Goal: Task Accomplishment & Management: Manage account settings

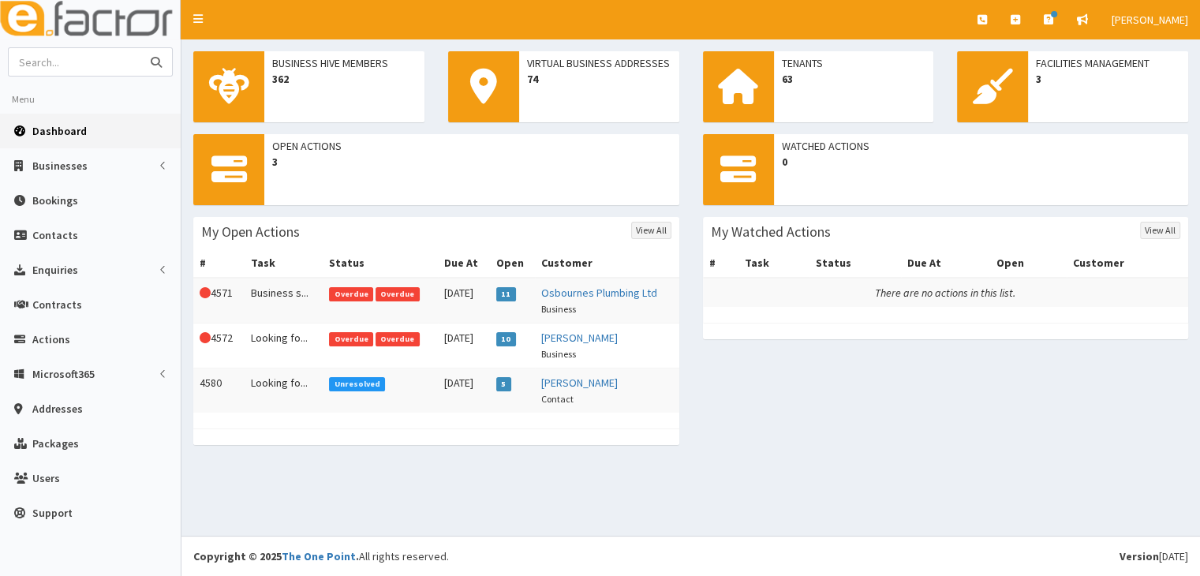
click at [54, 61] on input "text" at bounding box center [75, 62] width 133 height 28
type input "[PERSON_NAME]"
click at [155, 61] on icon "submit" at bounding box center [156, 62] width 11 height 11
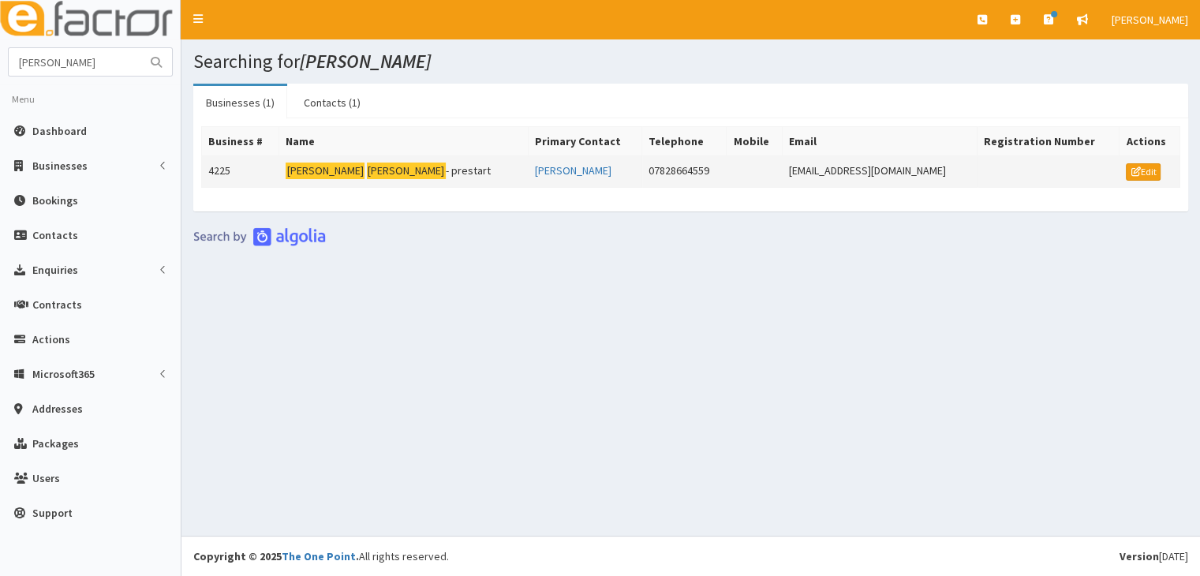
click at [367, 168] on mark "[PERSON_NAME]" at bounding box center [406, 171] width 79 height 17
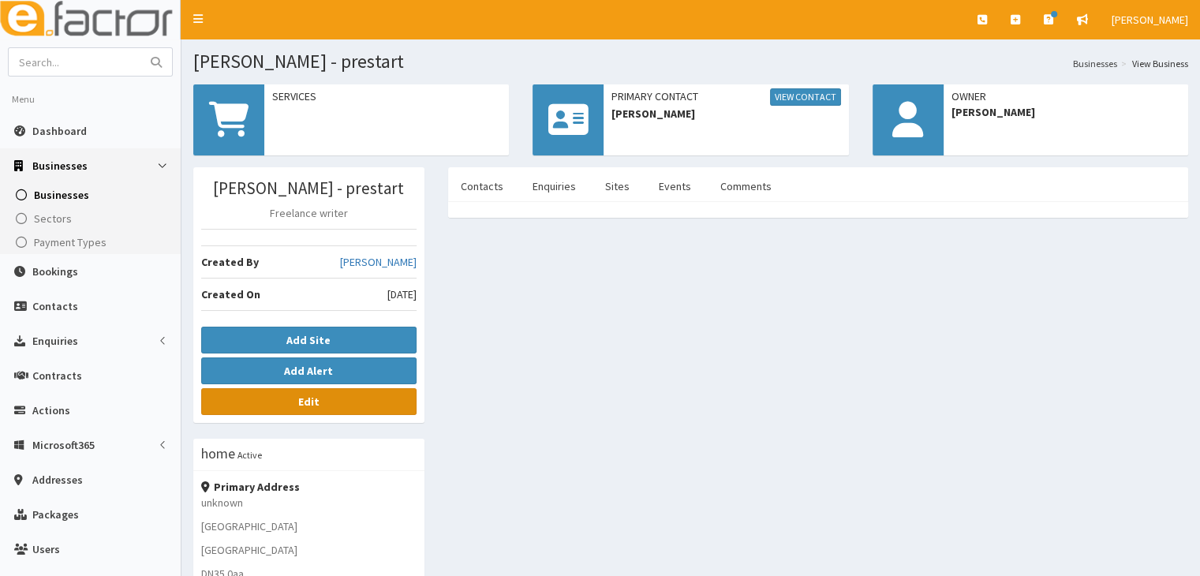
click at [306, 406] on b "Edit" at bounding box center [308, 401] width 21 height 14
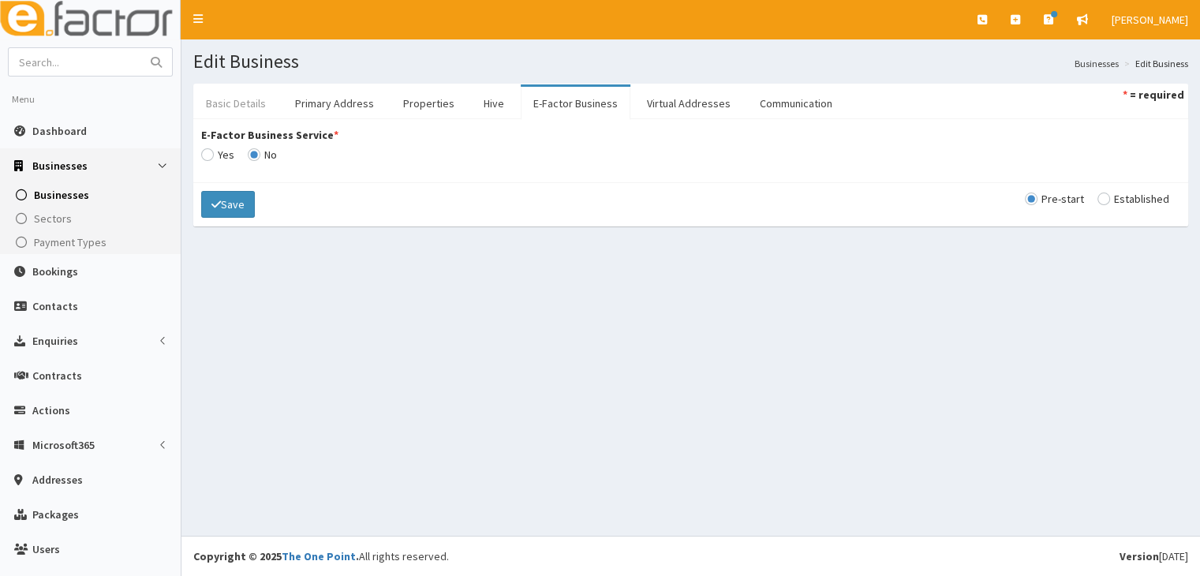
click at [235, 102] on link "Basic Details" at bounding box center [235, 103] width 85 height 33
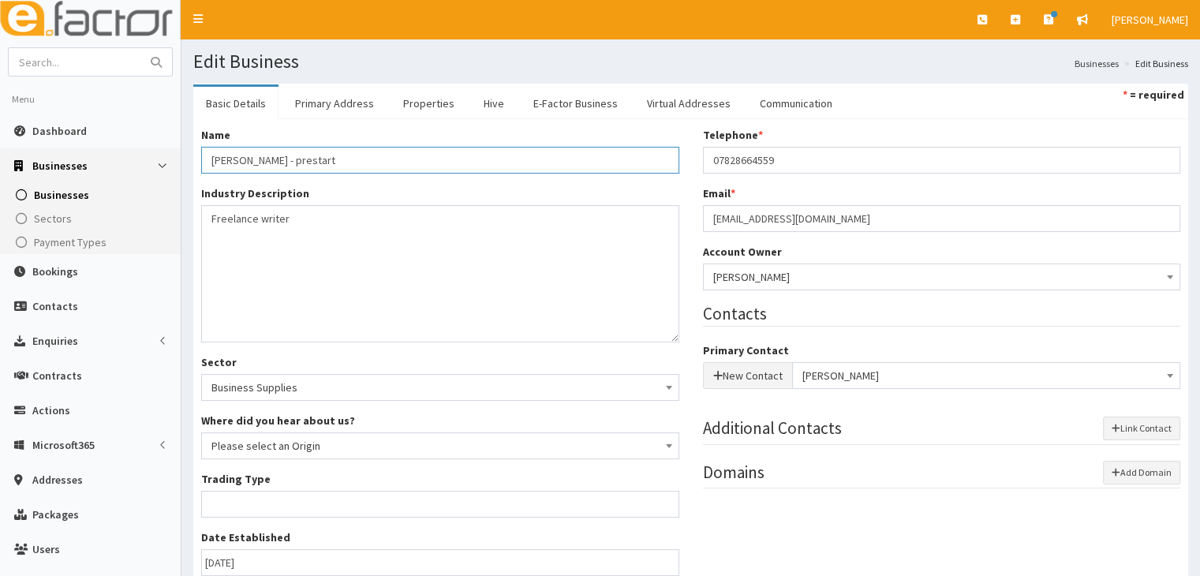
drag, startPoint x: 267, startPoint y: 155, endPoint x: 417, endPoint y: 164, distance: 150.1
click at [417, 164] on input "Daniel Fryar - prestart" at bounding box center [440, 160] width 478 height 27
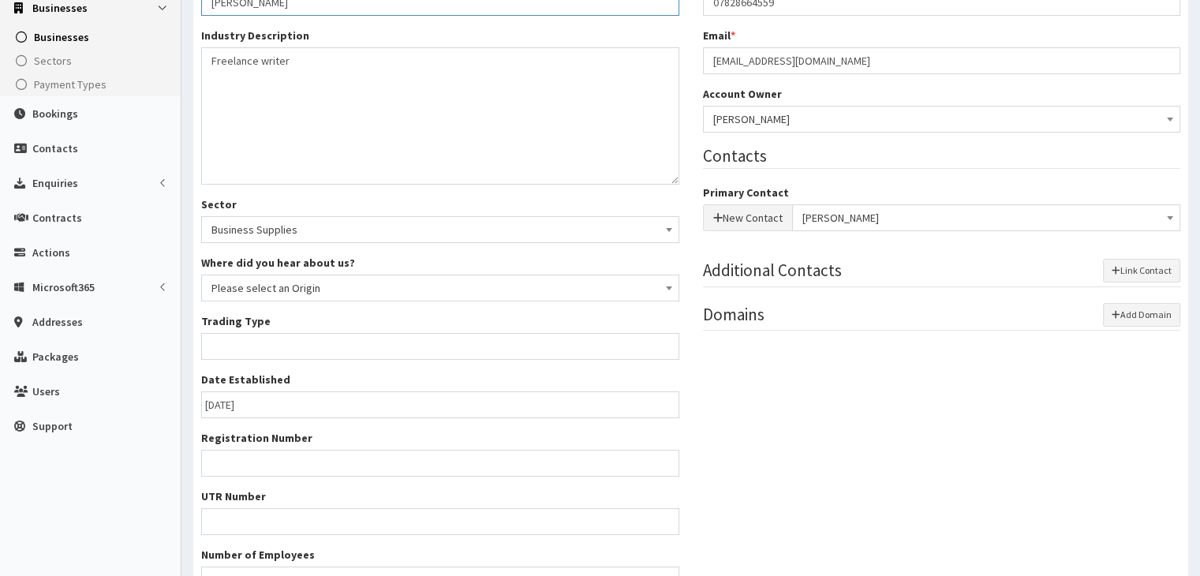
scroll to position [237, 0]
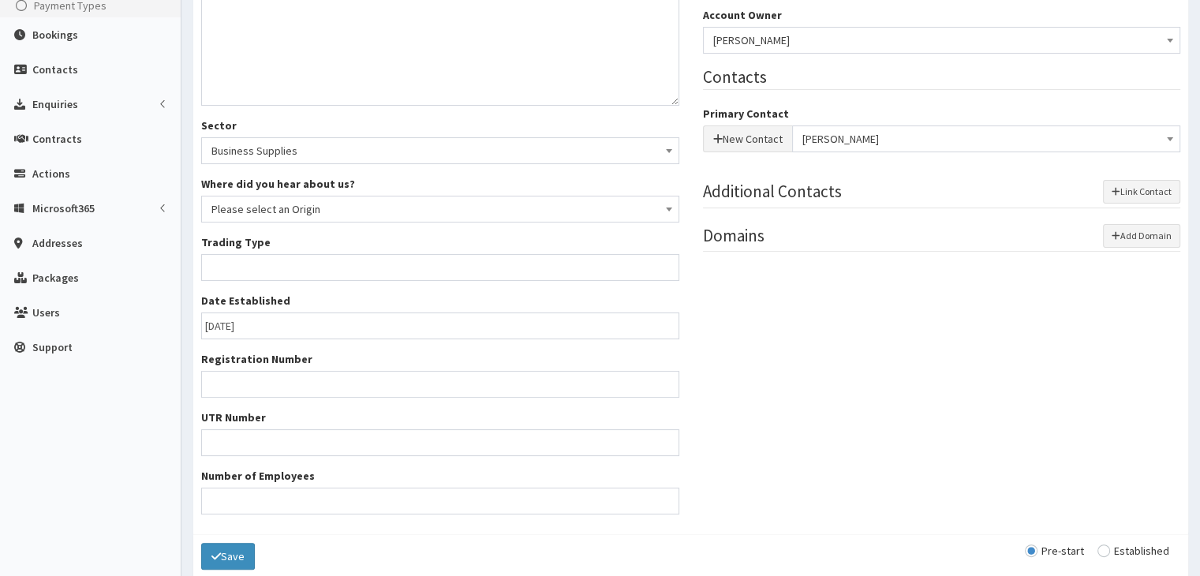
type input "[PERSON_NAME]"
click at [401, 263] on input "Trading Type *" at bounding box center [440, 267] width 478 height 27
type input "Sole trader"
click at [242, 559] on button "Save" at bounding box center [228, 556] width 54 height 27
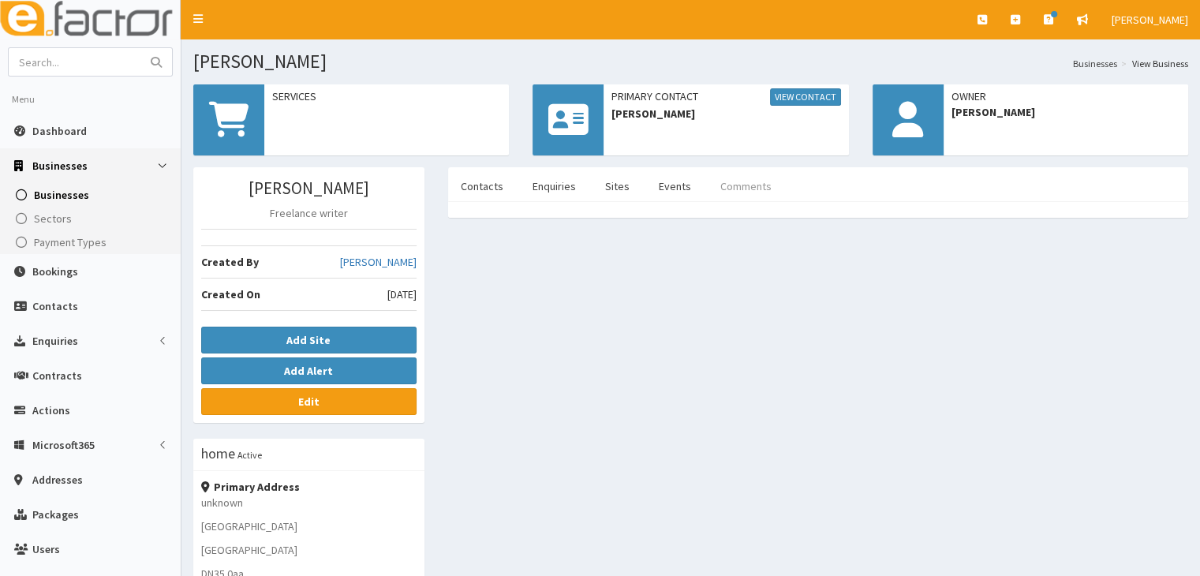
click at [753, 187] on link "Comments" at bounding box center [746, 186] width 77 height 33
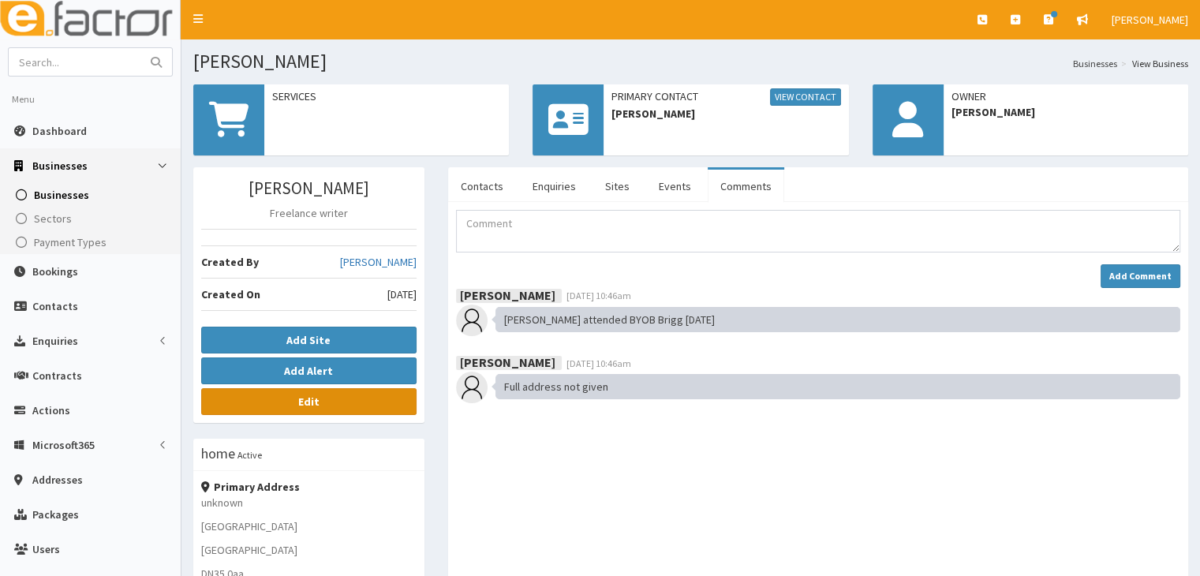
click at [305, 399] on b "Edit" at bounding box center [308, 401] width 21 height 14
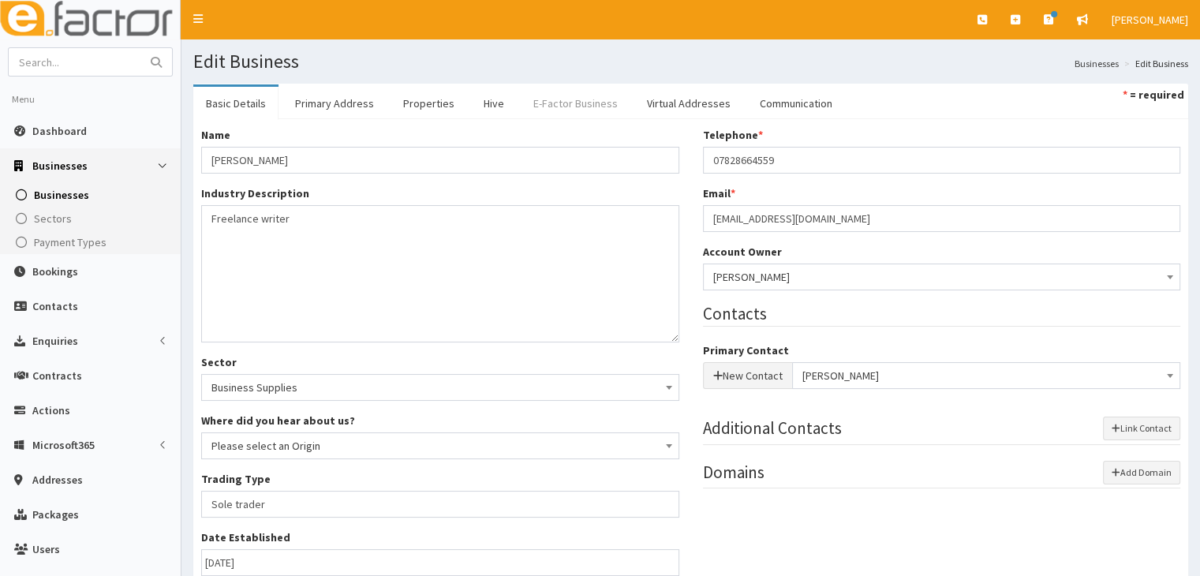
click at [555, 102] on link "E-Factor Business" at bounding box center [576, 103] width 110 height 33
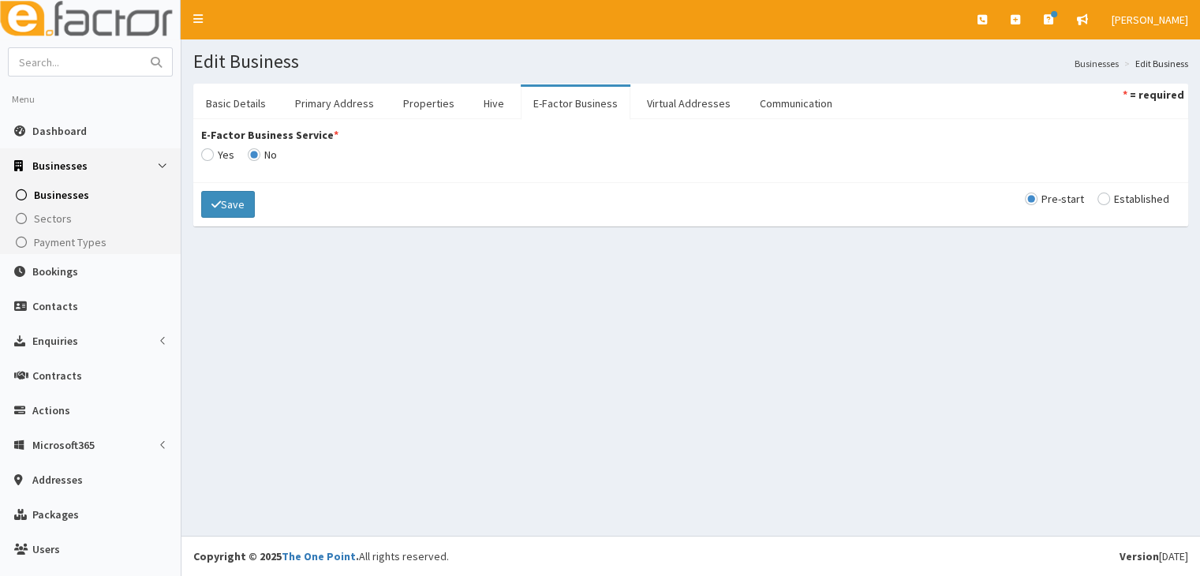
click at [205, 152] on input "E-Factor Business Service *" at bounding box center [217, 154] width 33 height 11
radio input "true"
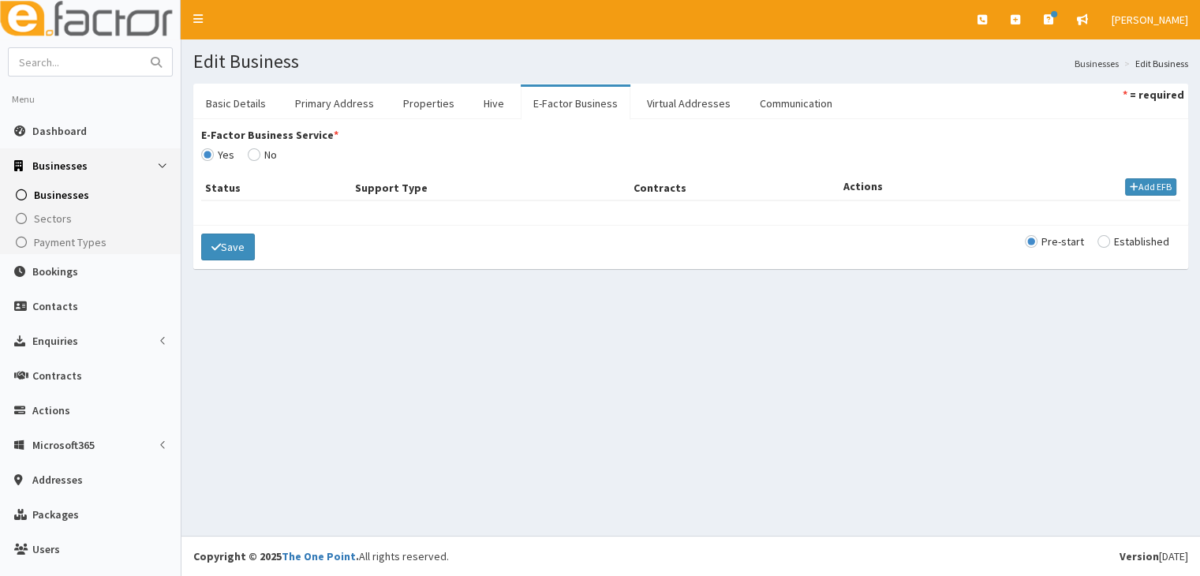
click at [1097, 243] on input "radio" at bounding box center [1133, 241] width 72 height 11
radio input "true"
click at [1144, 184] on button "Add EFB" at bounding box center [1150, 186] width 51 height 17
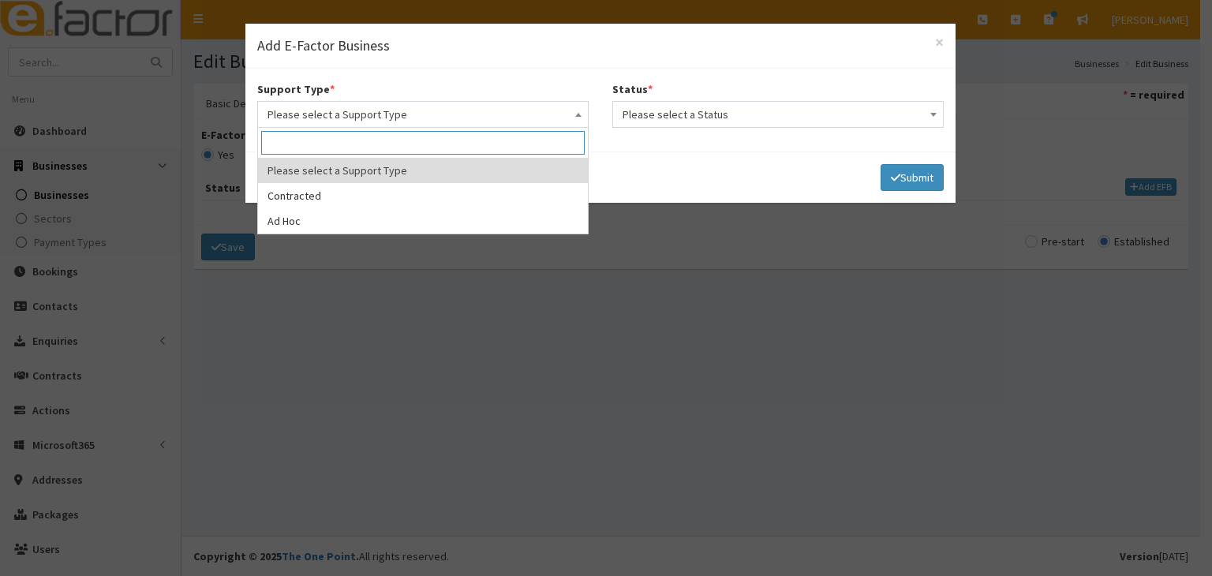
click at [581, 112] on span at bounding box center [578, 113] width 16 height 22
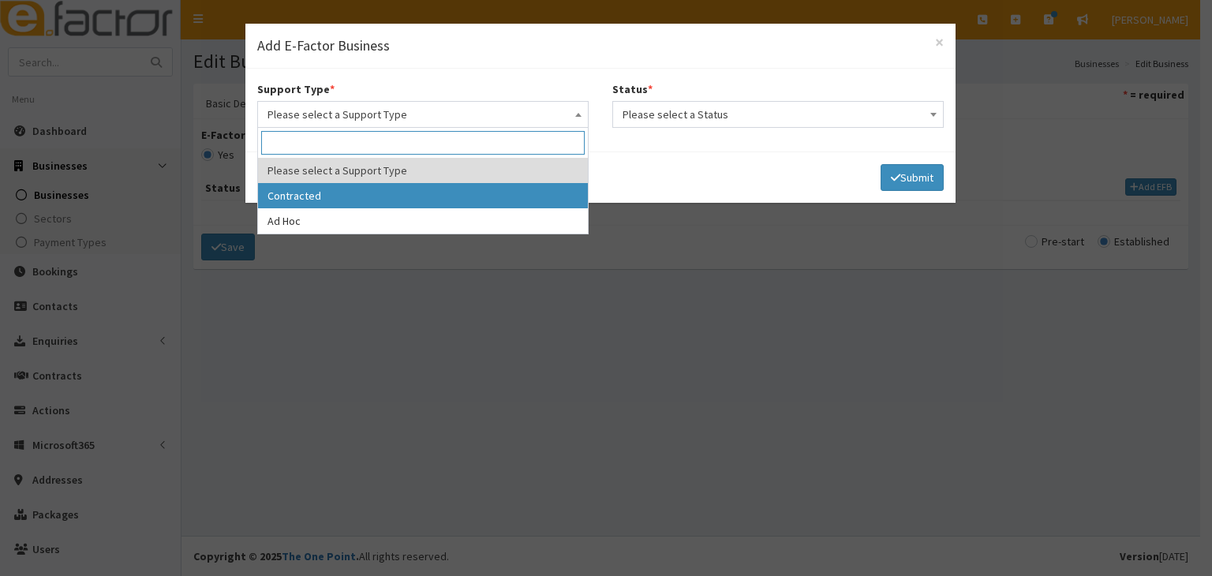
select select "1"
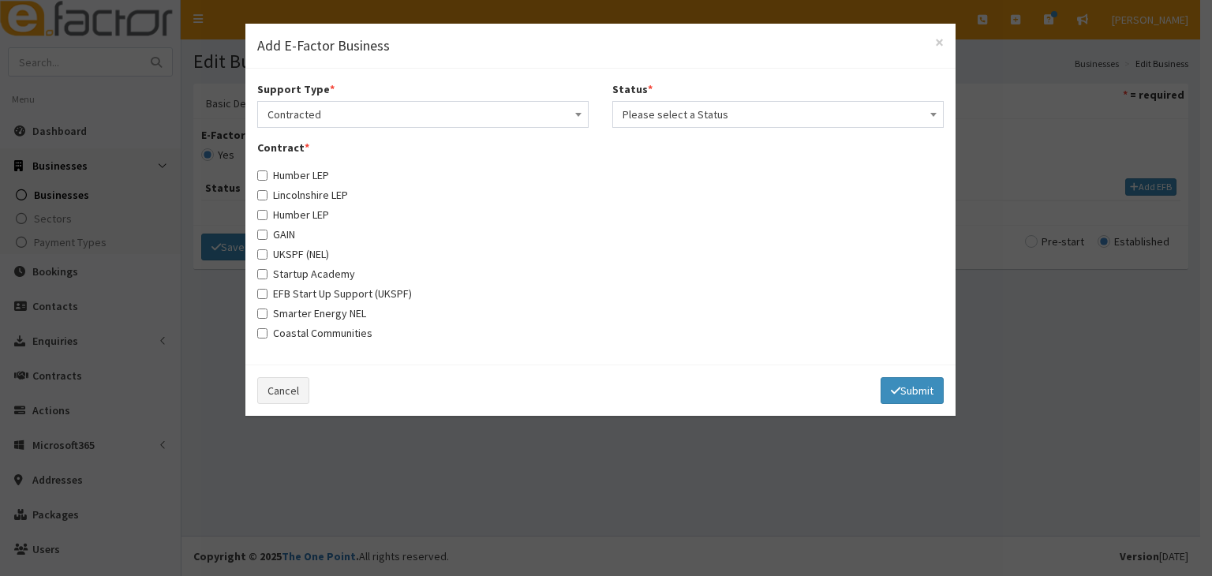
click at [295, 252] on label "UKSPF (NEL)" at bounding box center [293, 254] width 72 height 16
click at [267, 252] on input "UKSPF (NEL)" at bounding box center [262, 254] width 10 height 10
checkbox input "true"
click at [929, 118] on span at bounding box center [933, 113] width 16 height 22
select select "1"
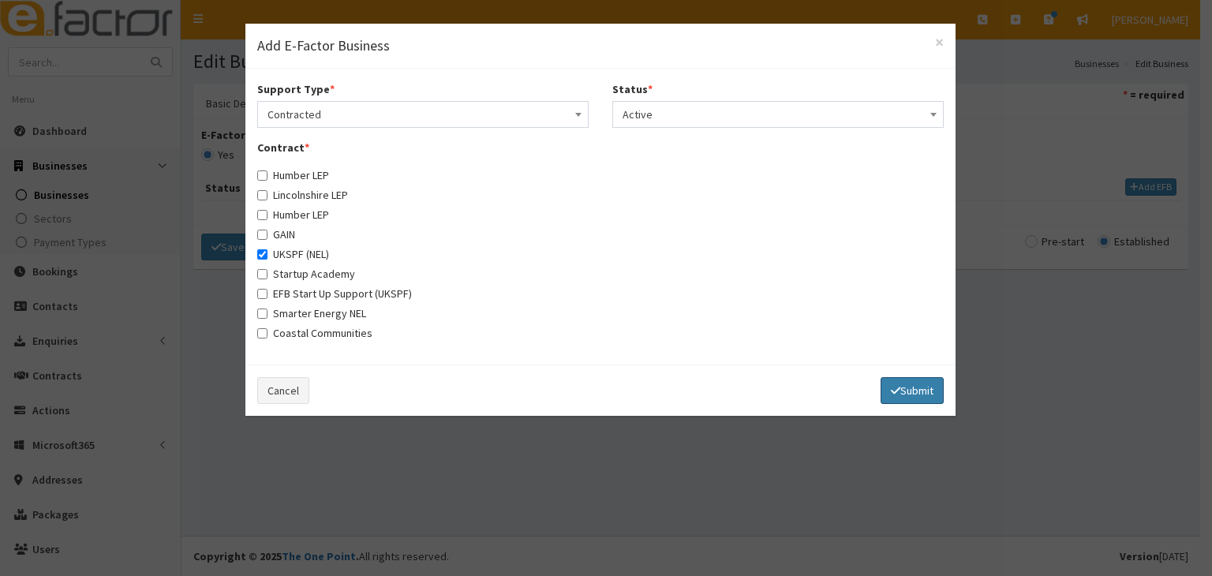
click at [906, 396] on button "Submit" at bounding box center [911, 390] width 63 height 27
select select
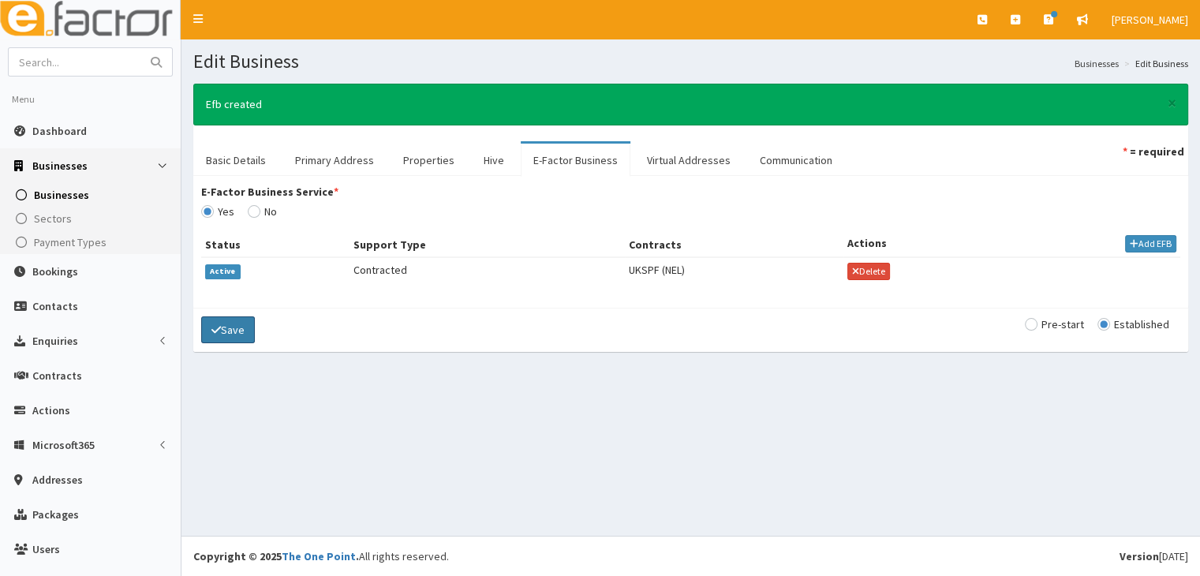
click at [228, 330] on button "Save" at bounding box center [228, 329] width 54 height 27
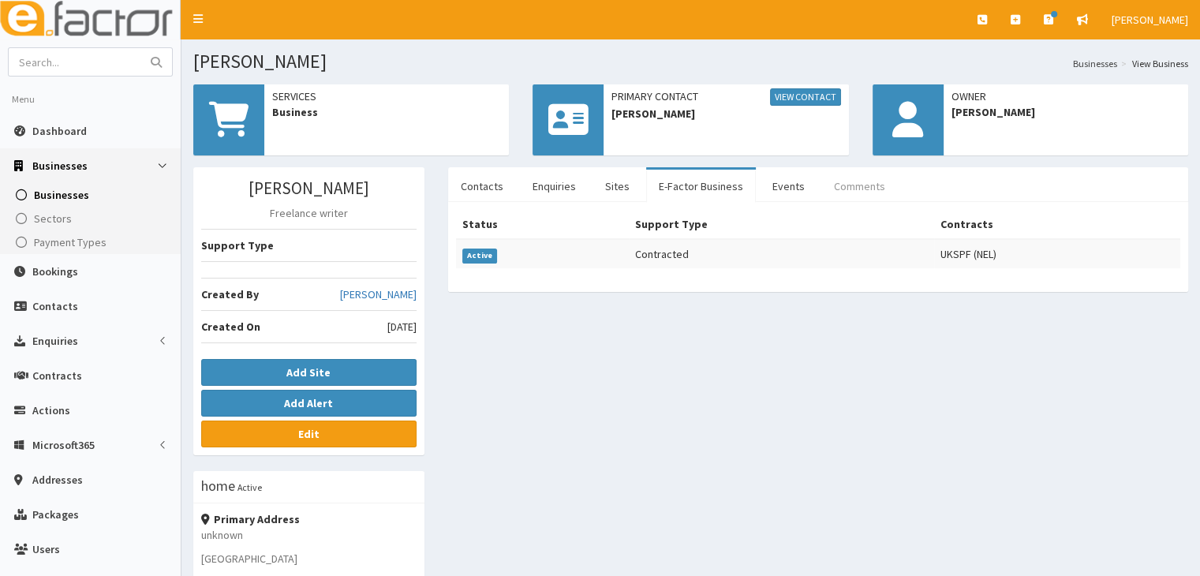
click at [850, 187] on link "Comments" at bounding box center [859, 186] width 77 height 33
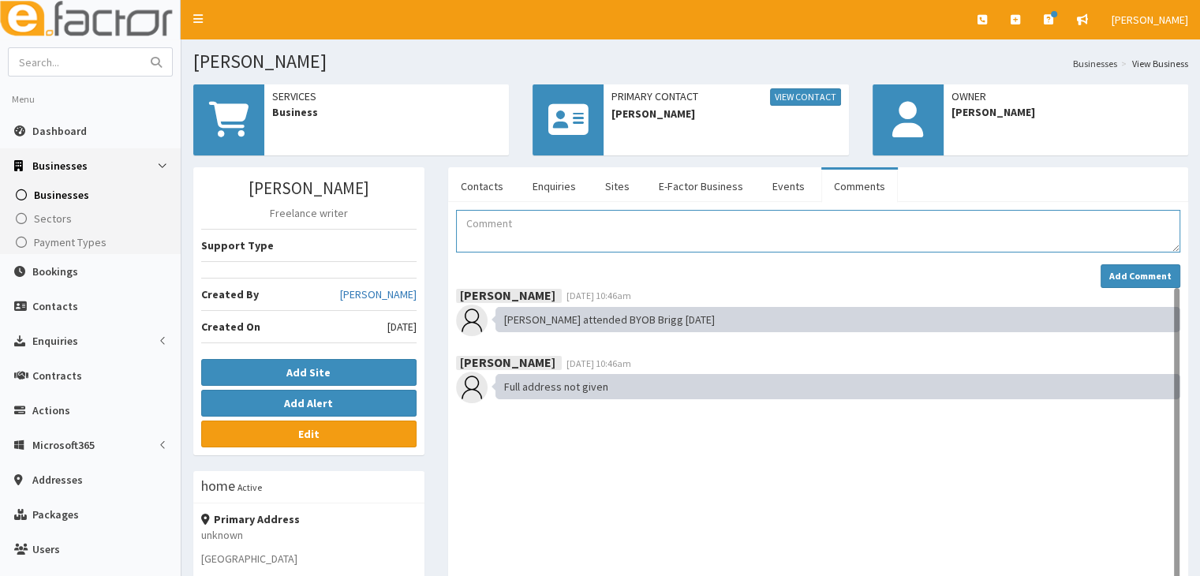
click at [493, 235] on textarea "Comment" at bounding box center [818, 231] width 724 height 43
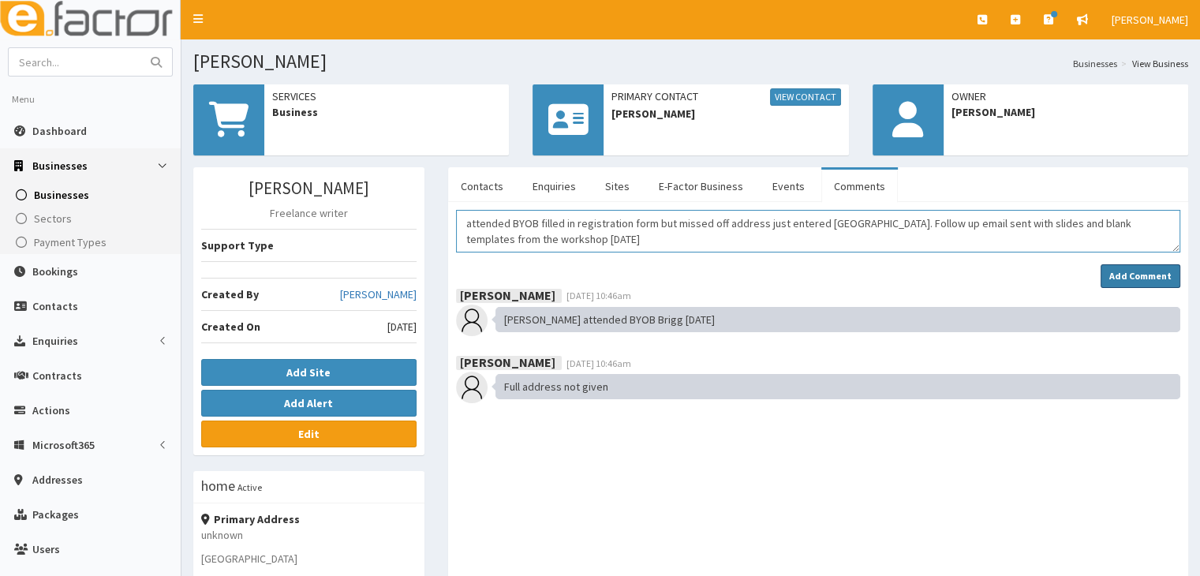
type textarea "attended BYOB filled in registration form but missed off address just entered C…"
click at [1133, 272] on strong "Add Comment" at bounding box center [1140, 276] width 62 height 12
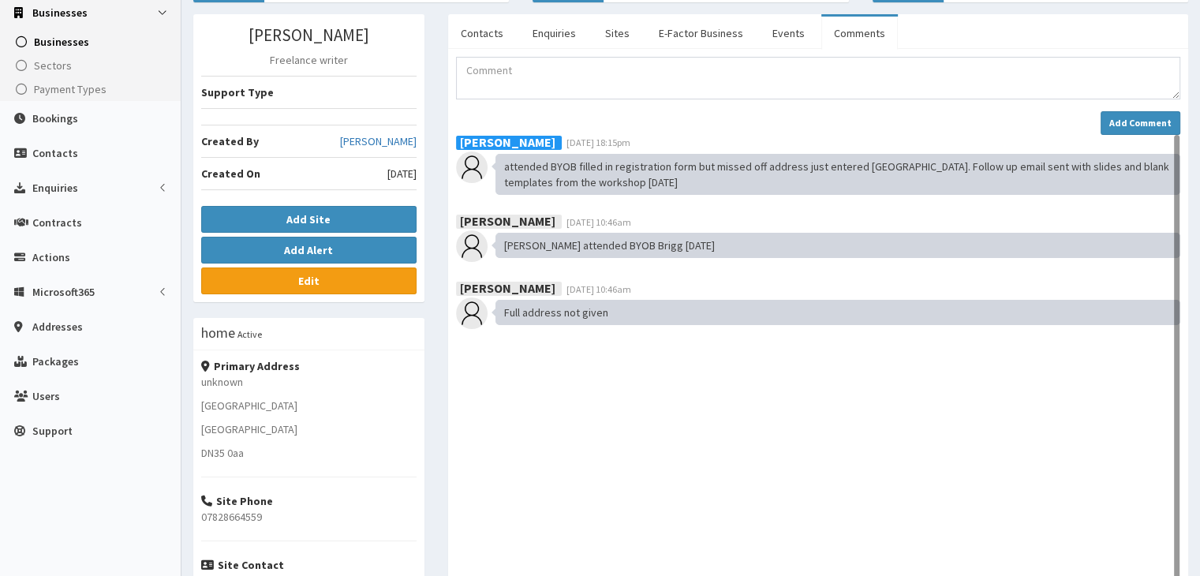
scroll to position [123, 0]
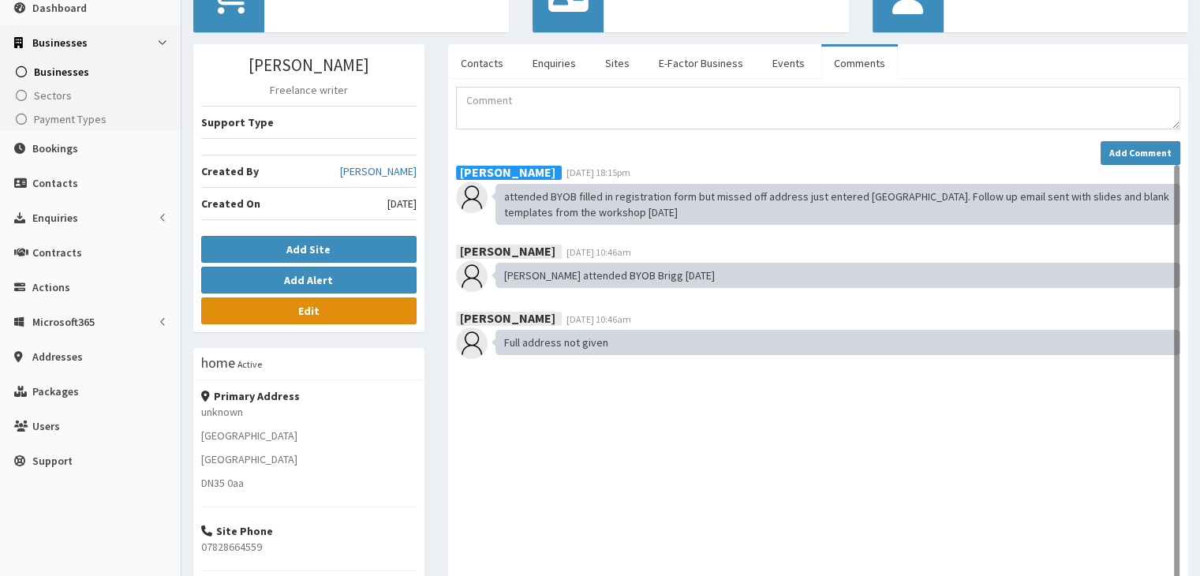
click at [316, 312] on b "Edit" at bounding box center [308, 311] width 21 height 14
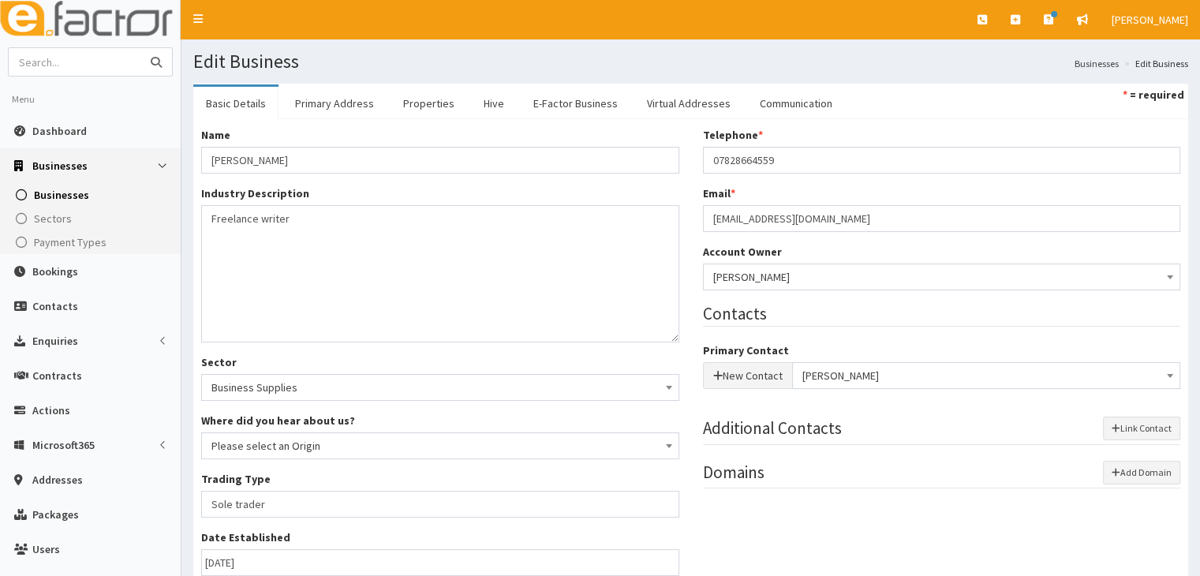
click at [66, 59] on input "text" at bounding box center [75, 62] width 133 height 28
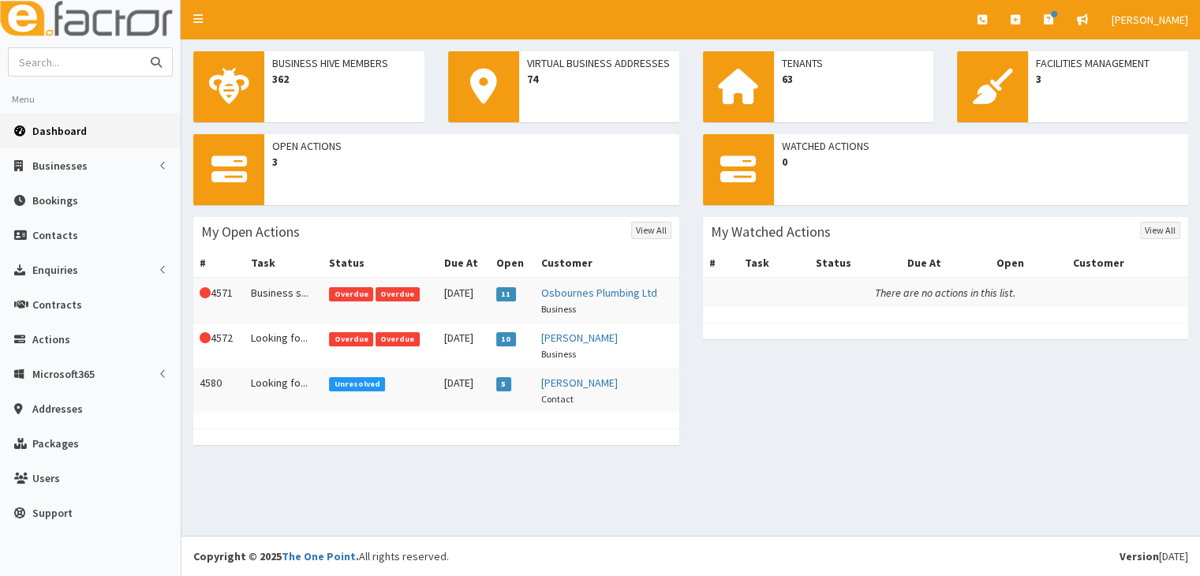
click at [86, 65] on input "text" at bounding box center [75, 62] width 133 height 28
type input "[PERSON_NAME]"
click at [160, 60] on icon "submit" at bounding box center [156, 62] width 11 height 11
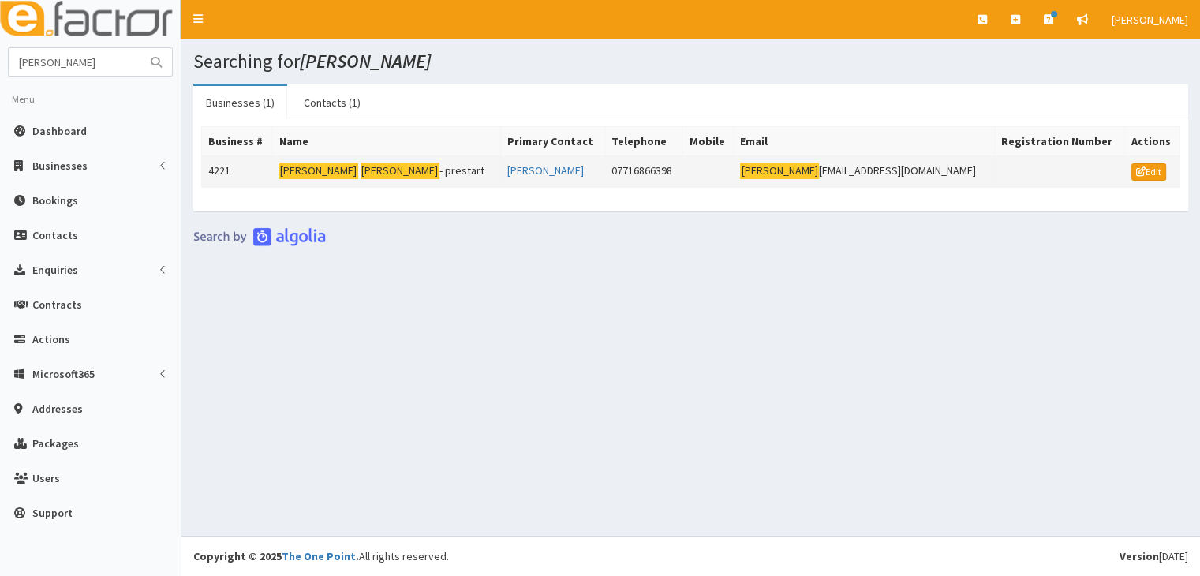
click at [372, 167] on mark "Hewerdine" at bounding box center [400, 171] width 79 height 17
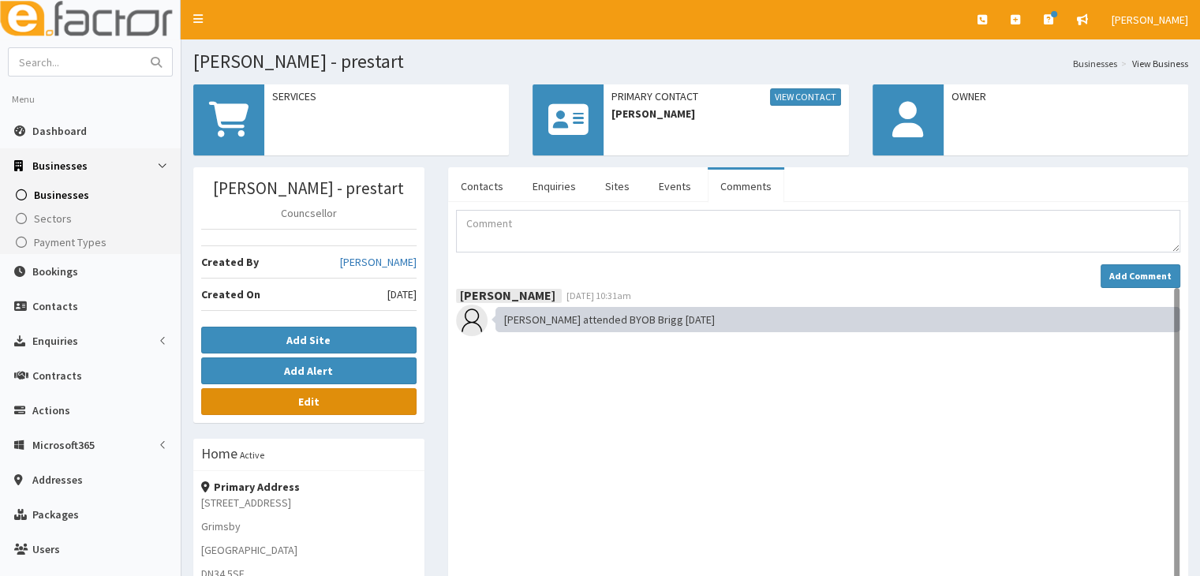
click at [305, 399] on b "Edit" at bounding box center [308, 401] width 21 height 14
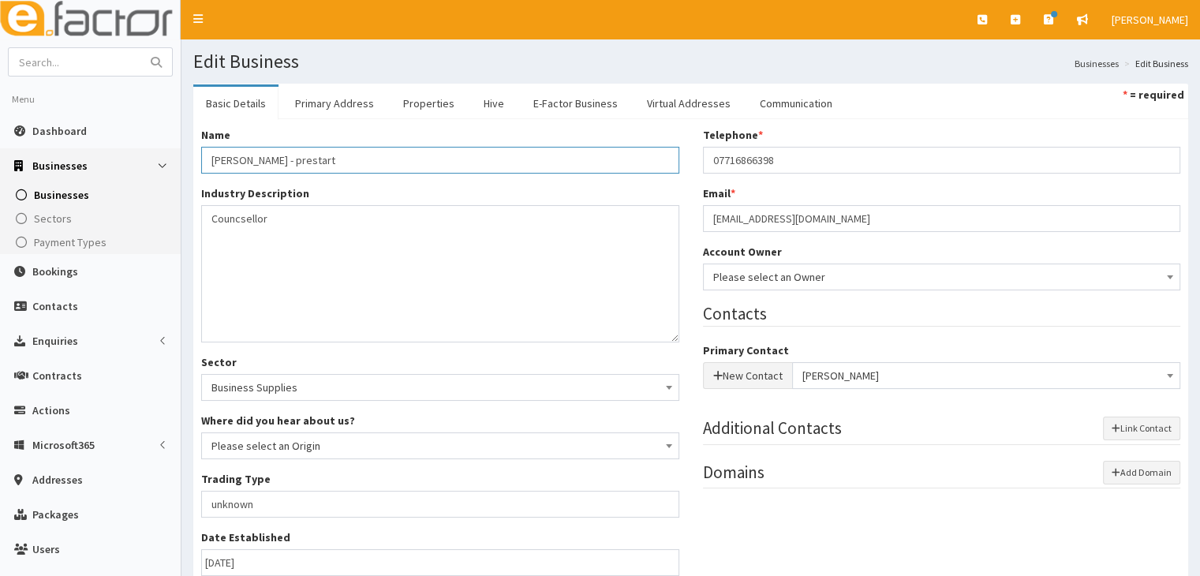
drag, startPoint x: 295, startPoint y: 157, endPoint x: 439, endPoint y: 157, distance: 144.4
click at [439, 157] on input "[PERSON_NAME] - prestart" at bounding box center [440, 160] width 478 height 27
type input "[PERSON_NAME]"
click at [499, 315] on textarea "Councsellor" at bounding box center [440, 273] width 478 height 137
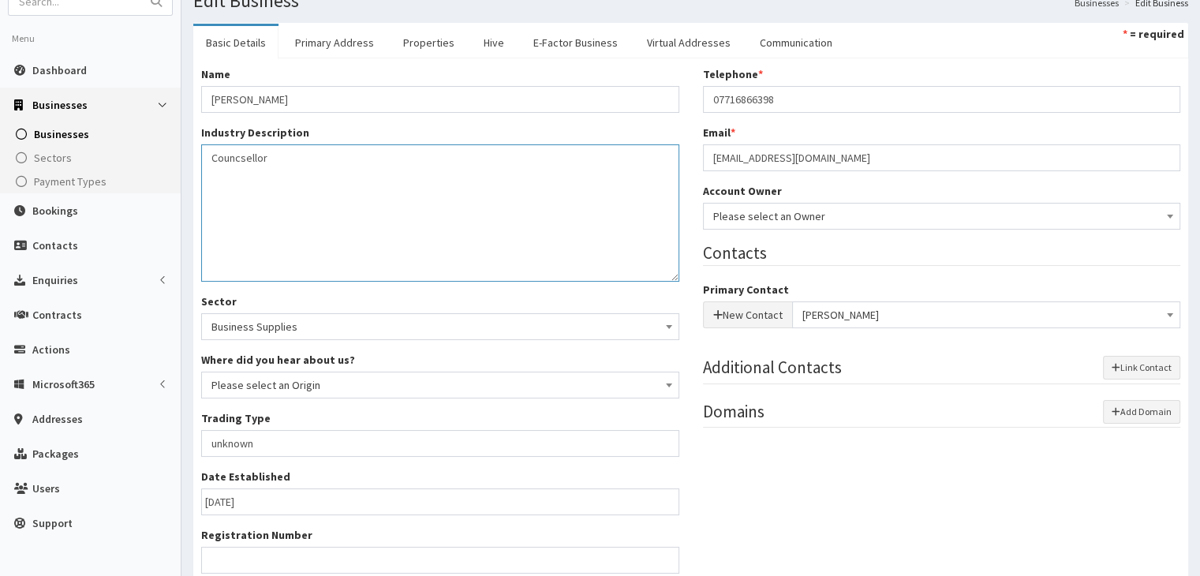
scroll to position [158, 0]
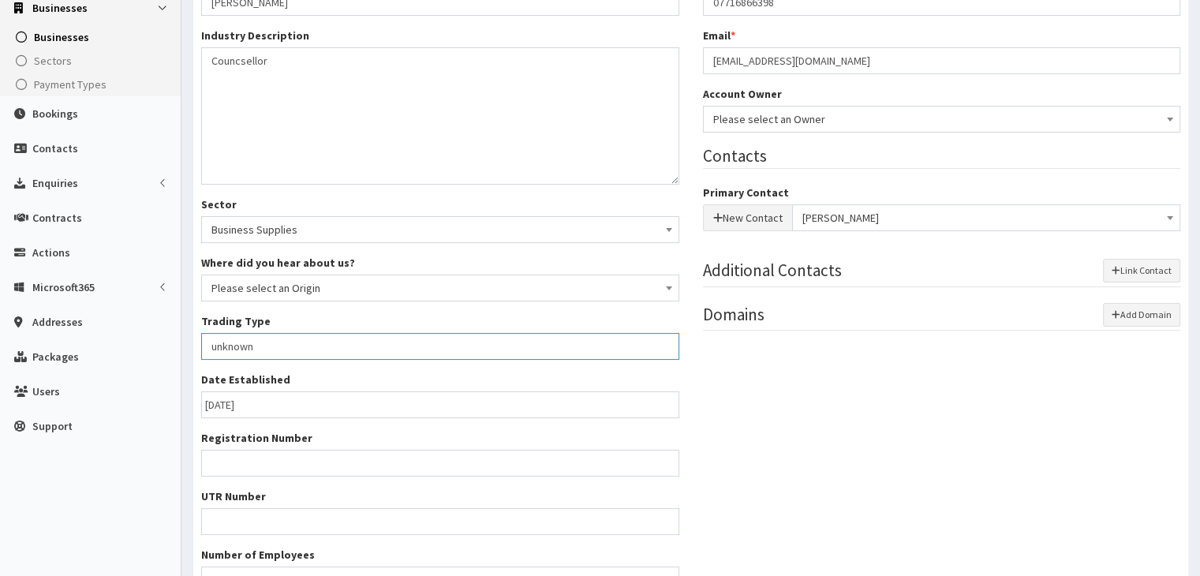
click at [394, 347] on input "unknown" at bounding box center [440, 346] width 478 height 27
click at [676, 346] on input "unknown" at bounding box center [440, 346] width 478 height 27
drag, startPoint x: 205, startPoint y: 346, endPoint x: 319, endPoint y: 355, distance: 114.0
click at [319, 355] on input "unknown" at bounding box center [440, 346] width 478 height 27
drag, startPoint x: 234, startPoint y: 54, endPoint x: 332, endPoint y: 64, distance: 99.1
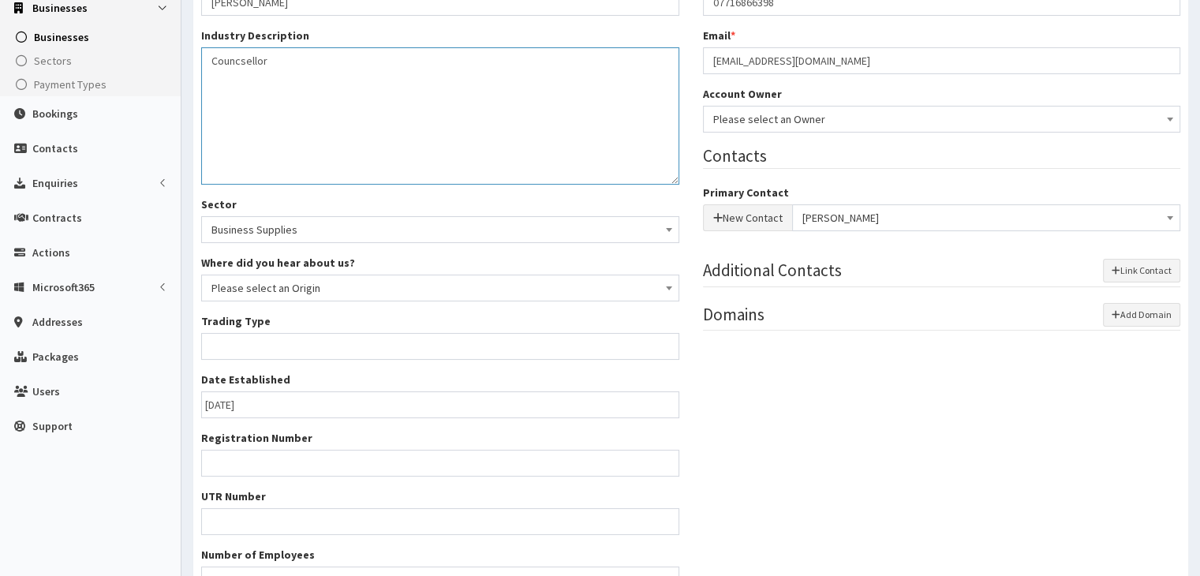
click at [332, 64] on textarea "Councsellor" at bounding box center [440, 115] width 478 height 137
type textarea "Counselling"
click at [396, 346] on input "Trading Type *" at bounding box center [440, 346] width 478 height 27
type input "Sole trader"
click at [254, 527] on input "UTR Number" at bounding box center [440, 521] width 478 height 27
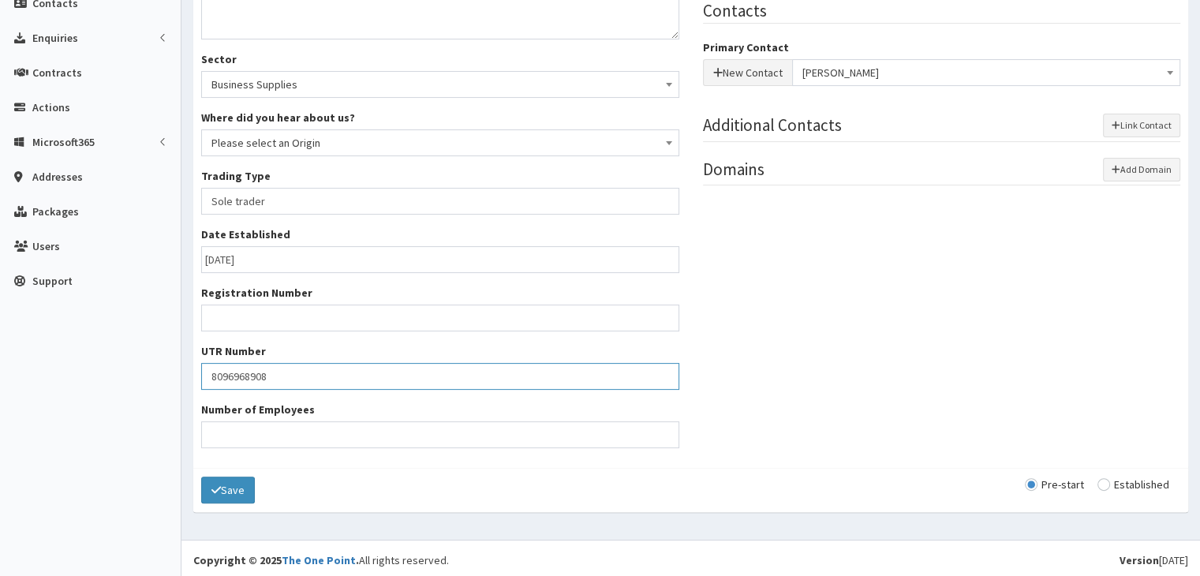
scroll to position [306, 0]
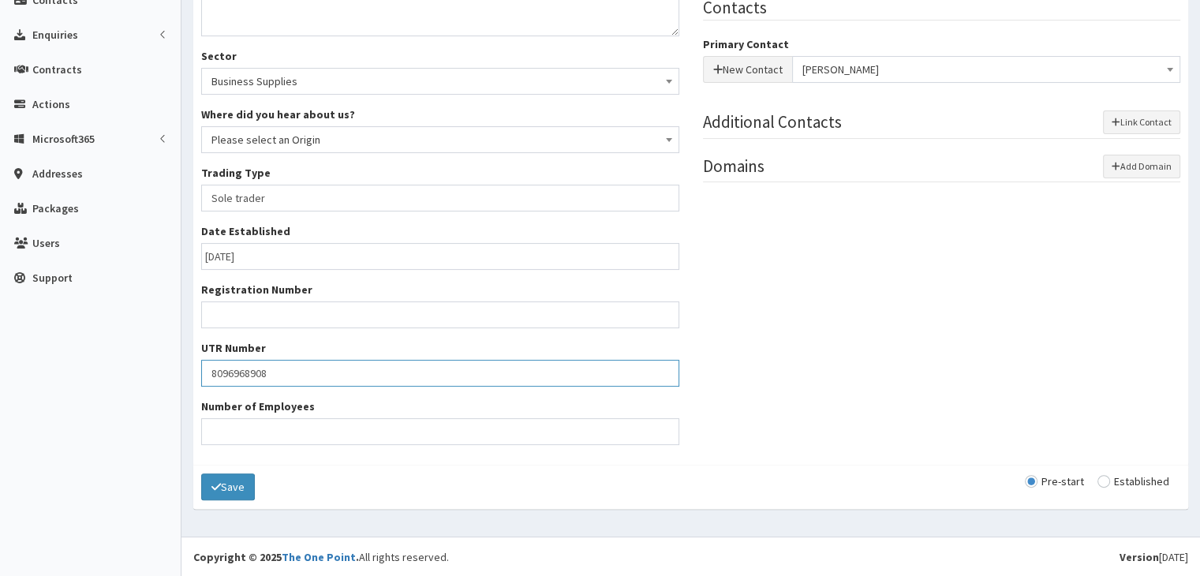
type input "8096968908"
click at [279, 425] on input "Number of Employees" at bounding box center [440, 431] width 478 height 27
type input "1"
click at [236, 484] on button "Save" at bounding box center [228, 486] width 54 height 27
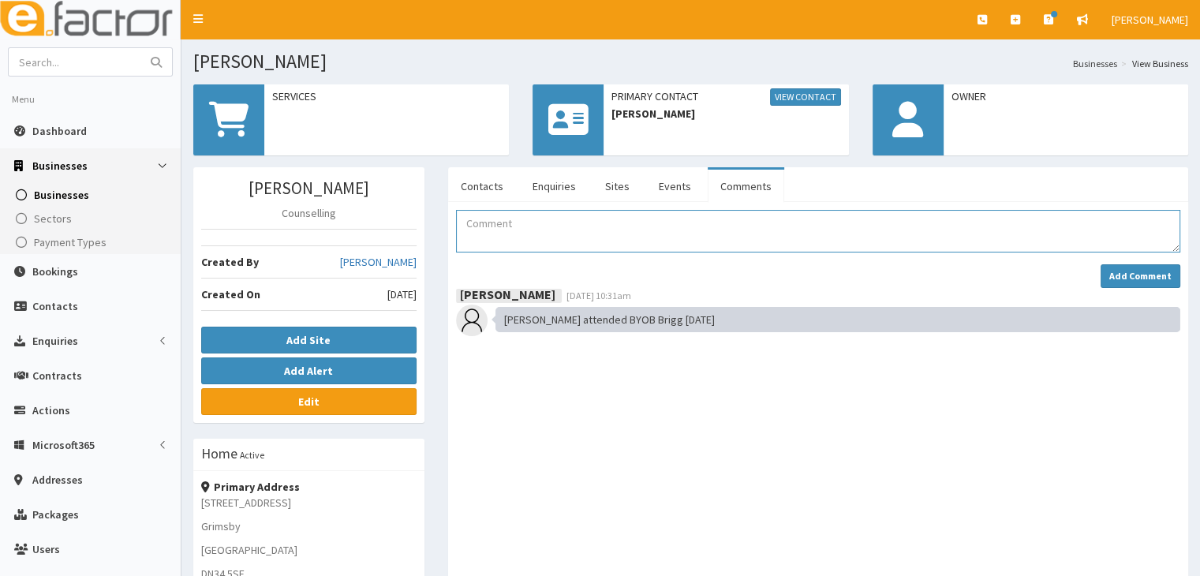
click at [506, 222] on textarea "Comment" at bounding box center [818, 231] width 724 height 43
type textarea "e"
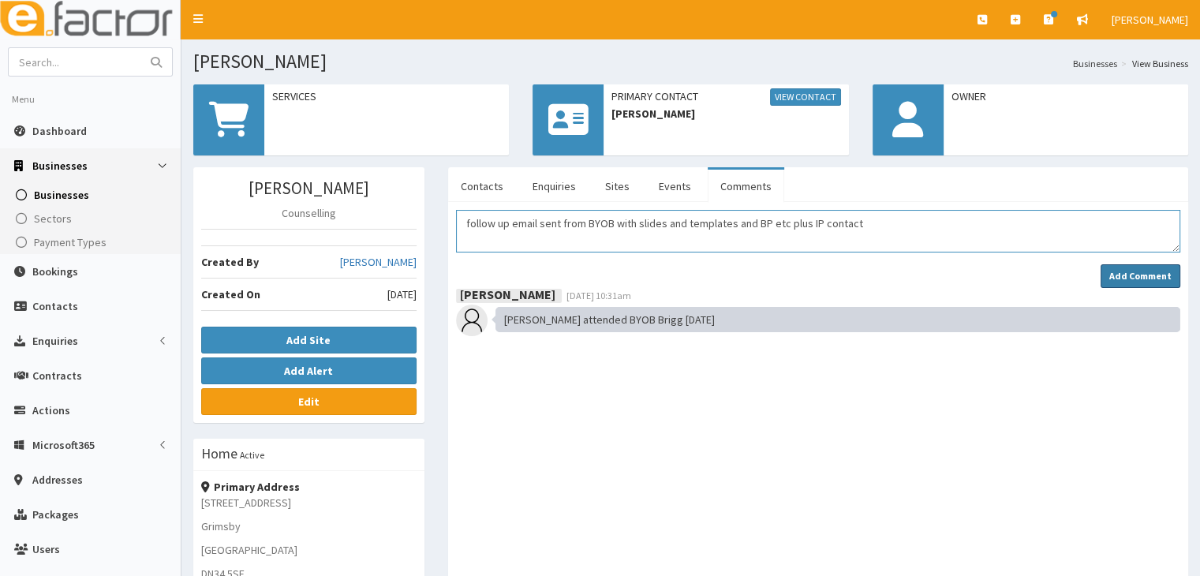
type textarea "follow up email sent from BYOB with slides and templates and BP etc plus IP con…"
click at [1124, 275] on strong "Add Comment" at bounding box center [1140, 276] width 62 height 12
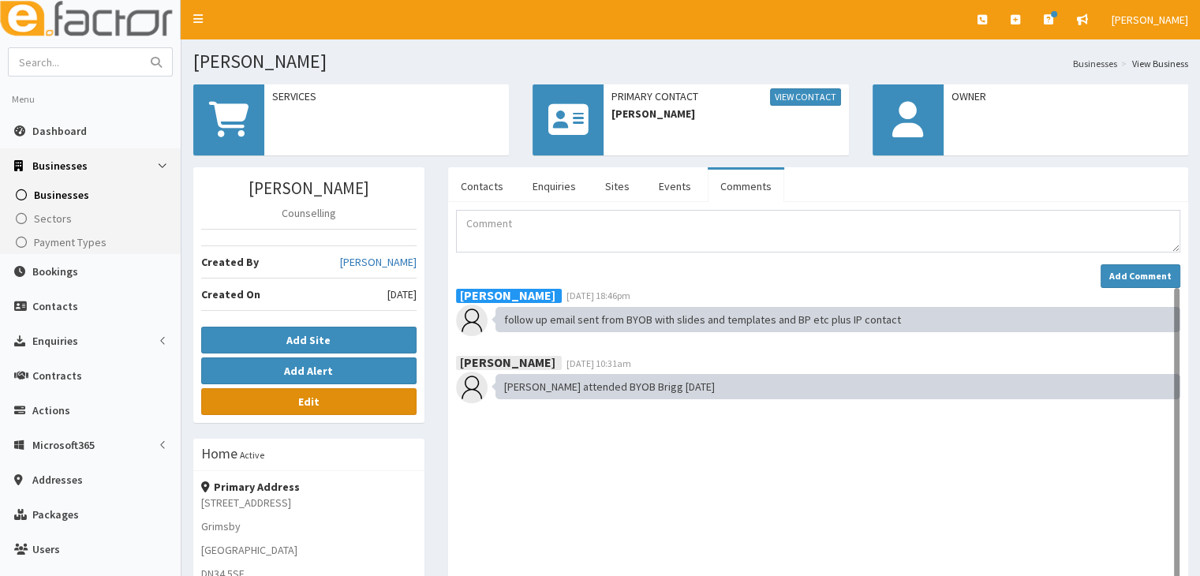
click at [334, 409] on link "Edit" at bounding box center [308, 401] width 215 height 27
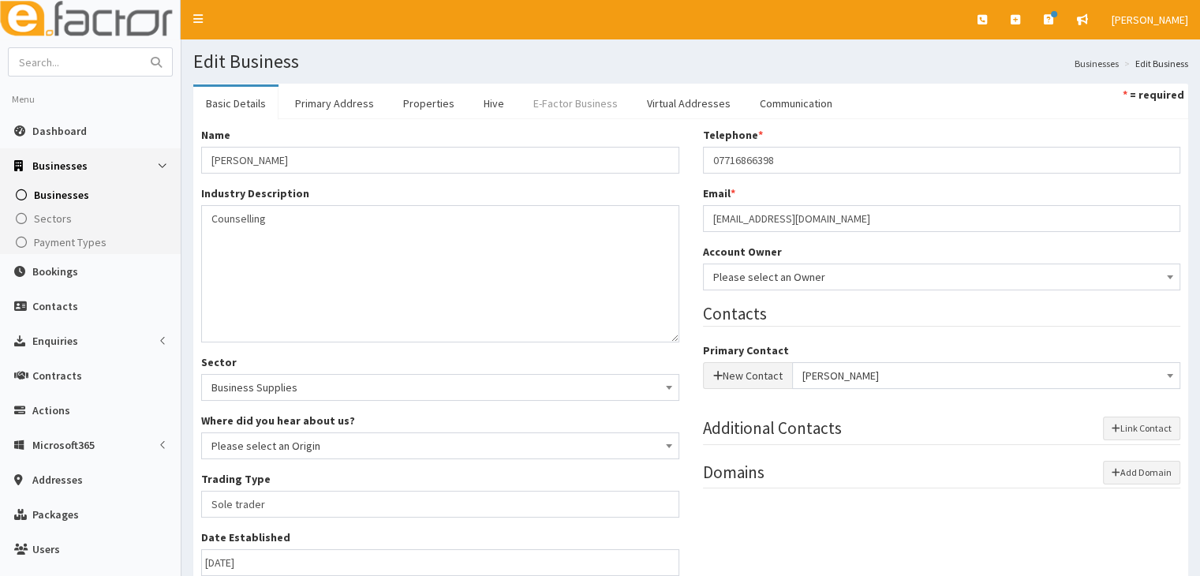
click at [559, 102] on link "E-Factor Business" at bounding box center [576, 103] width 110 height 33
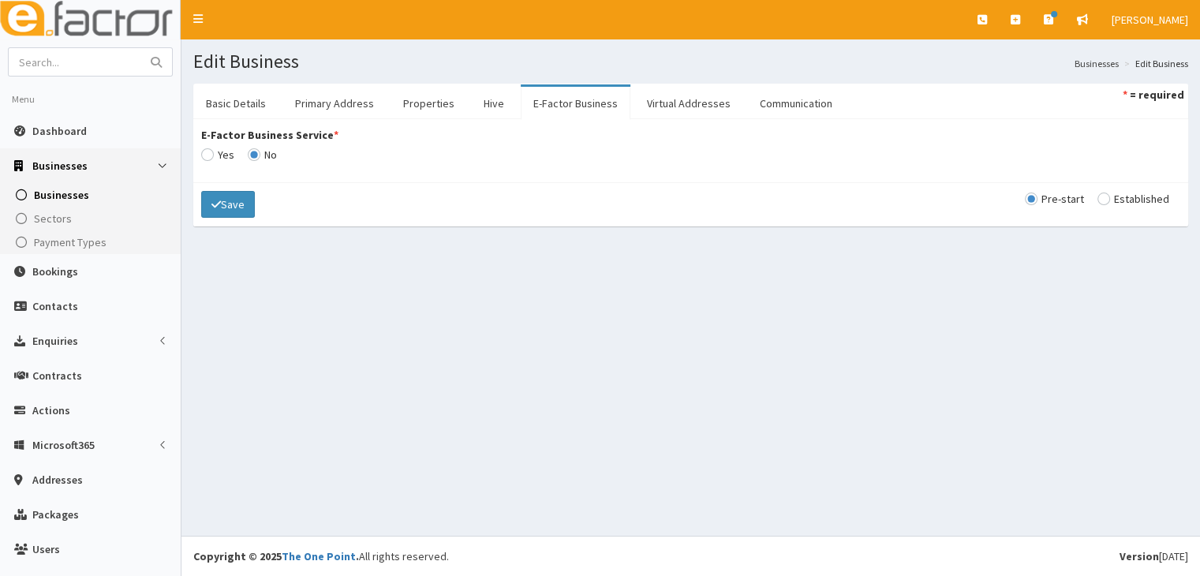
click at [206, 151] on input "E-Factor Business Service *" at bounding box center [217, 154] width 33 height 11
radio input "true"
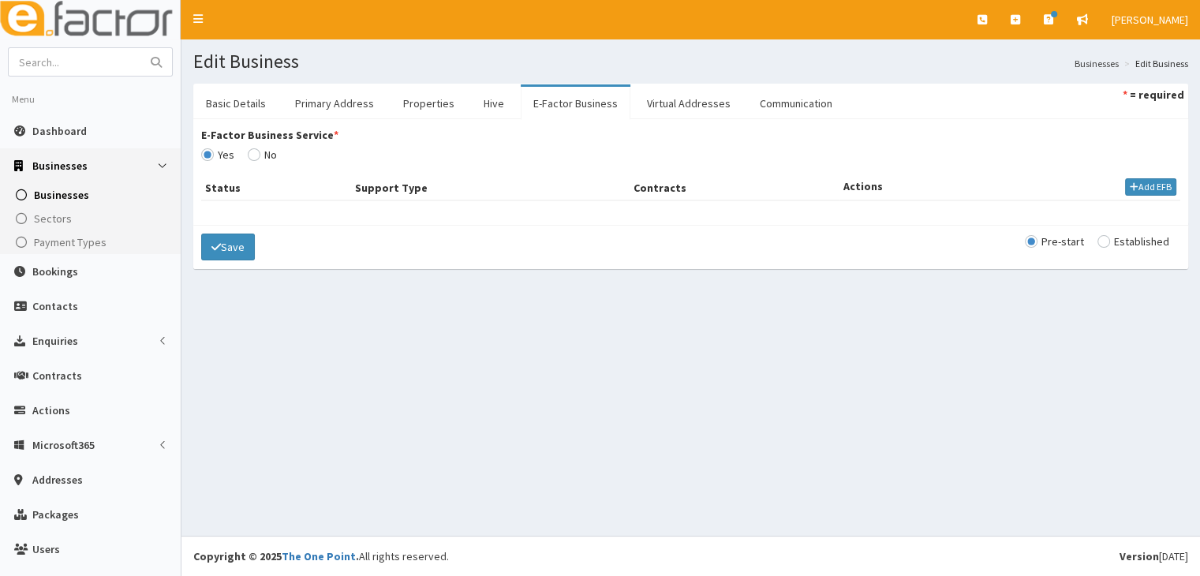
click at [1097, 244] on input "radio" at bounding box center [1133, 241] width 72 height 11
radio input "true"
click at [1127, 187] on button "Add EFB" at bounding box center [1150, 186] width 51 height 17
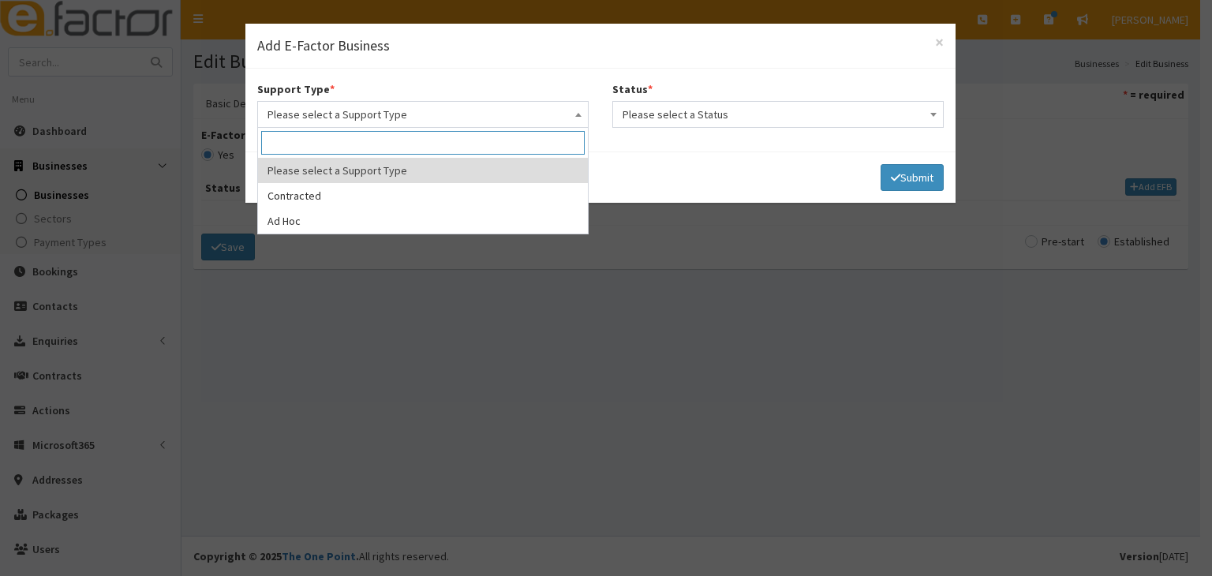
click at [577, 114] on b at bounding box center [578, 115] width 6 height 4
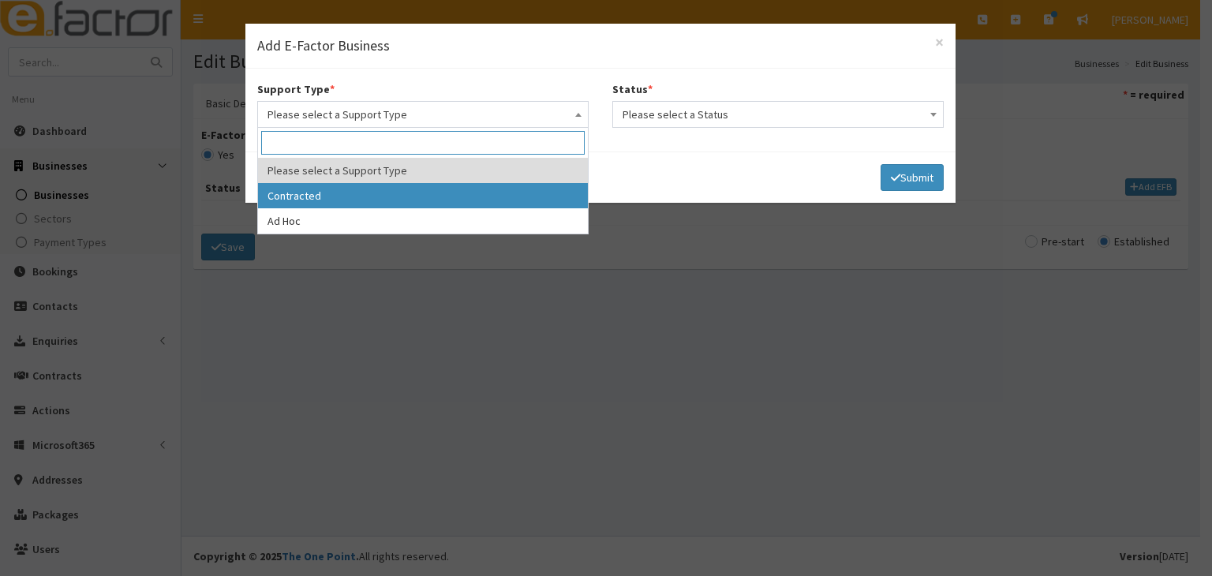
select select "1"
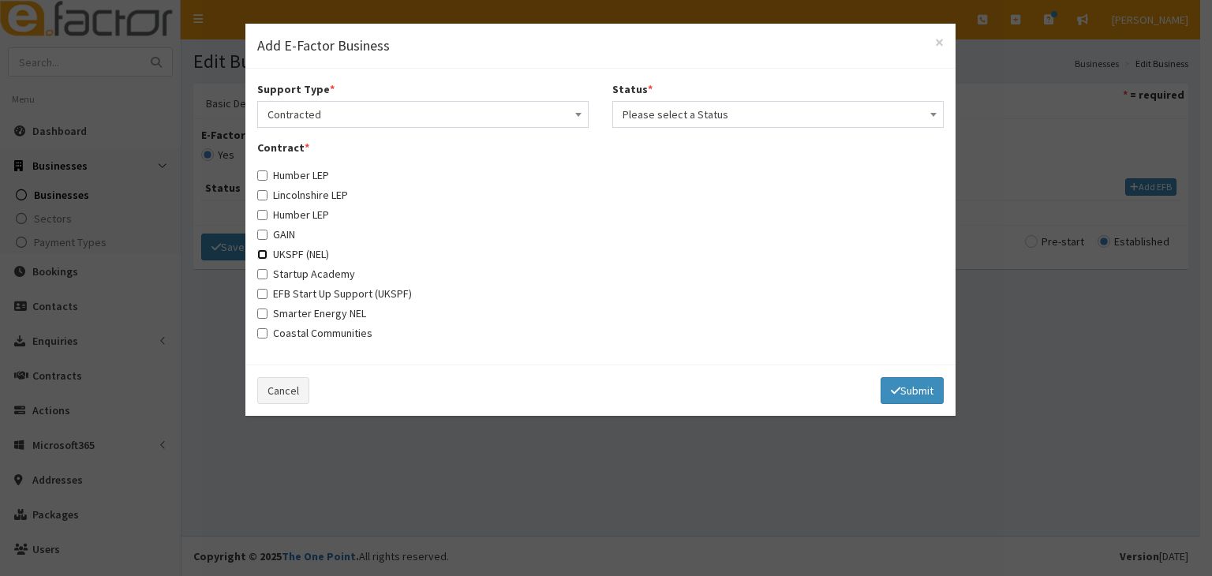
click at [263, 254] on input "UKSPF (NEL)" at bounding box center [262, 254] width 10 height 10
checkbox input "true"
click at [930, 113] on b at bounding box center [933, 115] width 6 height 4
select select "1"
click at [893, 388] on icon "submit" at bounding box center [895, 390] width 9 height 11
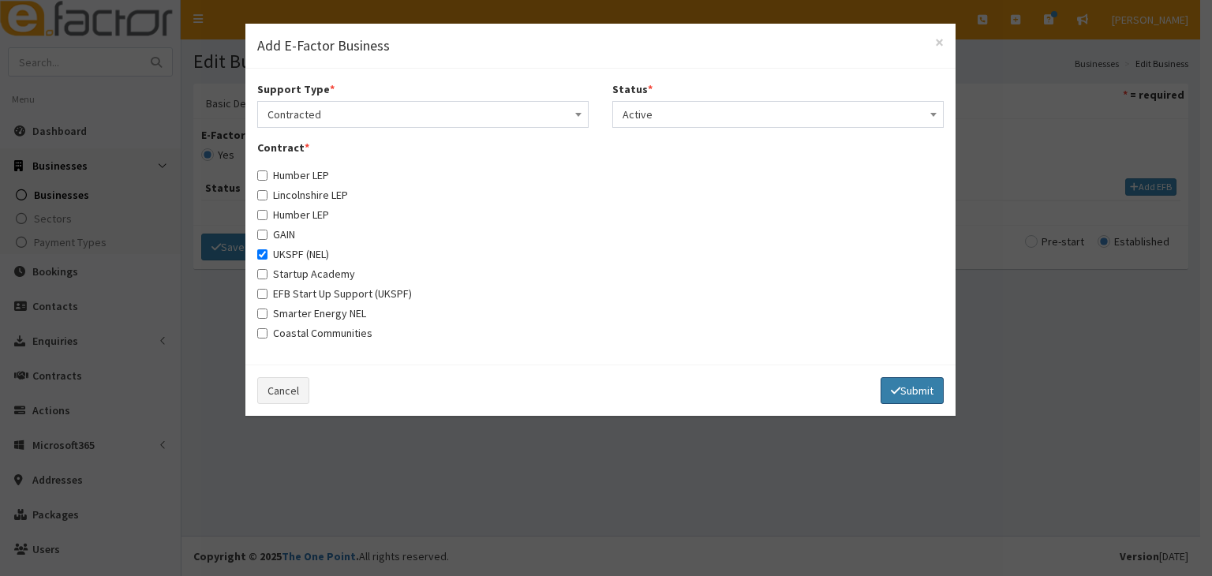
select select
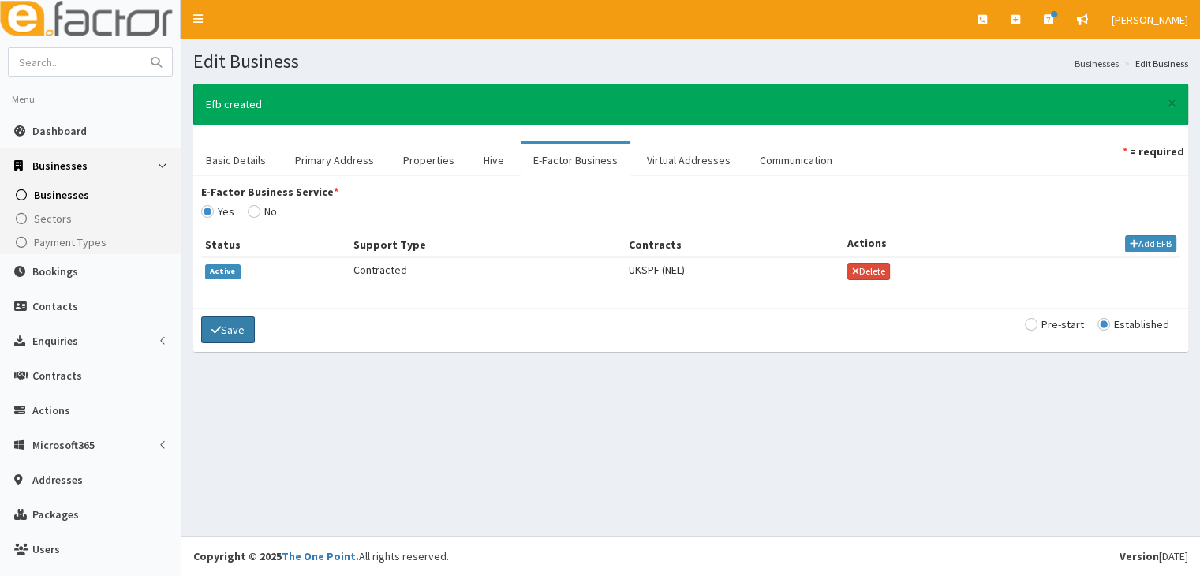
click at [238, 327] on button "Save" at bounding box center [228, 329] width 54 height 27
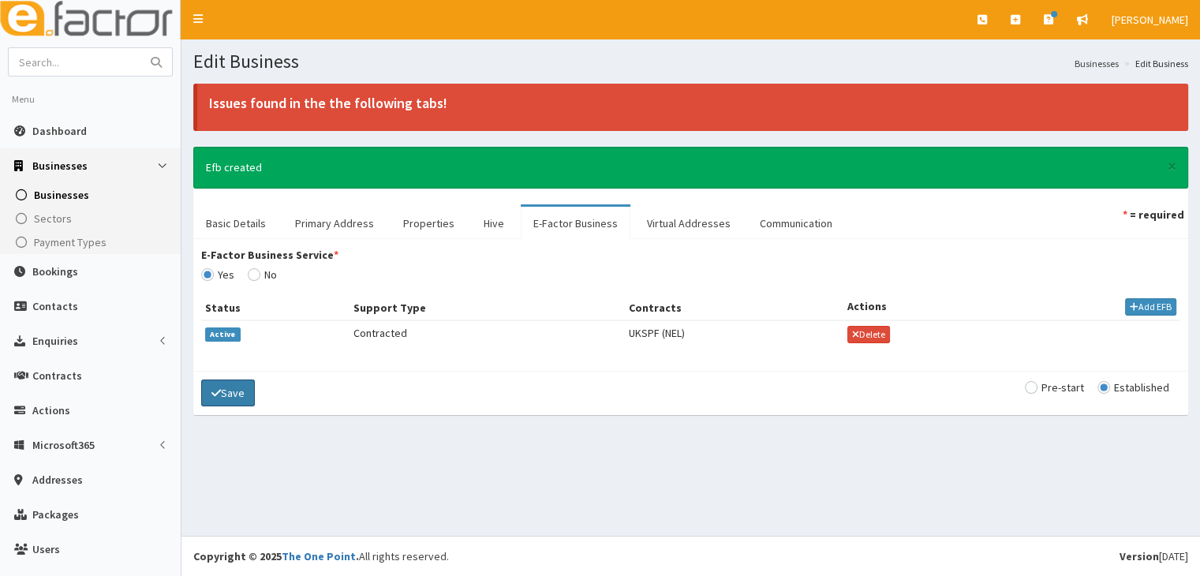
click at [239, 400] on button "Save" at bounding box center [228, 392] width 54 height 27
click at [222, 226] on link "Basic Details" at bounding box center [235, 223] width 85 height 33
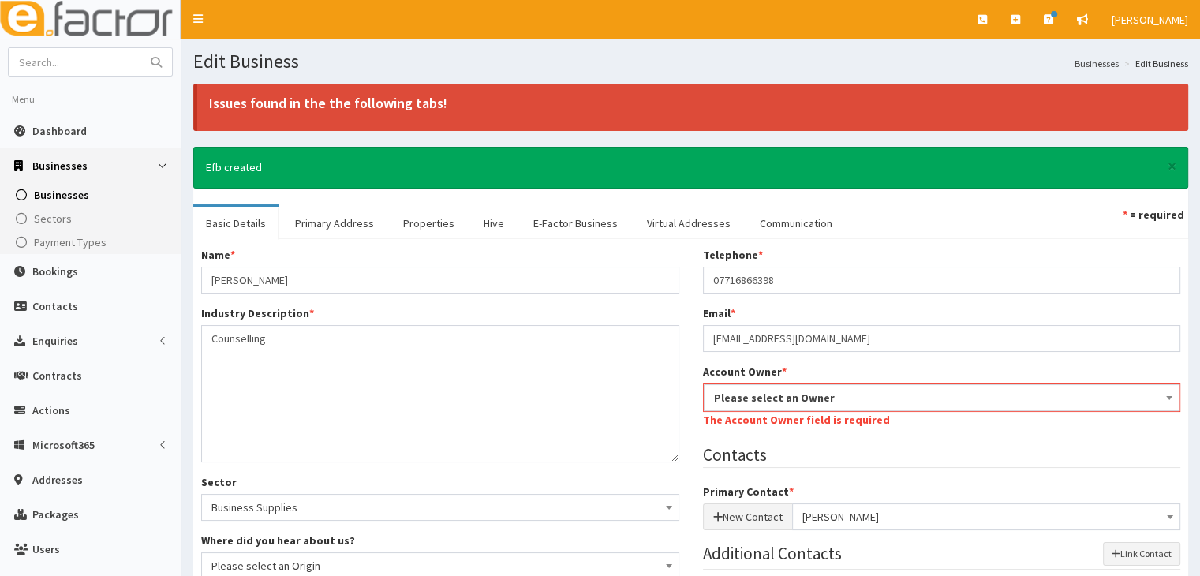
click at [1169, 399] on span at bounding box center [1169, 396] width 16 height 22
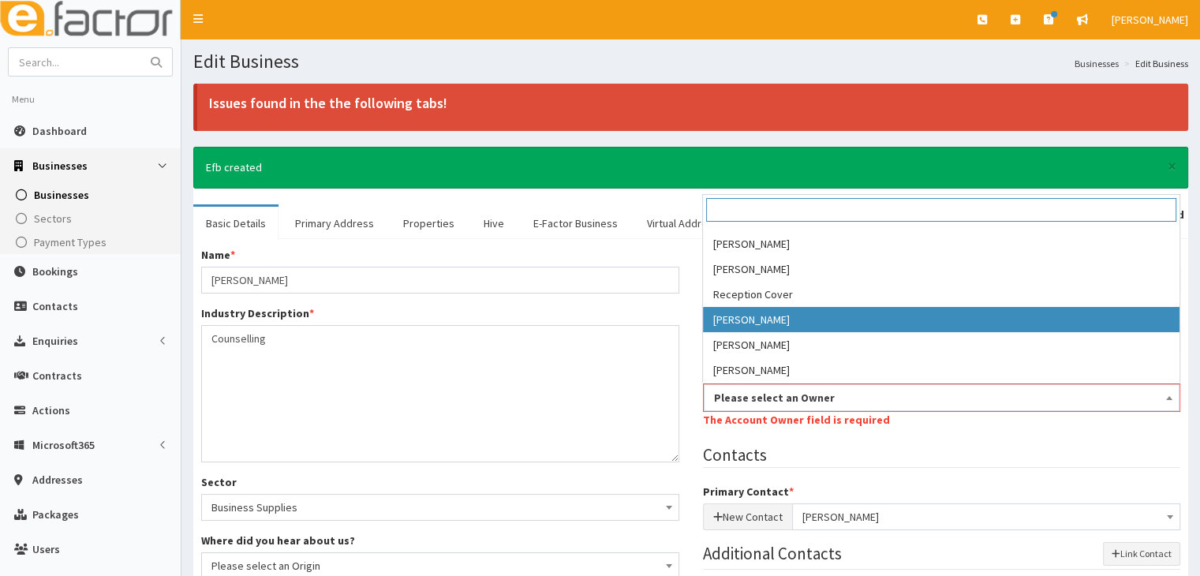
scroll to position [85, 0]
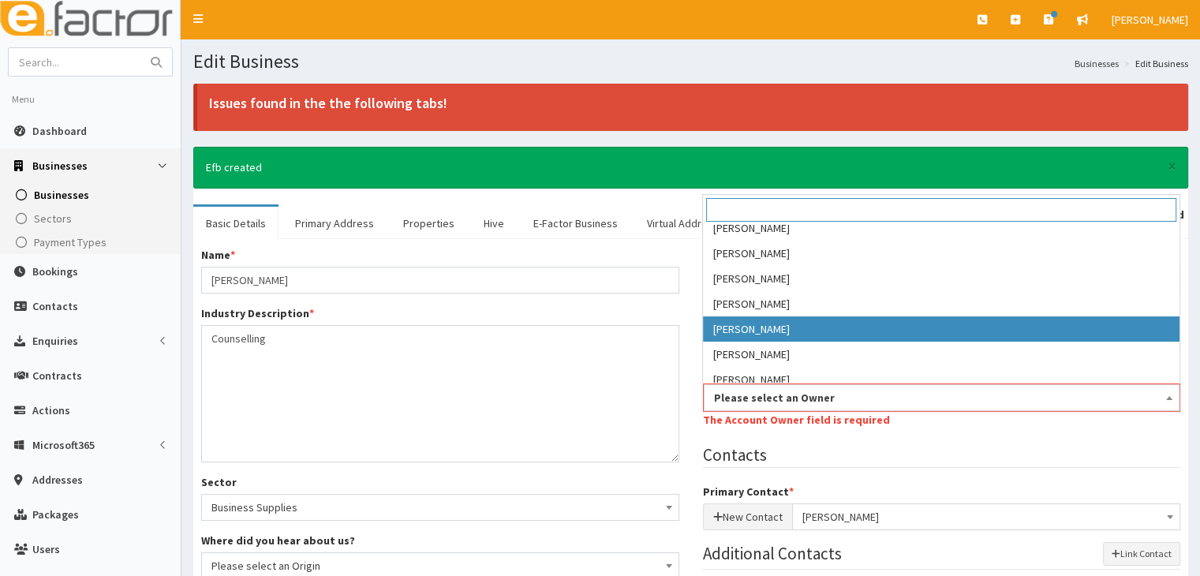
select select "16"
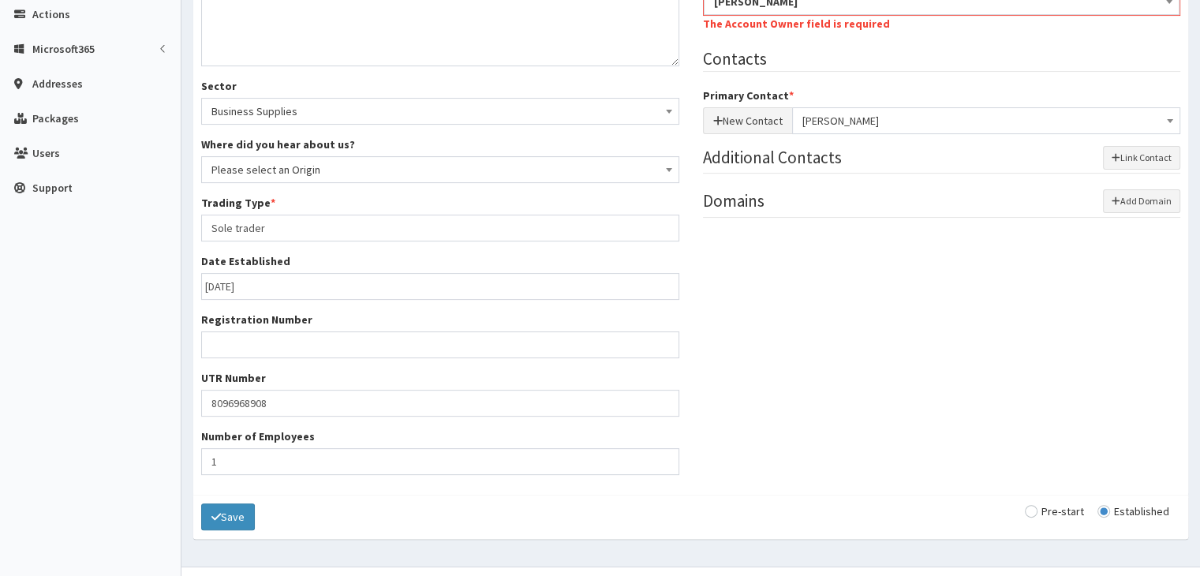
scroll to position [426, 0]
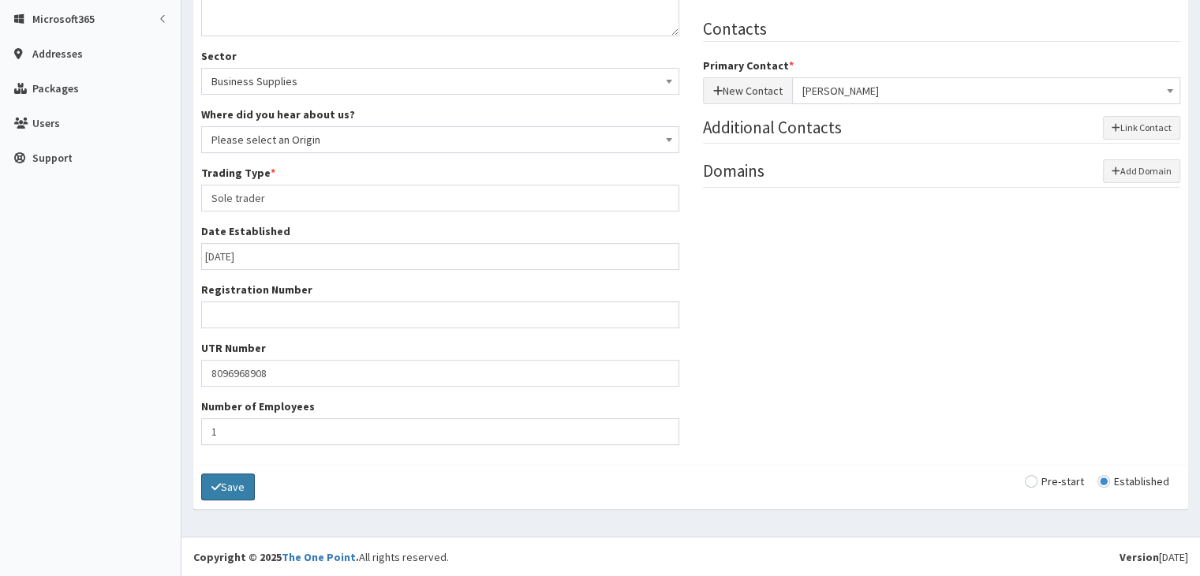
click at [226, 486] on button "Save" at bounding box center [228, 486] width 54 height 27
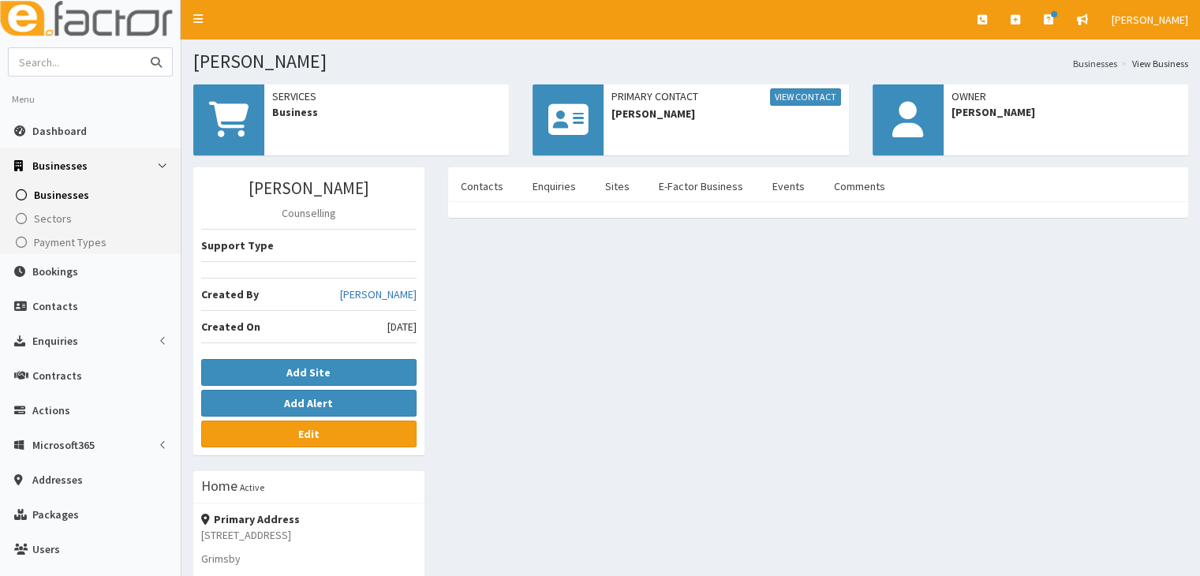
click at [65, 61] on input "text" at bounding box center [75, 62] width 133 height 28
type input "daniel fryar"
click at [161, 58] on icon "submit" at bounding box center [156, 62] width 11 height 11
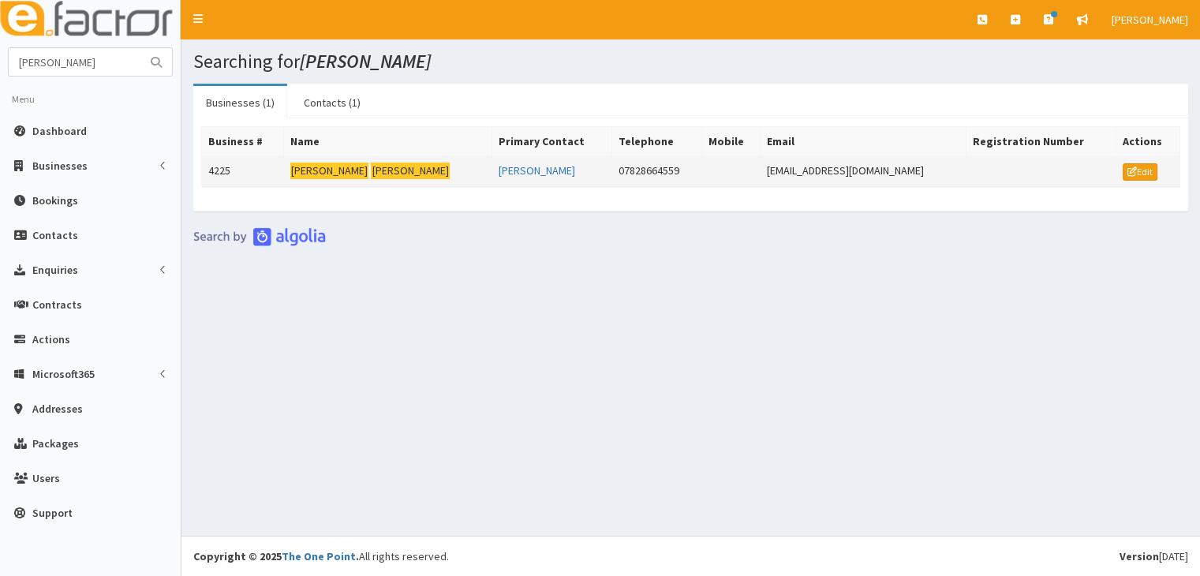
click at [371, 170] on mark "[PERSON_NAME]" at bounding box center [410, 171] width 79 height 17
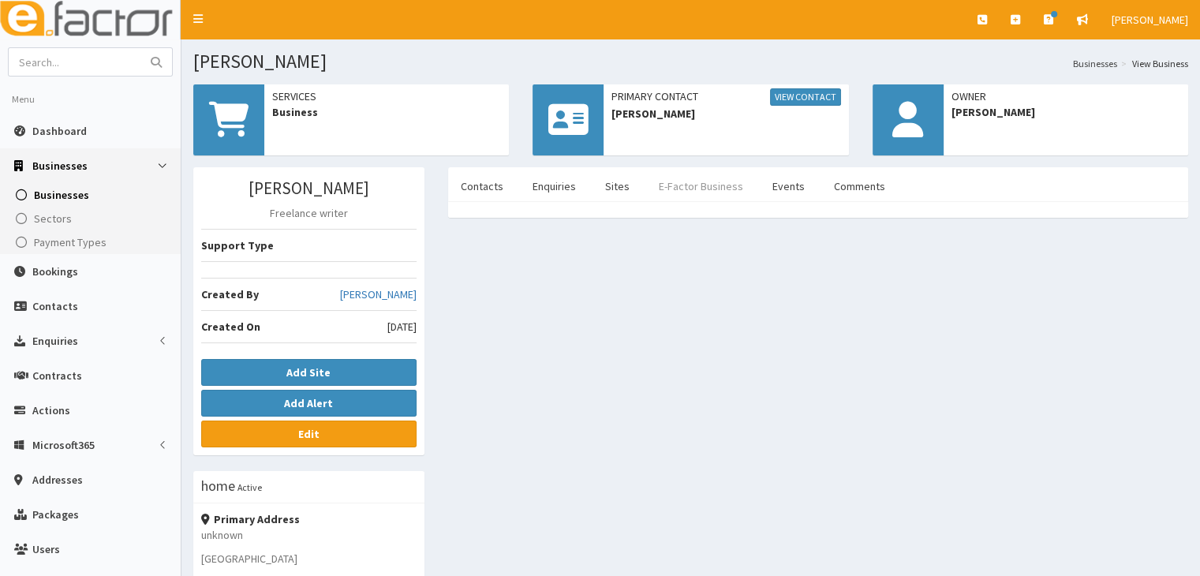
click at [693, 186] on link "E-Factor Business" at bounding box center [701, 186] width 110 height 33
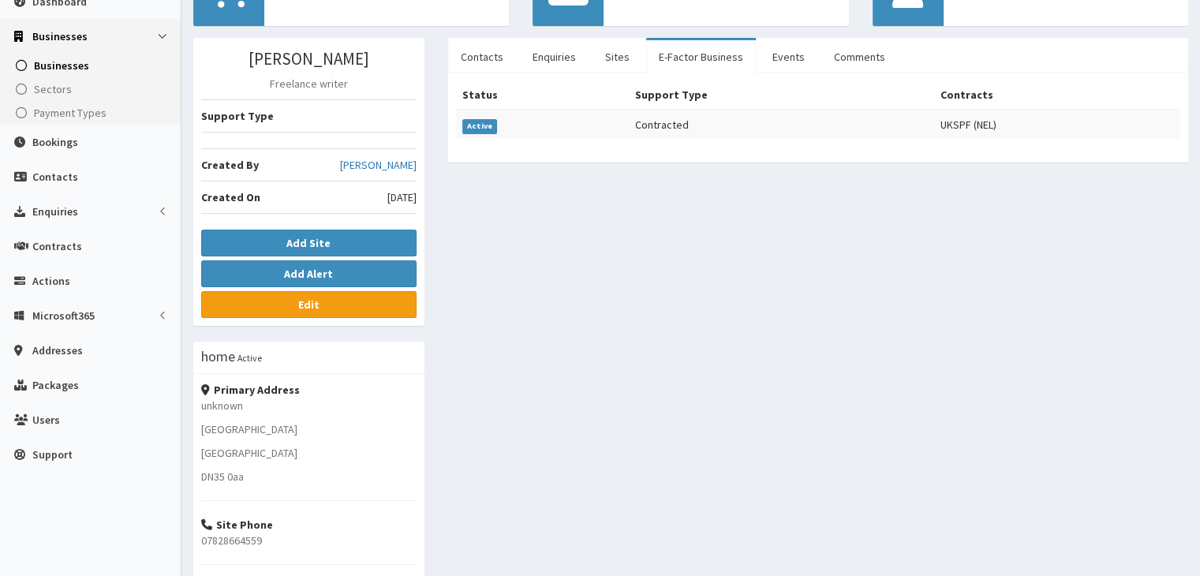
scroll to position [158, 0]
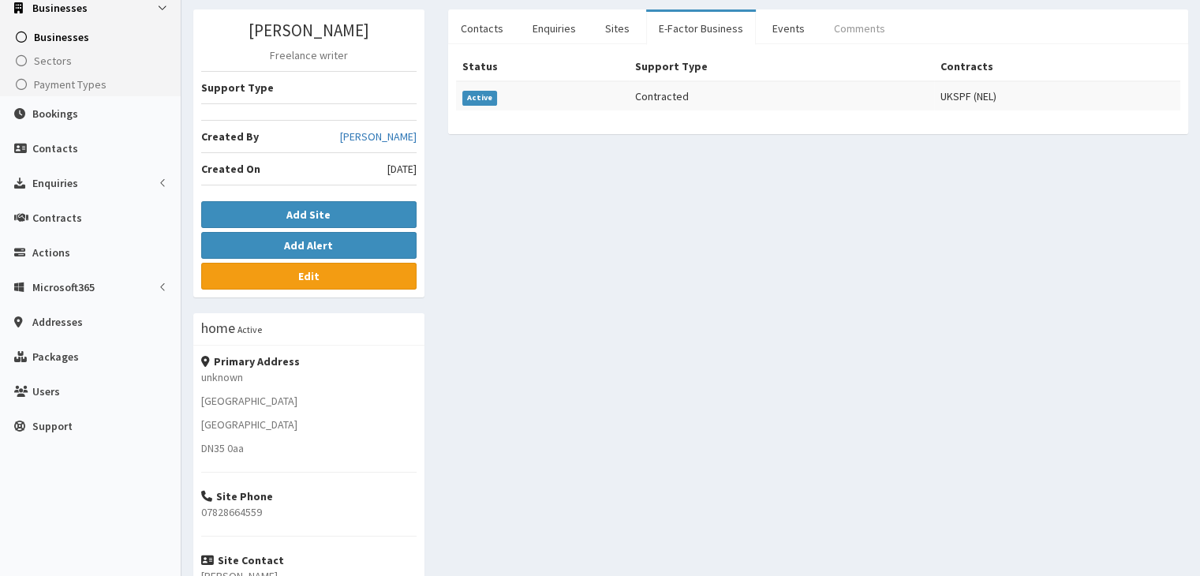
click at [838, 28] on link "Comments" at bounding box center [859, 28] width 77 height 33
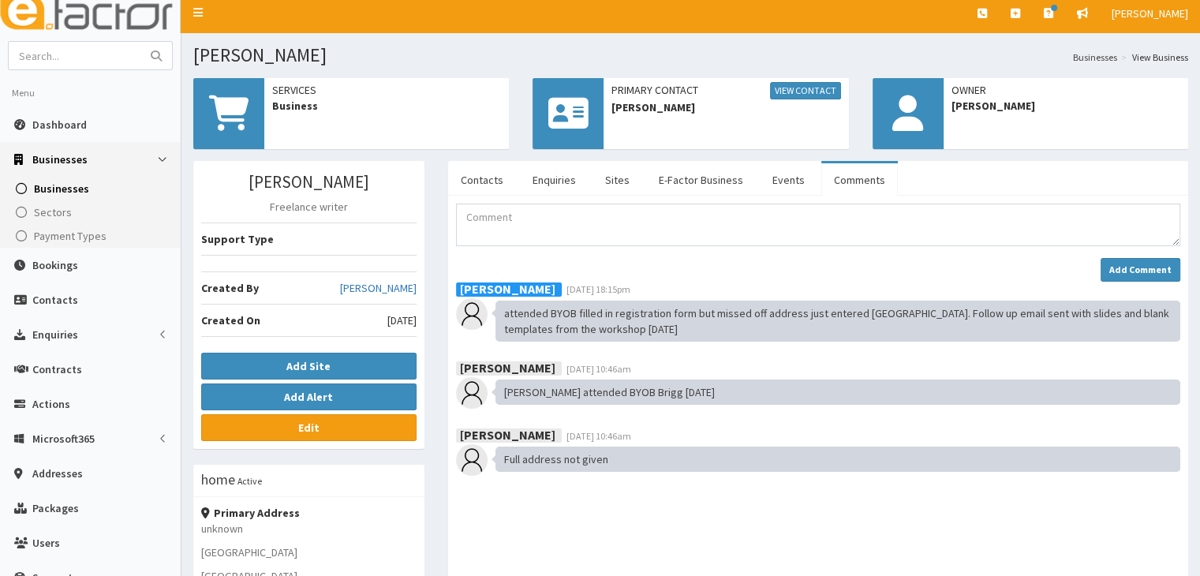
scroll to position [0, 0]
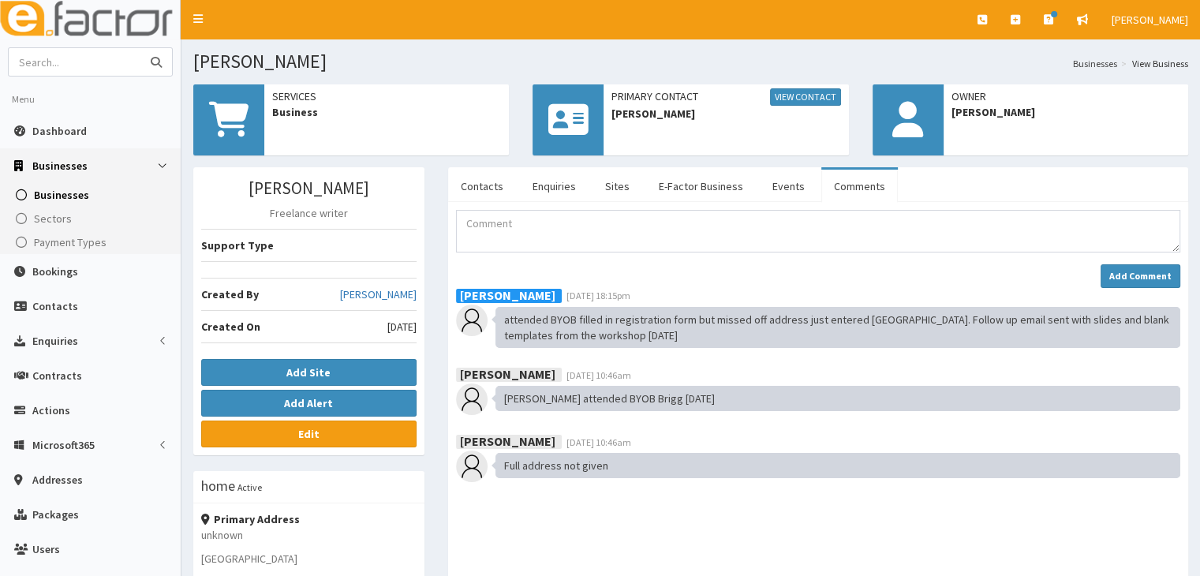
click at [54, 62] on input "text" at bounding box center [75, 62] width 133 height 28
type input "Katie Humprhreys"
click at [155, 64] on icon "submit" at bounding box center [156, 62] width 11 height 11
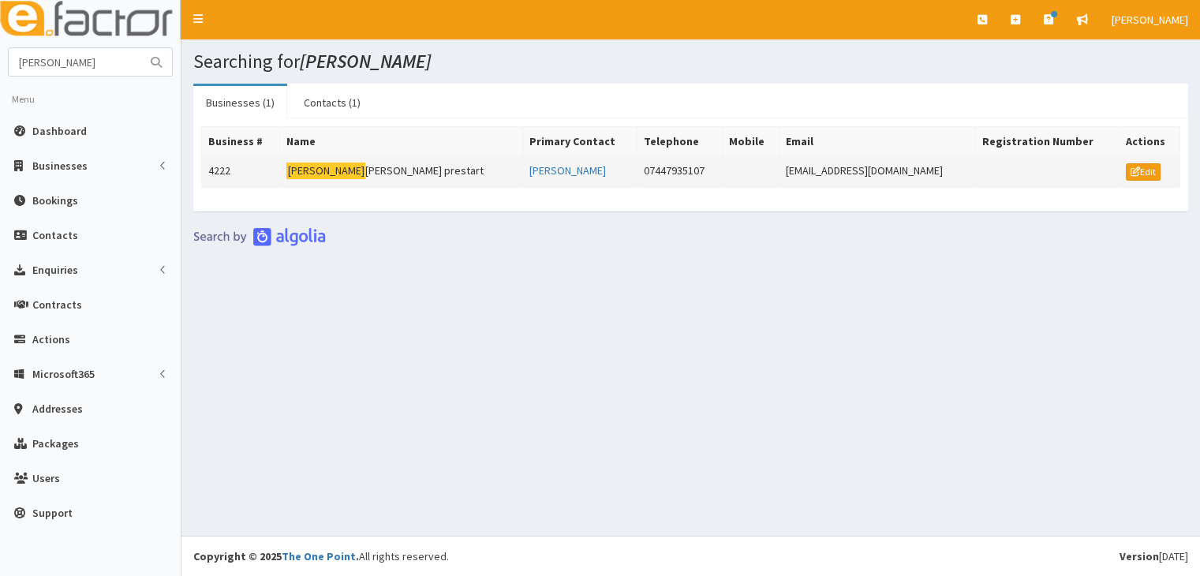
click at [314, 169] on mark "[PERSON_NAME]" at bounding box center [325, 171] width 79 height 17
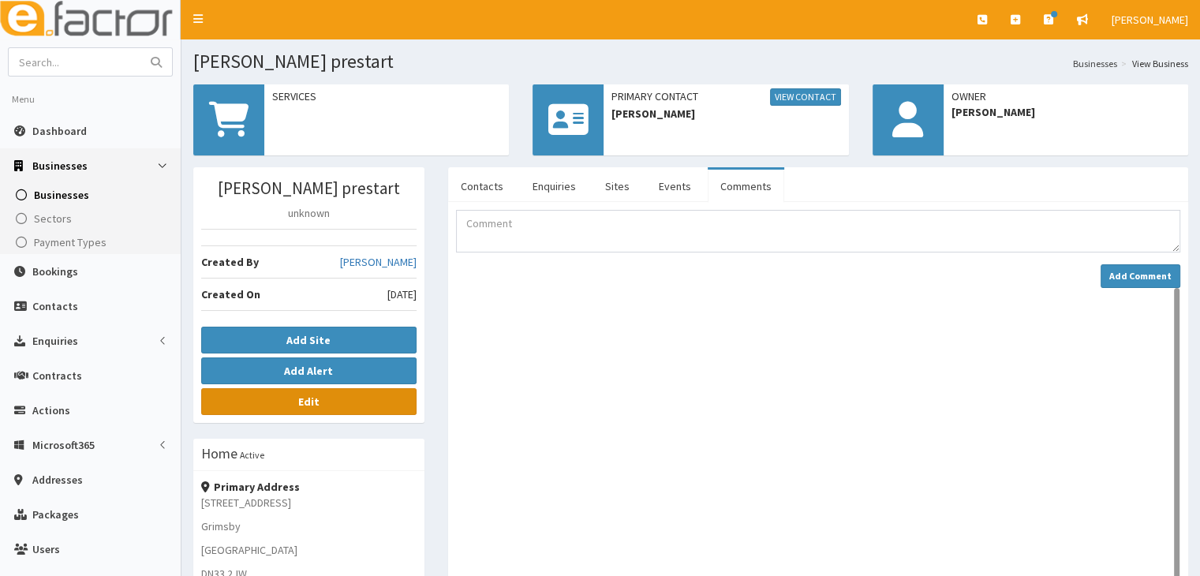
click at [316, 405] on b "Edit" at bounding box center [308, 401] width 21 height 14
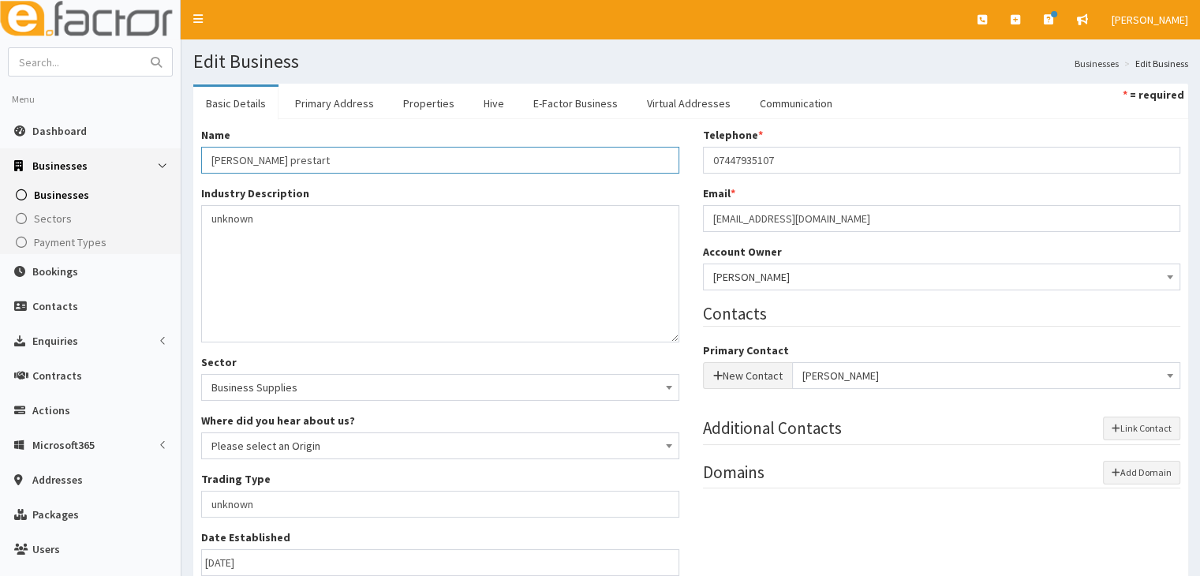
drag, startPoint x: 293, startPoint y: 157, endPoint x: 397, endPoint y: 157, distance: 103.3
click at [397, 157] on input "[PERSON_NAME] prestart" at bounding box center [440, 160] width 478 height 27
type input "[PERSON_NAME]"
drag, startPoint x: 208, startPoint y: 216, endPoint x: 497, endPoint y: 219, distance: 288.8
click at [497, 219] on textarea "unknown" at bounding box center [440, 273] width 478 height 137
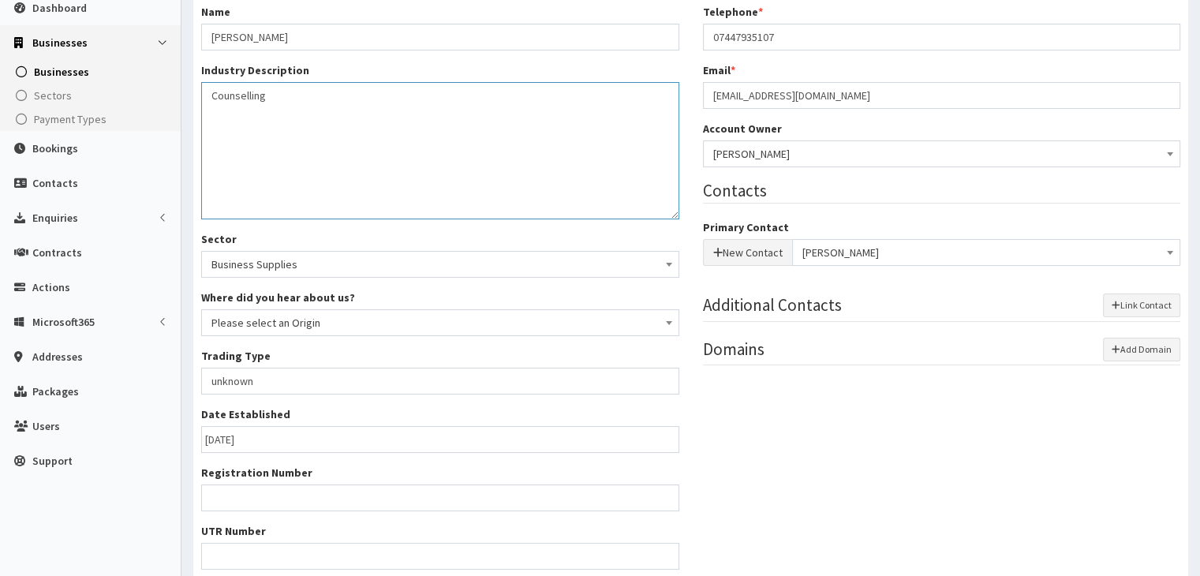
scroll to position [158, 0]
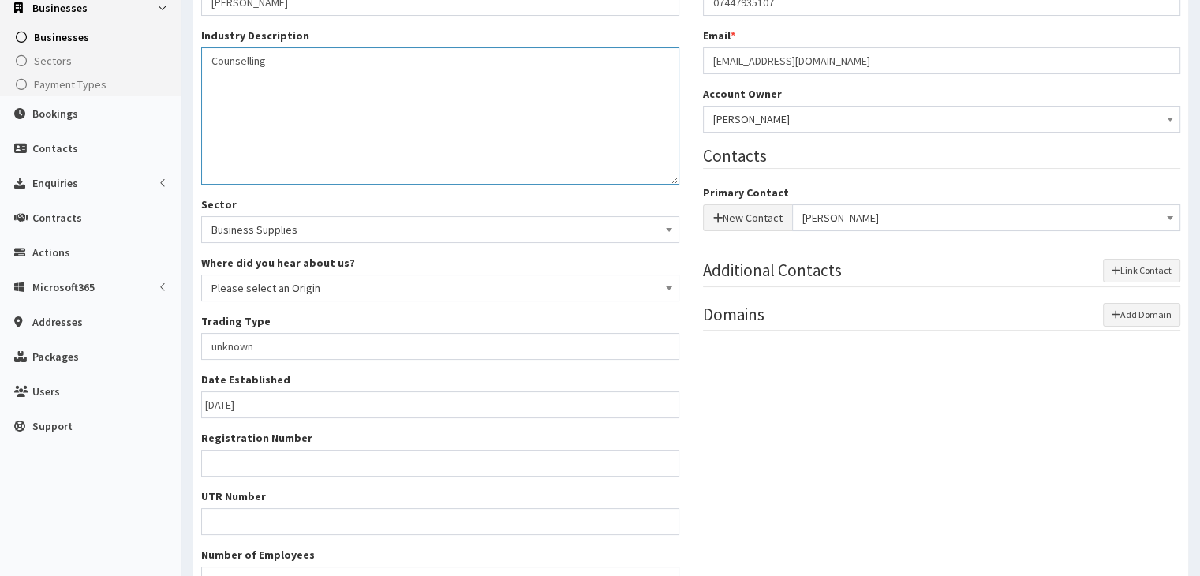
type textarea "Counselling"
click at [653, 345] on input "unknown" at bounding box center [440, 346] width 478 height 27
click at [261, 348] on input "unknown" at bounding box center [440, 346] width 478 height 27
drag, startPoint x: 207, startPoint y: 346, endPoint x: 410, endPoint y: 361, distance: 203.4
click at [410, 361] on div "Name * Katie Humphreys Industry Description * unknown Sector Business Supplies …" at bounding box center [440, 287] width 502 height 636
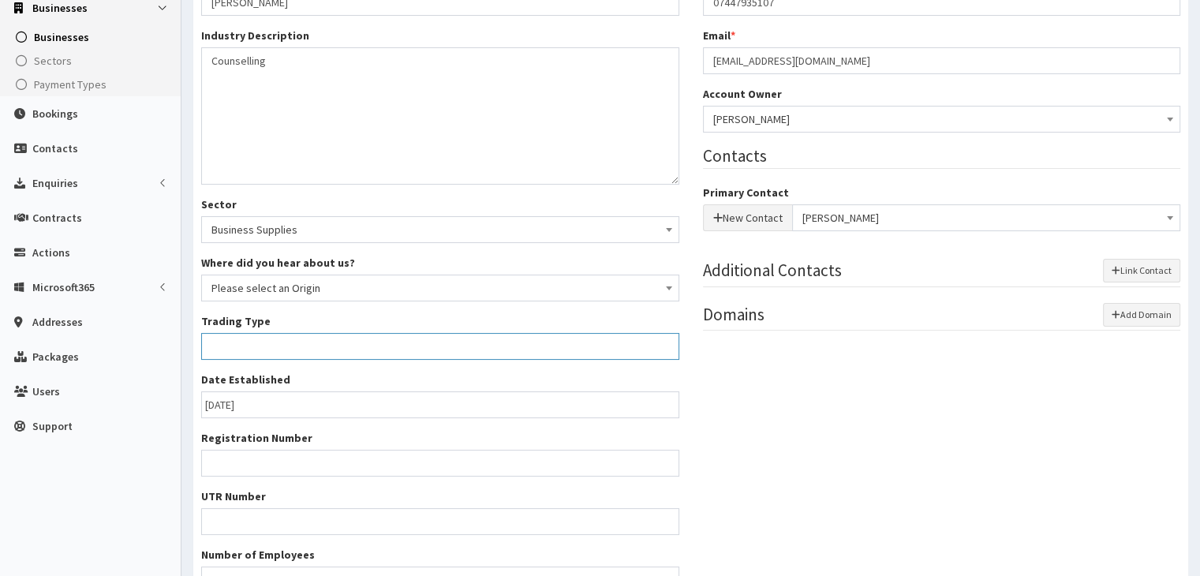
click at [327, 345] on input "Trading Type *" at bounding box center [440, 346] width 478 height 27
type input "Sole trader"
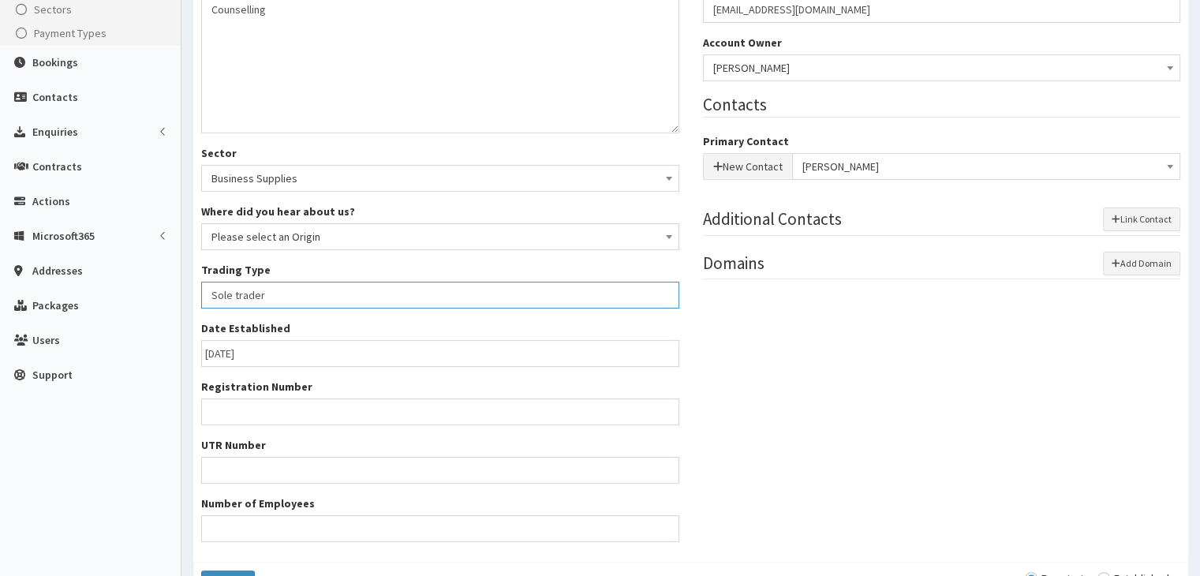
scroll to position [237, 0]
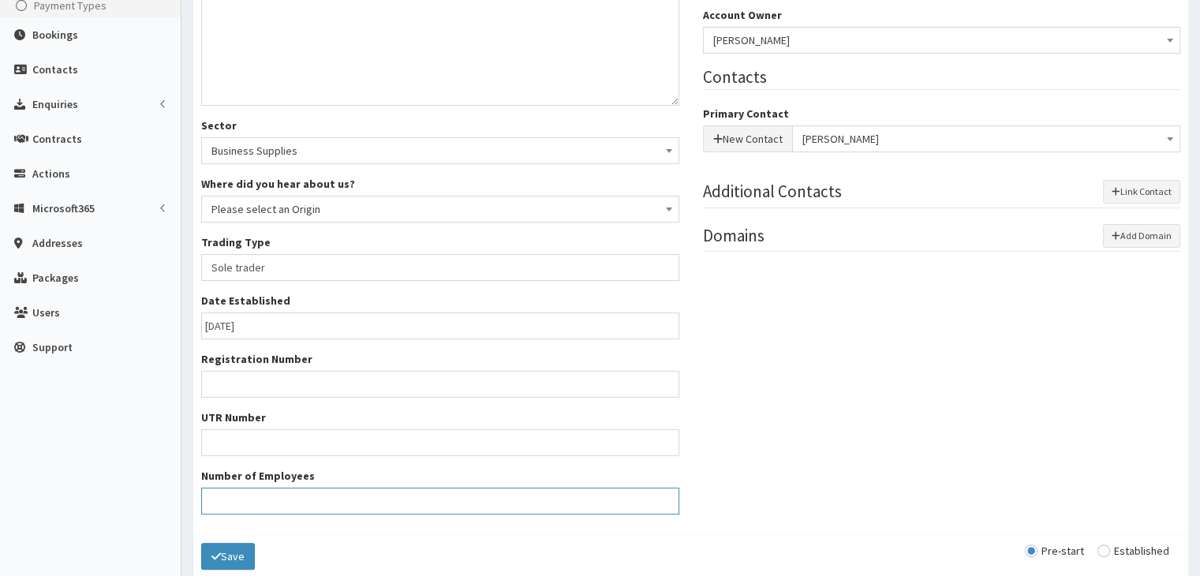
click at [402, 498] on input "Number of Employees" at bounding box center [440, 501] width 478 height 27
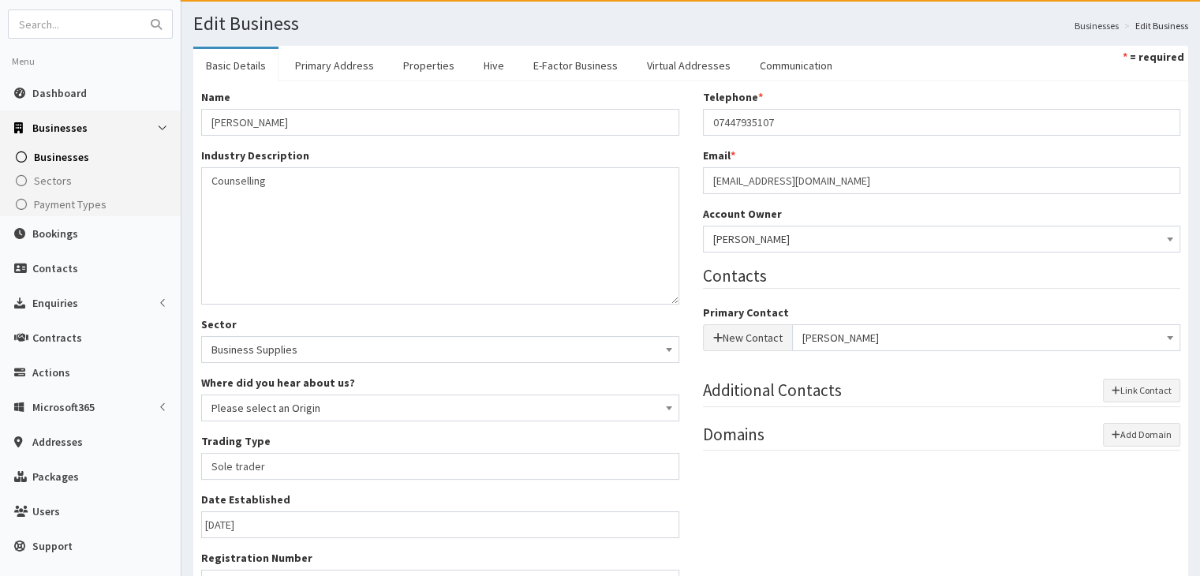
scroll to position [0, 0]
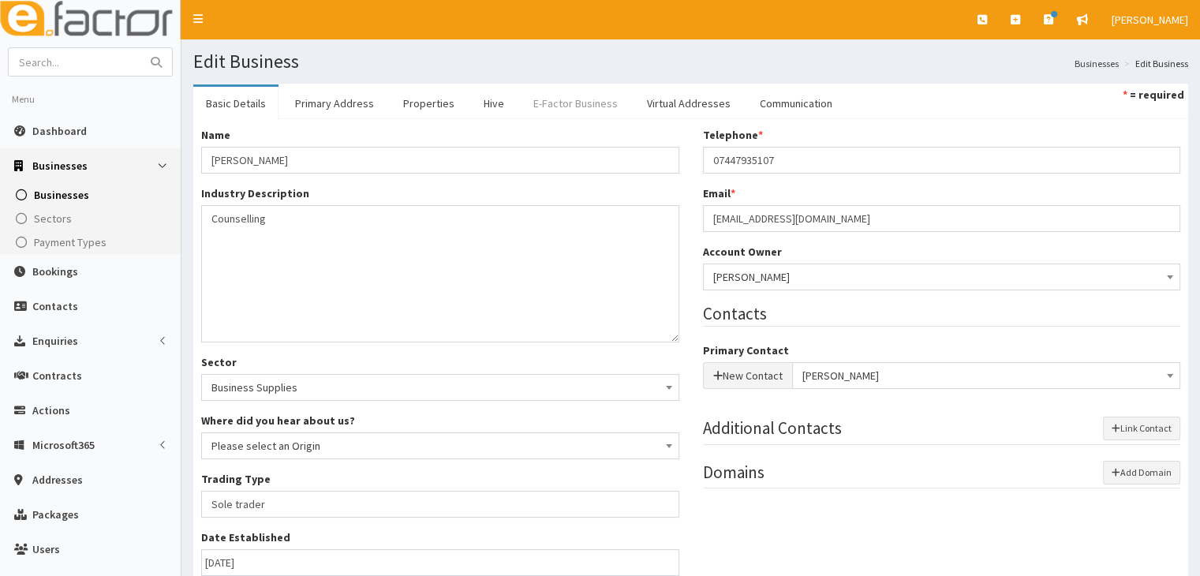
type input "1"
click at [549, 105] on link "E-Factor Business" at bounding box center [576, 103] width 110 height 33
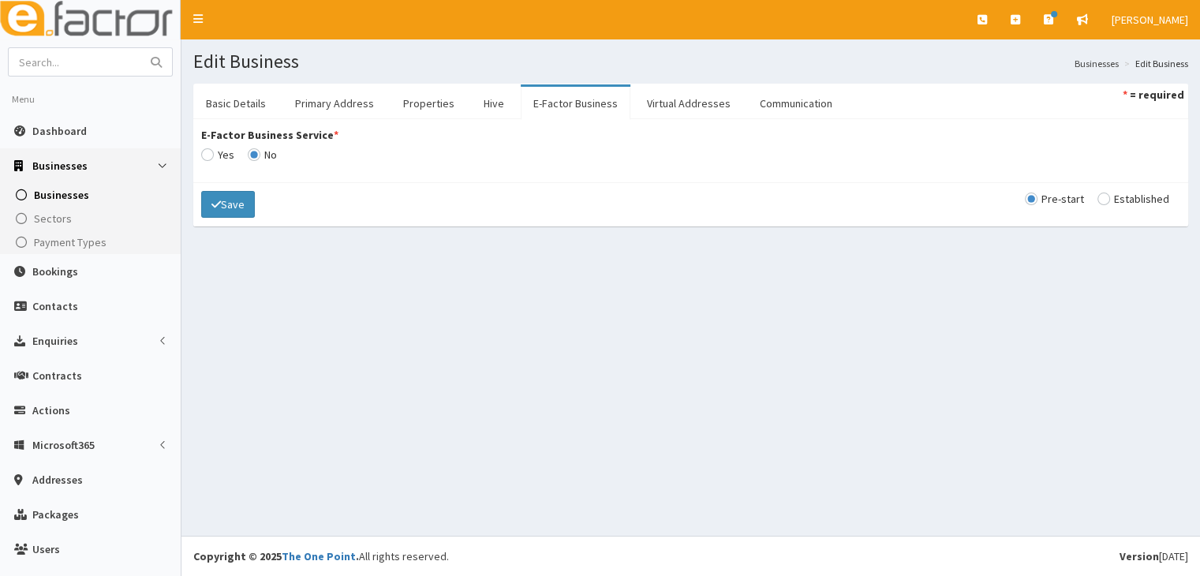
click at [207, 155] on input "E-Factor Business Service *" at bounding box center [217, 154] width 33 height 11
radio input "true"
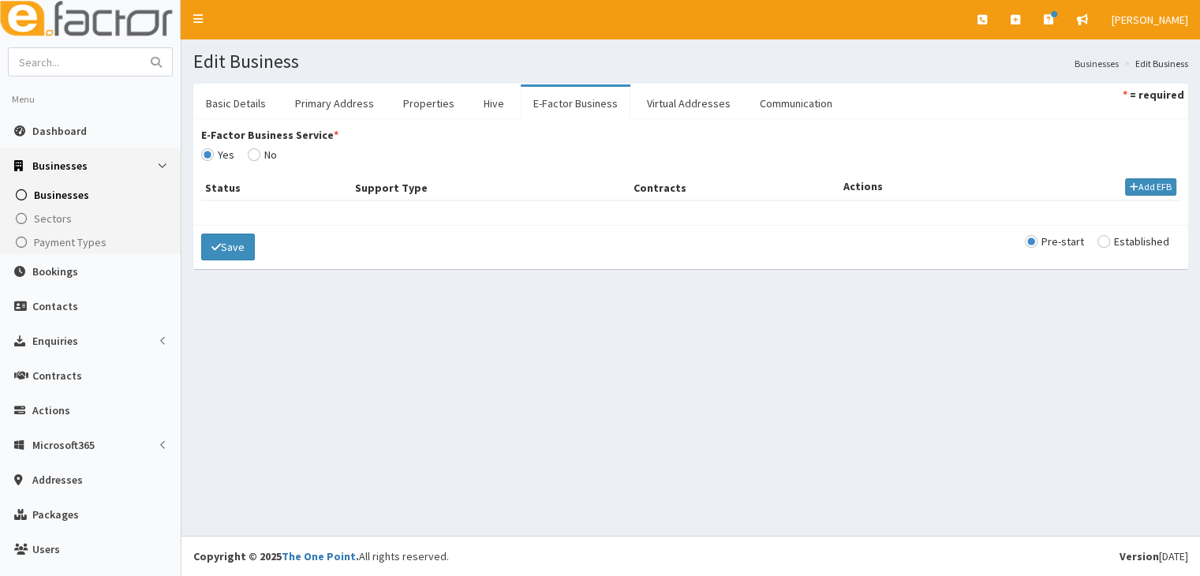
click at [1097, 241] on input "radio" at bounding box center [1133, 241] width 72 height 11
radio input "true"
click at [1127, 187] on button "Add EFB" at bounding box center [1150, 186] width 51 height 17
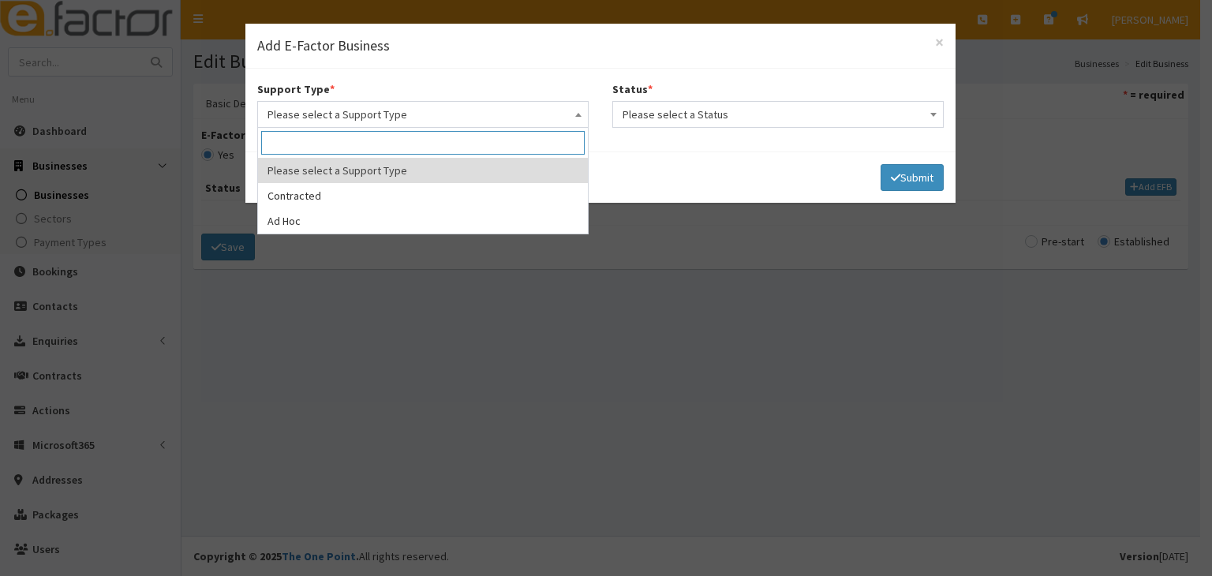
click at [580, 116] on span at bounding box center [578, 113] width 16 height 22
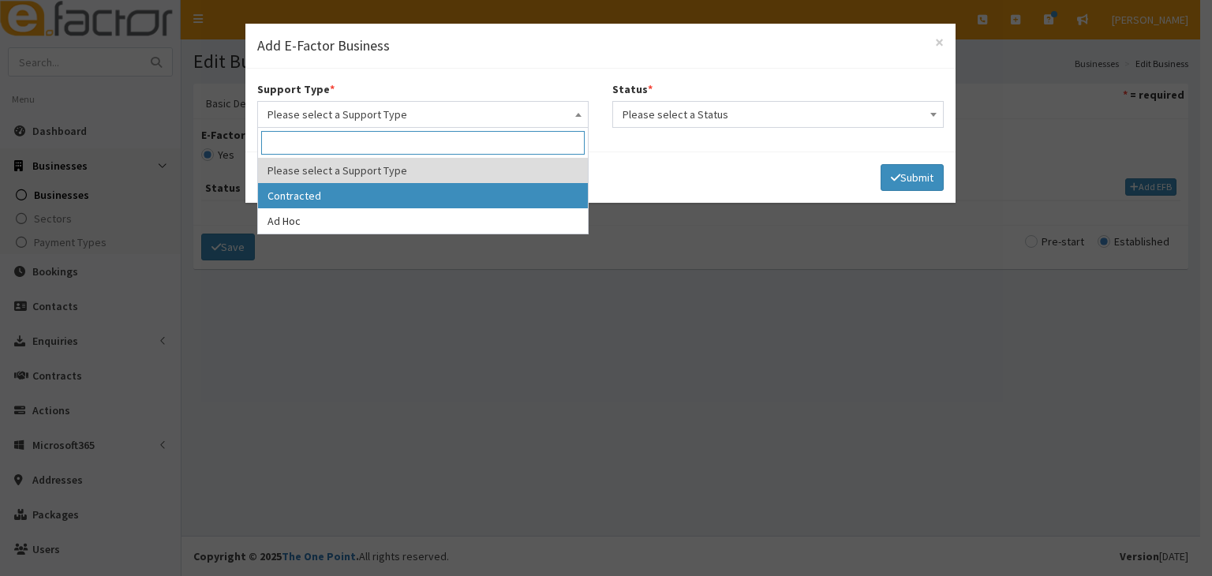
select select "1"
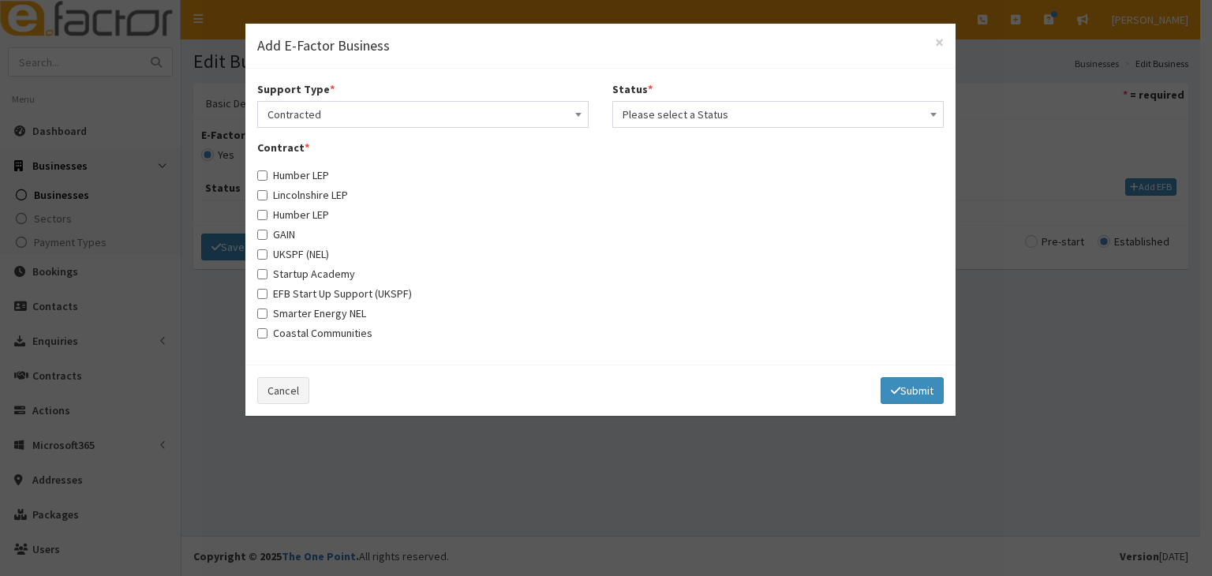
click at [933, 115] on b at bounding box center [933, 115] width 6 height 4
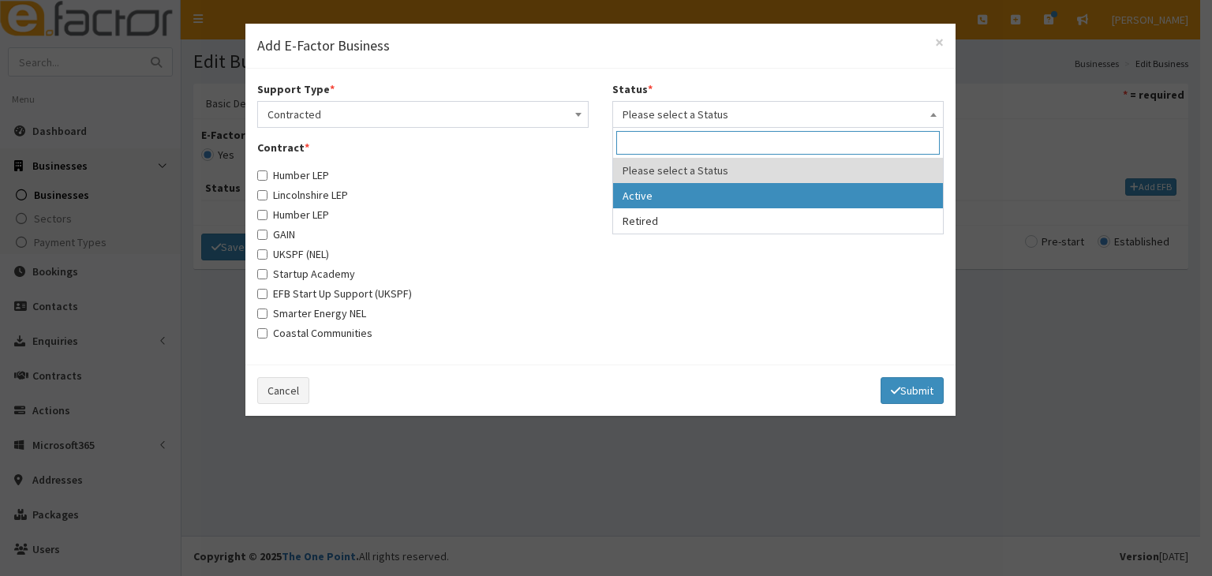
select select "1"
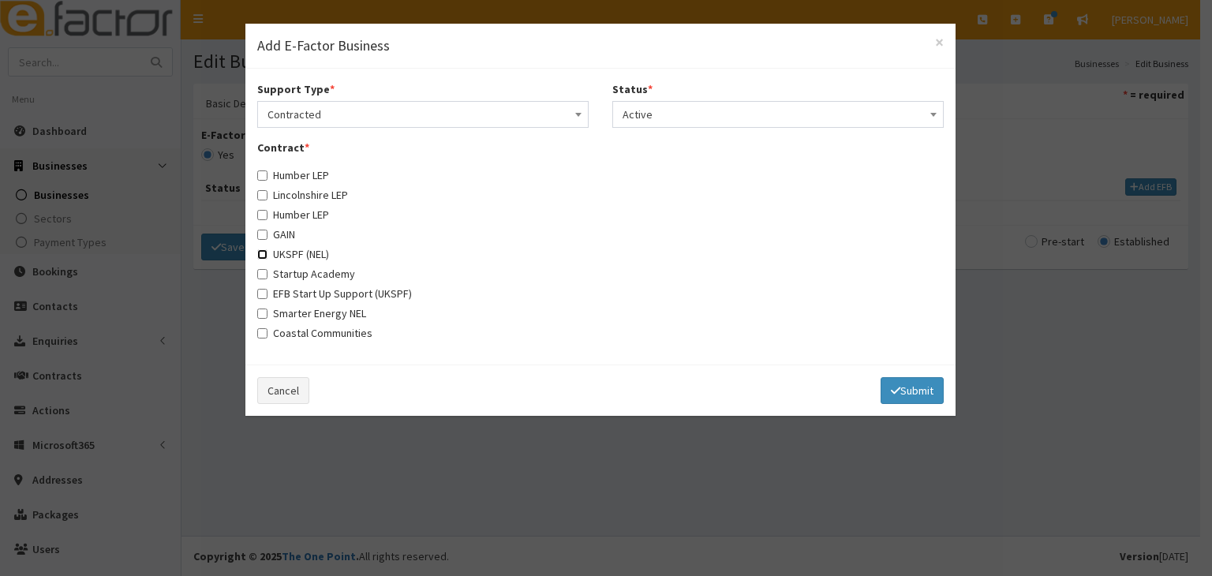
click at [263, 253] on input "UKSPF (NEL)" at bounding box center [262, 254] width 10 height 10
checkbox input "true"
click at [916, 387] on button "Submit" at bounding box center [911, 390] width 63 height 27
select select
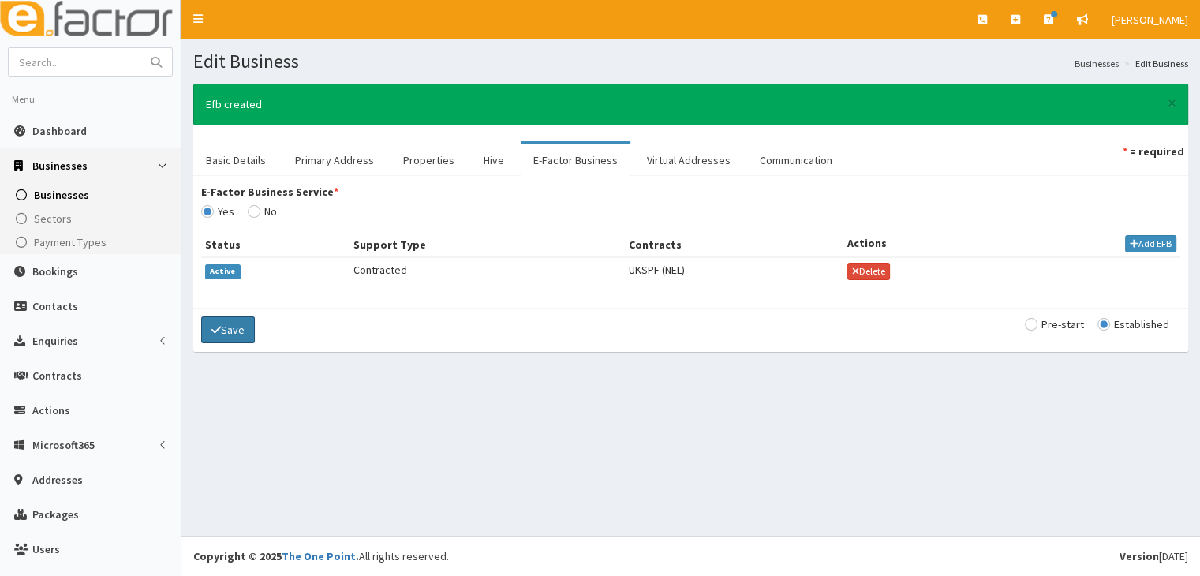
click at [239, 322] on button "Save" at bounding box center [228, 329] width 54 height 27
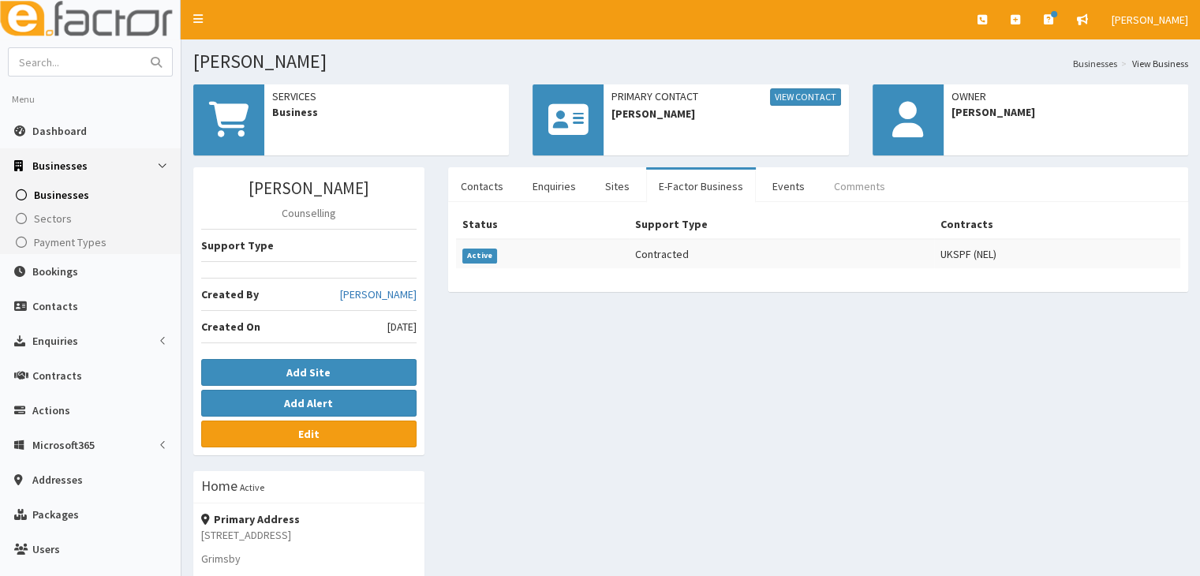
click at [851, 186] on link "Comments" at bounding box center [859, 186] width 77 height 33
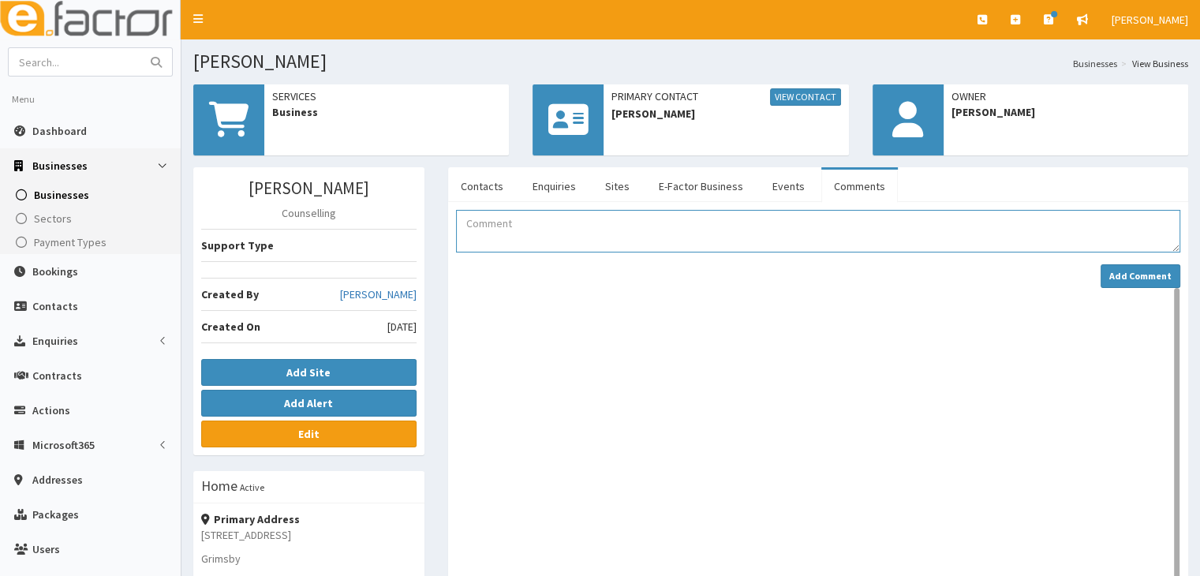
click at [492, 231] on textarea "Comment" at bounding box center [818, 231] width 724 height 43
click at [499, 219] on textarea "attende BYOB" at bounding box center [818, 231] width 724 height 43
click at [549, 224] on textarea "attended BYOB" at bounding box center [818, 231] width 724 height 43
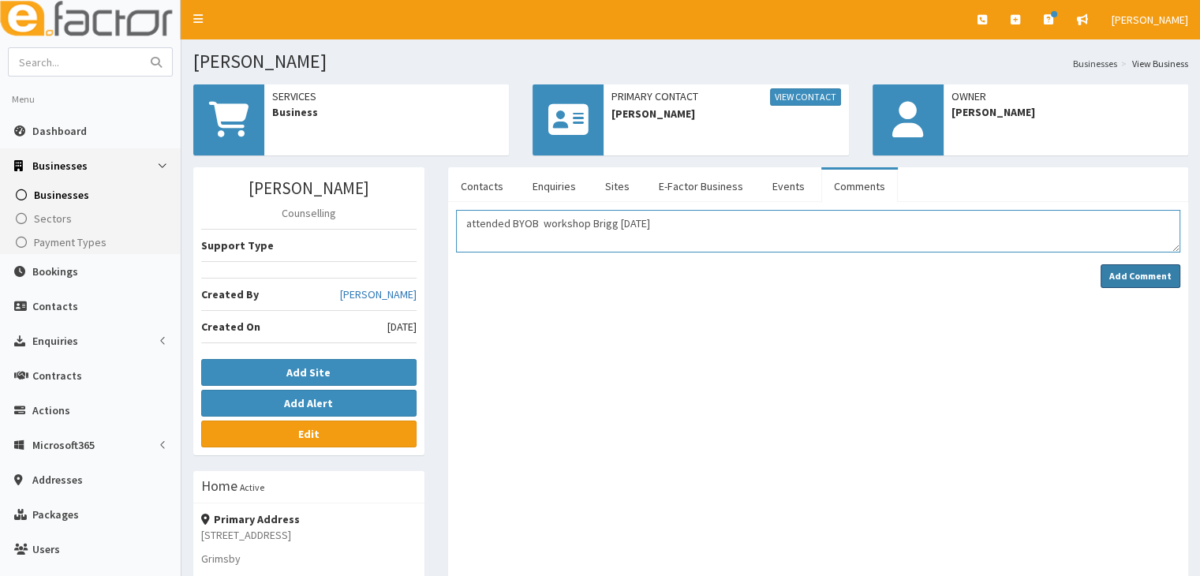
type textarea "attended BYOB workshop Brigg 02/10/2025"
click at [1154, 275] on strong "Add Comment" at bounding box center [1140, 276] width 62 height 12
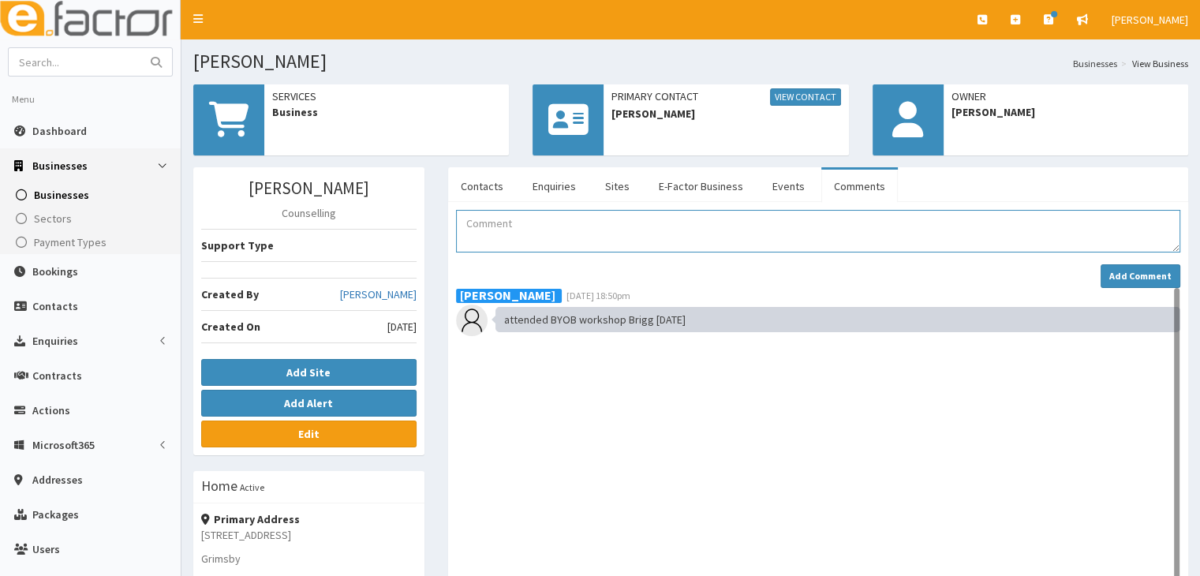
click at [510, 233] on textarea "Comment" at bounding box center [818, 231] width 724 height 43
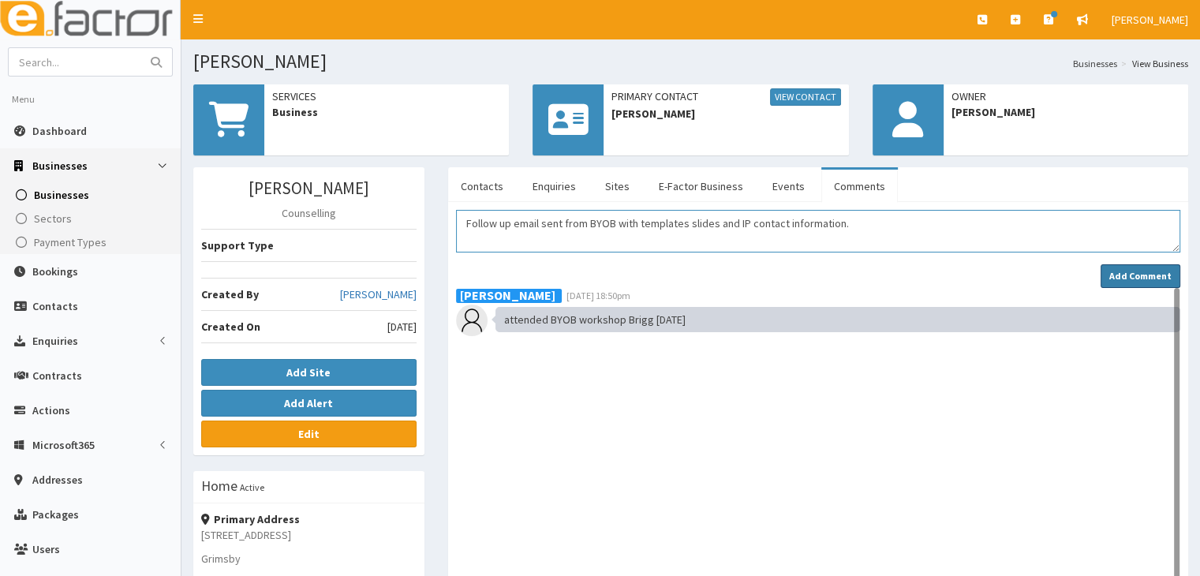
type textarea "Follow up email sent from BYOB with templates slides and IP contact information."
click at [1129, 278] on strong "Add Comment" at bounding box center [1140, 276] width 62 height 12
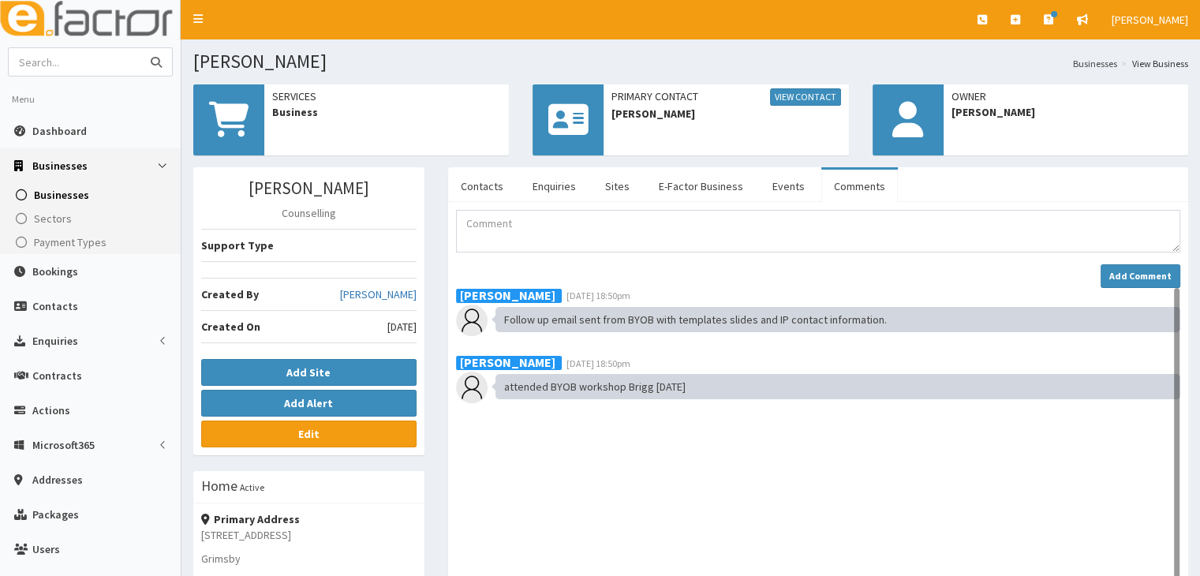
click at [103, 66] on input "text" at bounding box center [75, 62] width 133 height 28
type input "Emma Hewerdine"
click at [161, 62] on icon "submit" at bounding box center [156, 62] width 11 height 11
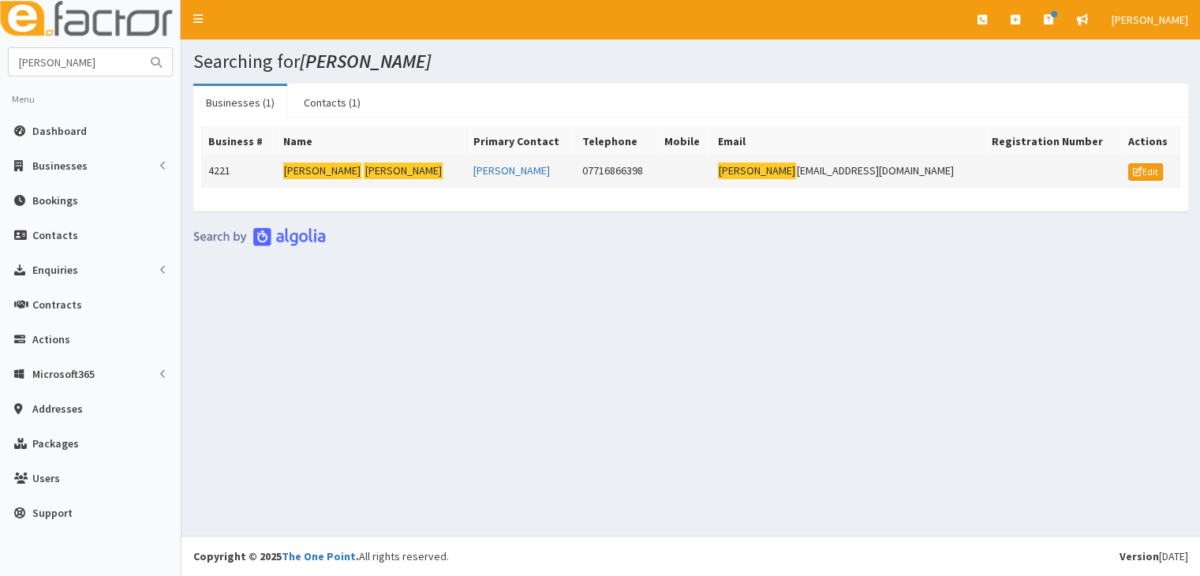
click at [372, 166] on mark "Hewerdine" at bounding box center [403, 171] width 79 height 17
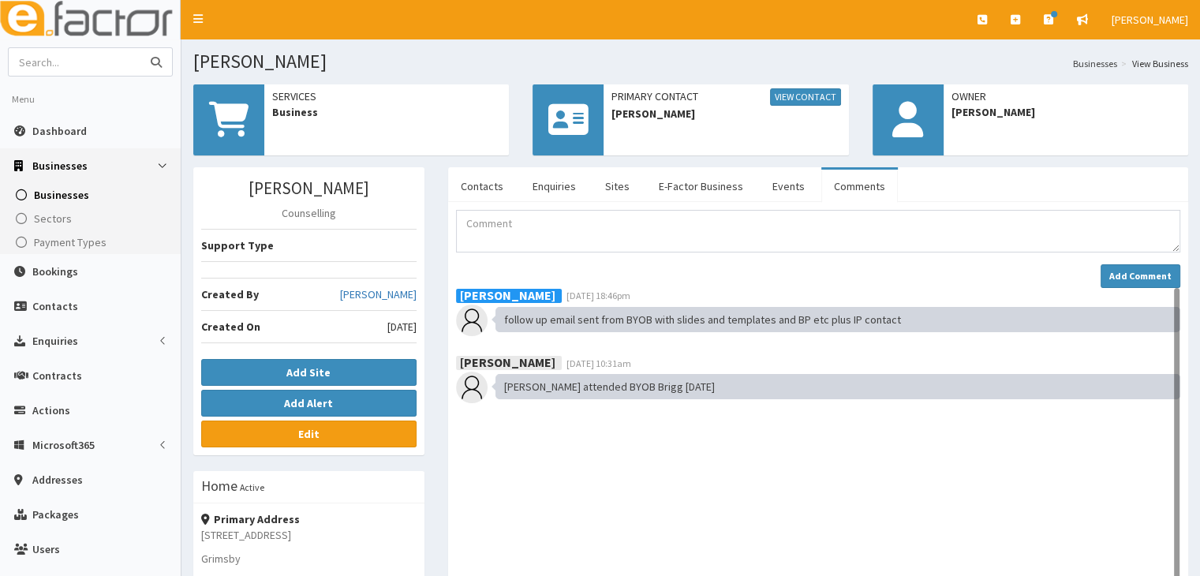
click at [94, 57] on input "text" at bounding box center [75, 62] width 133 height 28
type input "[PERSON_NAME]"
click at [158, 59] on icon "submit" at bounding box center [156, 62] width 11 height 11
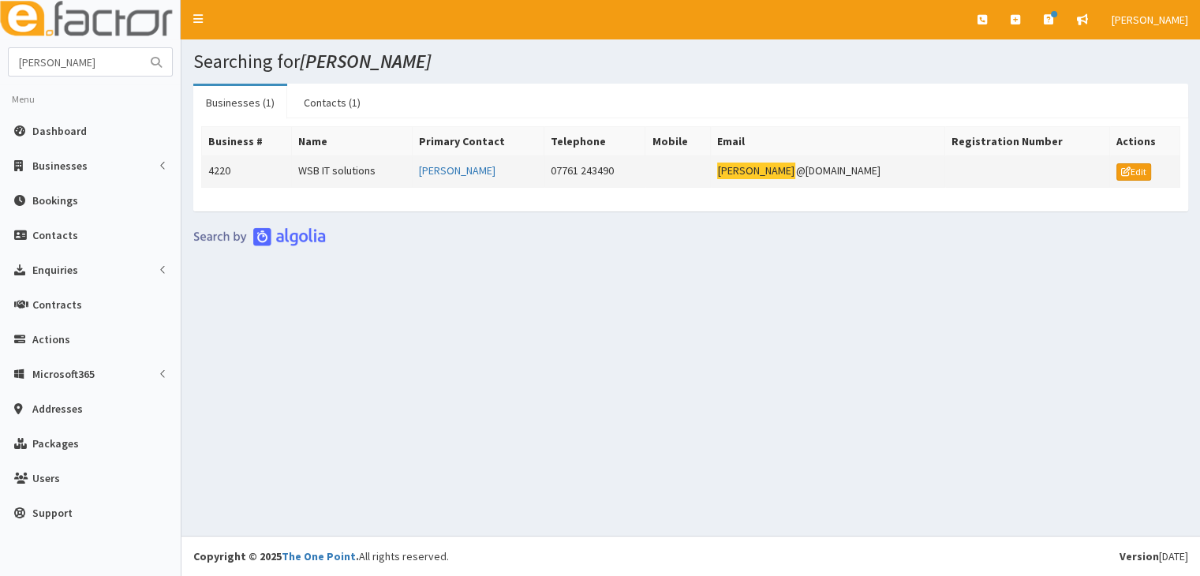
click at [353, 165] on td "WSB IT solutions" at bounding box center [352, 172] width 121 height 32
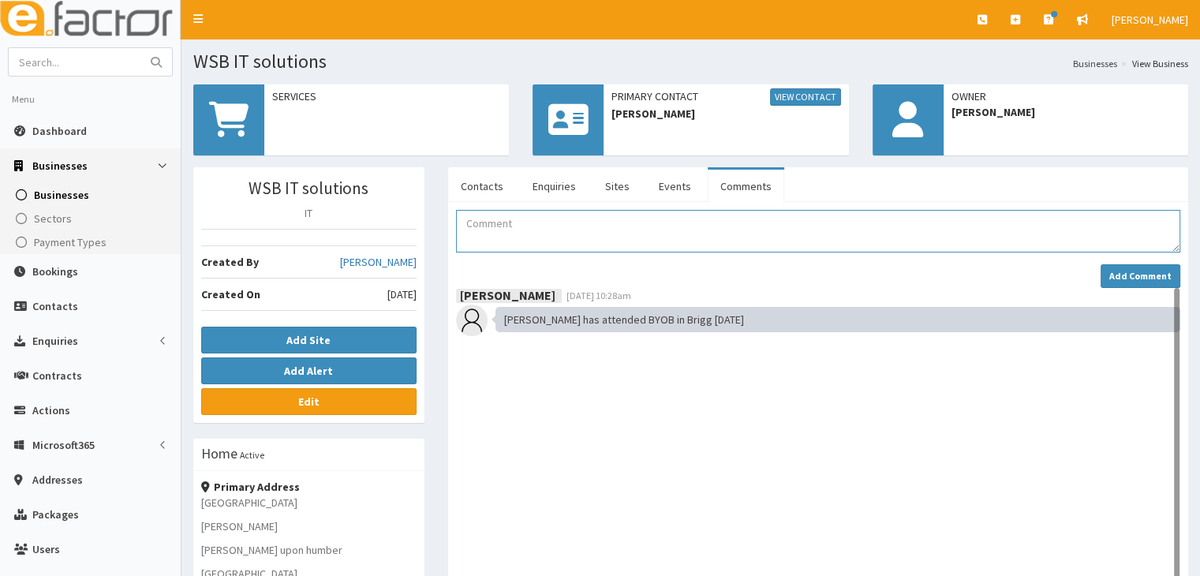
click at [521, 226] on textarea "Comment" at bounding box center [818, 231] width 724 height 43
click at [795, 222] on textarea "Follow up email sent from BYOB with templates slides and Ip contact infp" at bounding box center [818, 231] width 724 height 43
click at [738, 221] on textarea "Follow up email sent from BYOB with templates slides and Ip contact info" at bounding box center [818, 231] width 724 height 43
click at [801, 227] on textarea "Follow up email sent from BYOB with templates slides and IP contact info" at bounding box center [818, 231] width 724 height 43
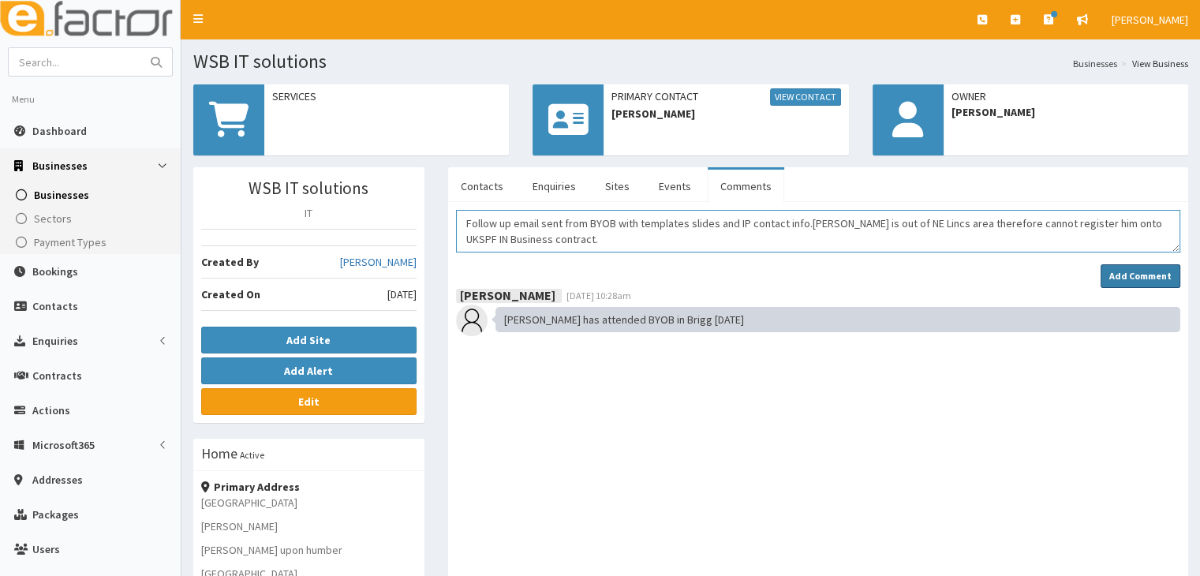
type textarea "Follow up email sent from BYOB with templates slides and IP contact info.[PERSO…"
click at [1131, 277] on strong "Add Comment" at bounding box center [1140, 276] width 62 height 12
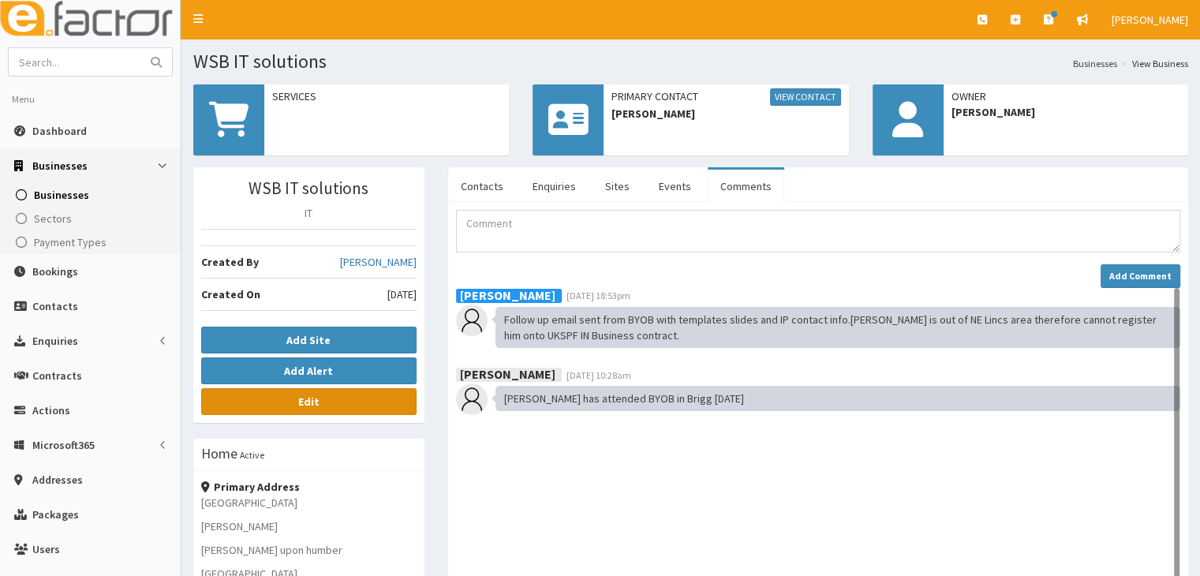
click at [316, 399] on b "Edit" at bounding box center [308, 401] width 21 height 14
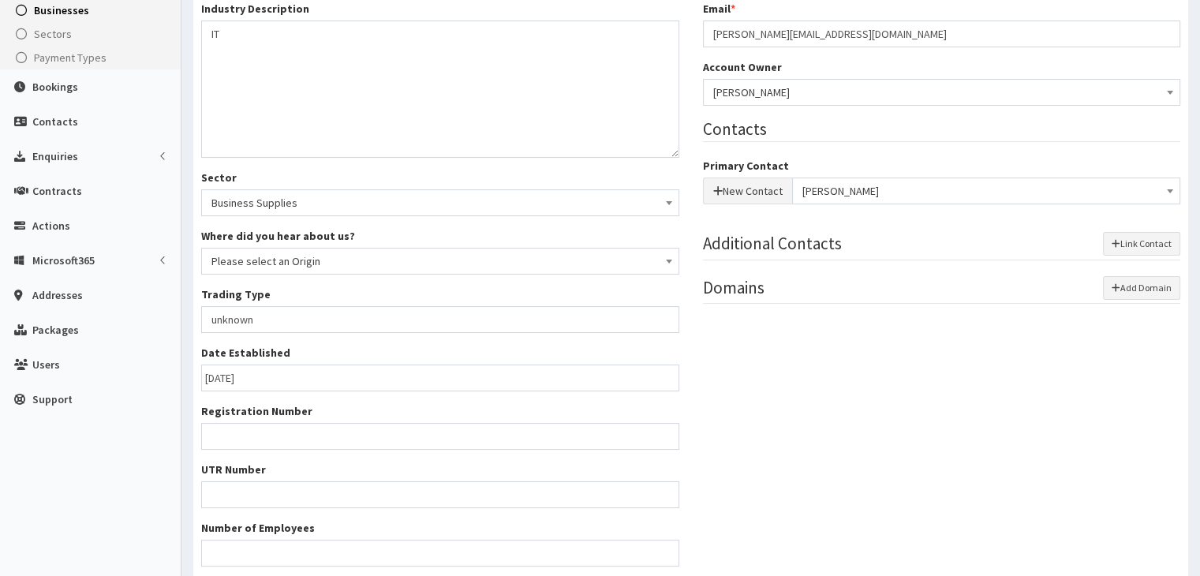
scroll to position [158, 0]
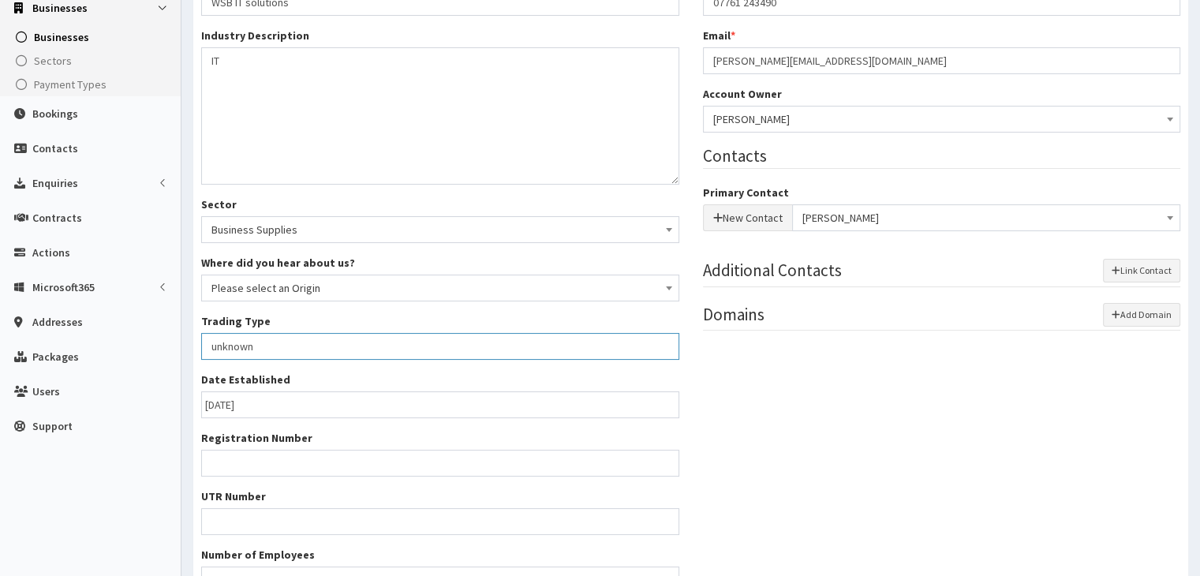
click at [305, 342] on input "unknown" at bounding box center [440, 346] width 478 height 27
type input "u"
click at [275, 350] on input "Trading Type *" at bounding box center [440, 346] width 478 height 27
type input "Sole trader"
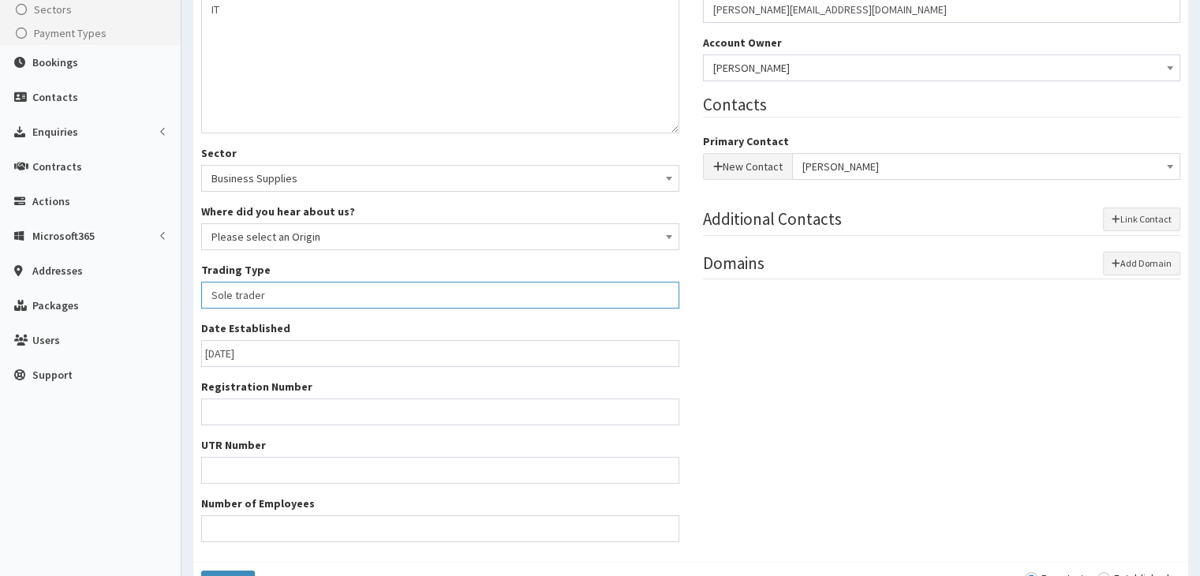
scroll to position [237, 0]
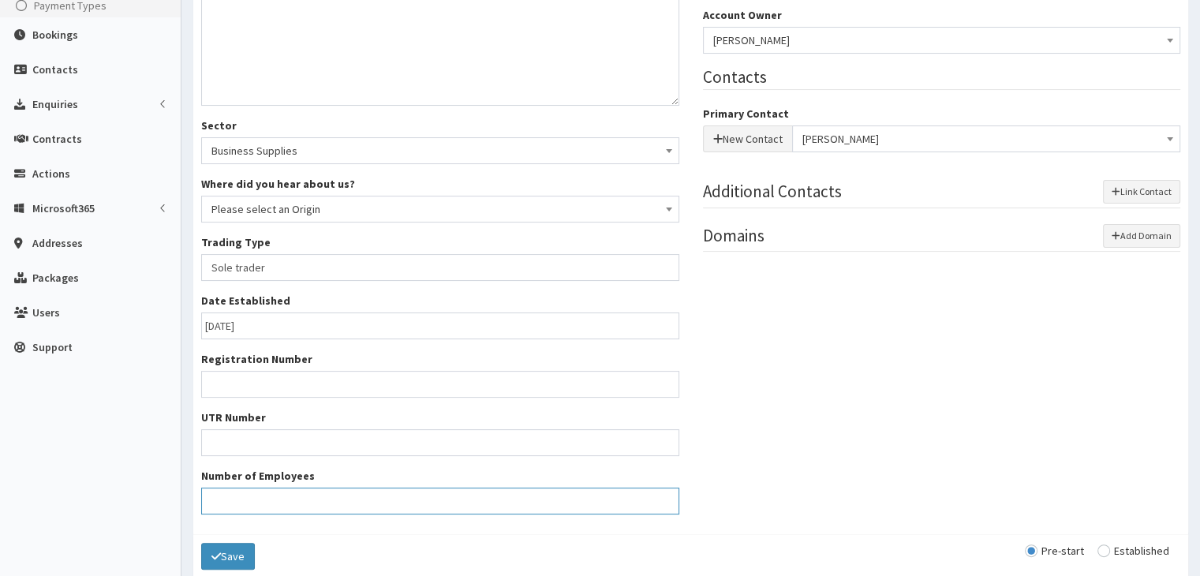
click at [322, 497] on input "Number of Employees" at bounding box center [440, 501] width 478 height 27
type input "1"
click at [282, 383] on input "Registration Number" at bounding box center [440, 384] width 478 height 27
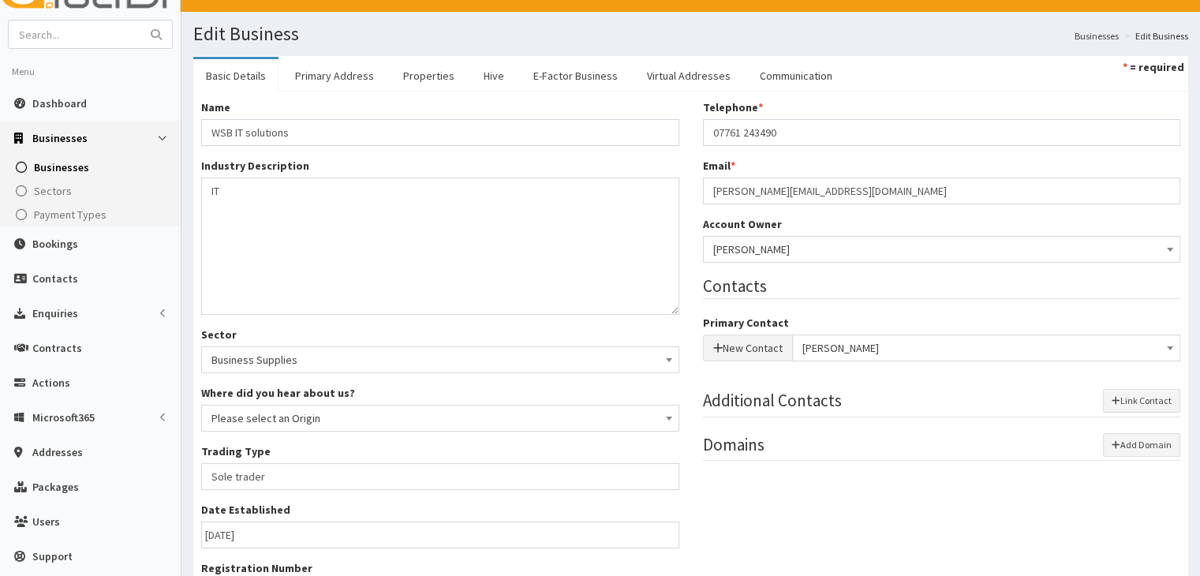
scroll to position [0, 0]
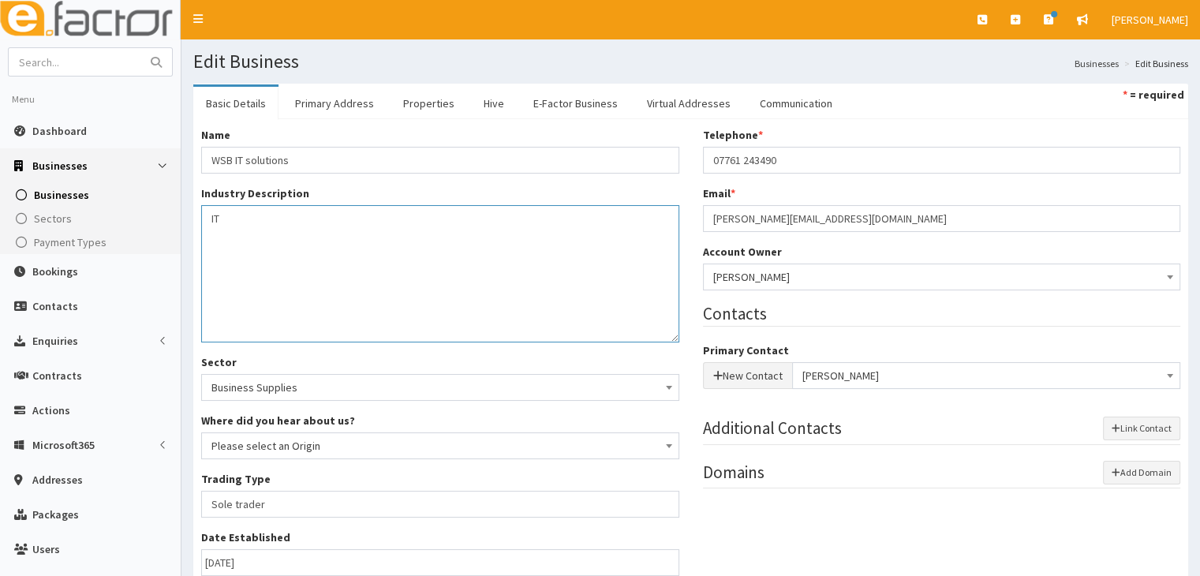
click at [228, 215] on textarea "IT" at bounding box center [440, 273] width 478 height 137
type textarea "IT services"
click at [373, 387] on span "Business Supplies" at bounding box center [440, 387] width 458 height 22
click at [565, 125] on div "Name * WSB IT solutions Industry Description * IT Sector Business Supplies Char…" at bounding box center [690, 445] width 995 height 652
click at [546, 100] on link "E-Factor Business" at bounding box center [576, 103] width 110 height 33
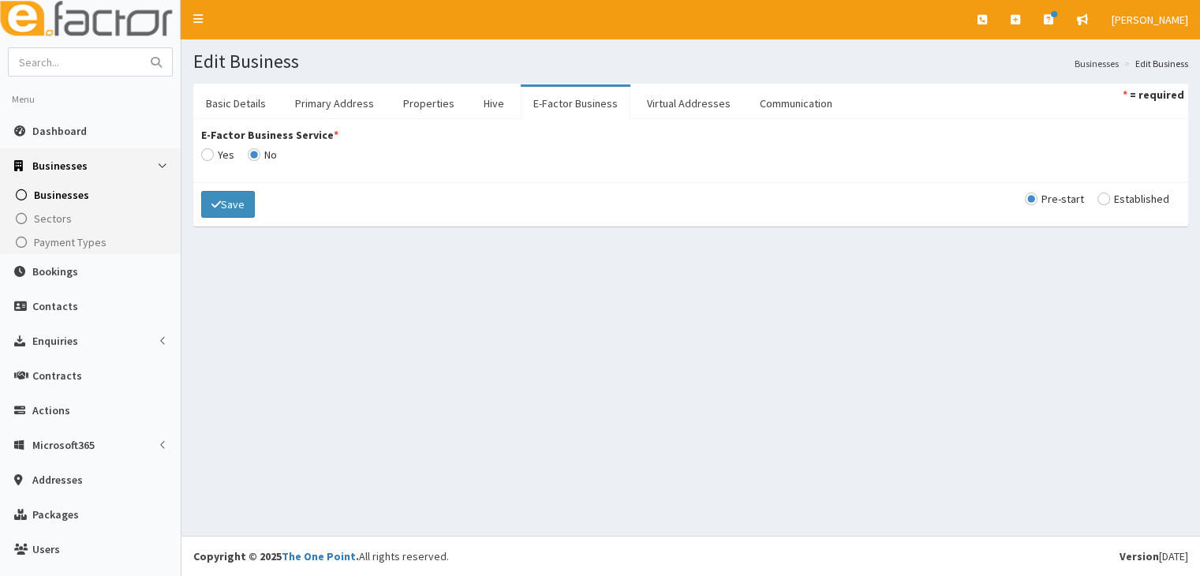
click at [208, 152] on input "E-Factor Business Service *" at bounding box center [217, 154] width 33 height 11
radio input "true"
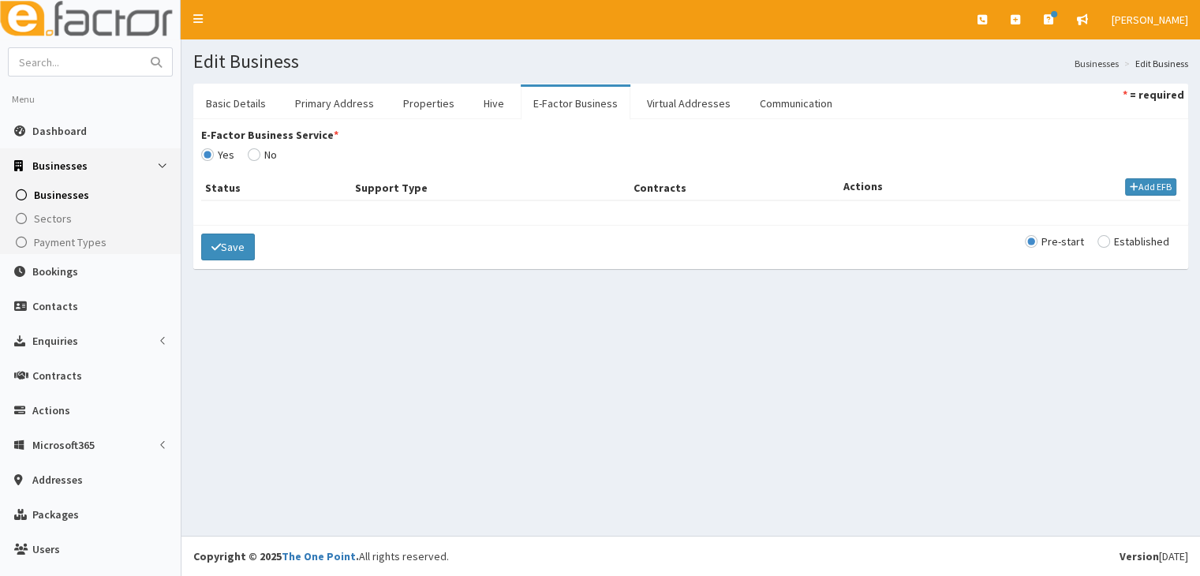
click at [256, 155] on input "E-Factor Business Service *" at bounding box center [262, 154] width 29 height 11
radio input "true"
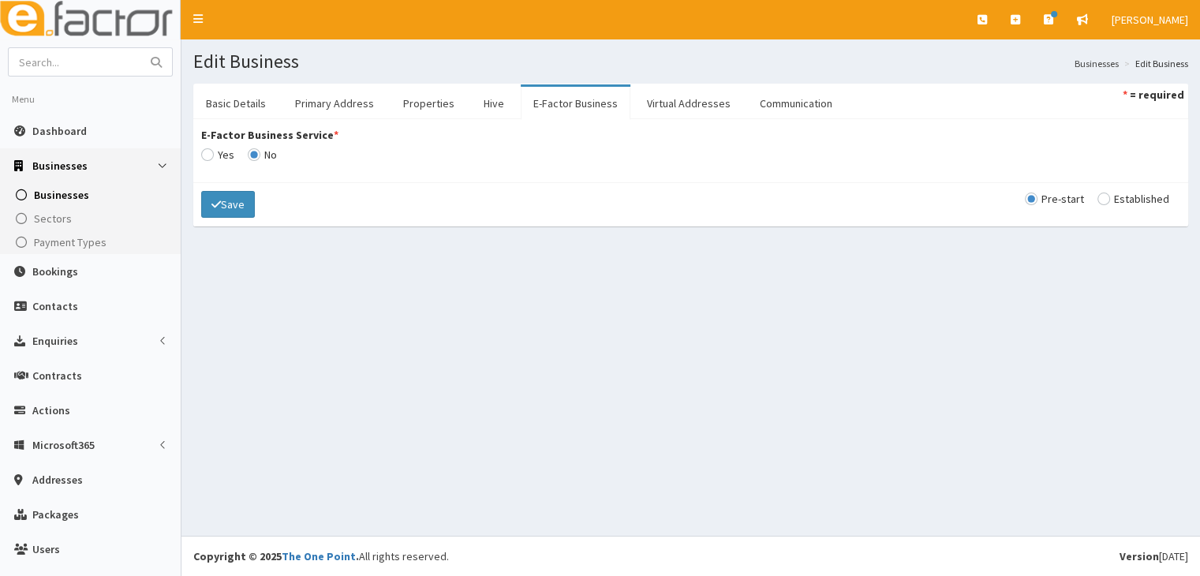
click at [209, 154] on input "E-Factor Business Service *" at bounding box center [217, 154] width 33 height 11
radio input "true"
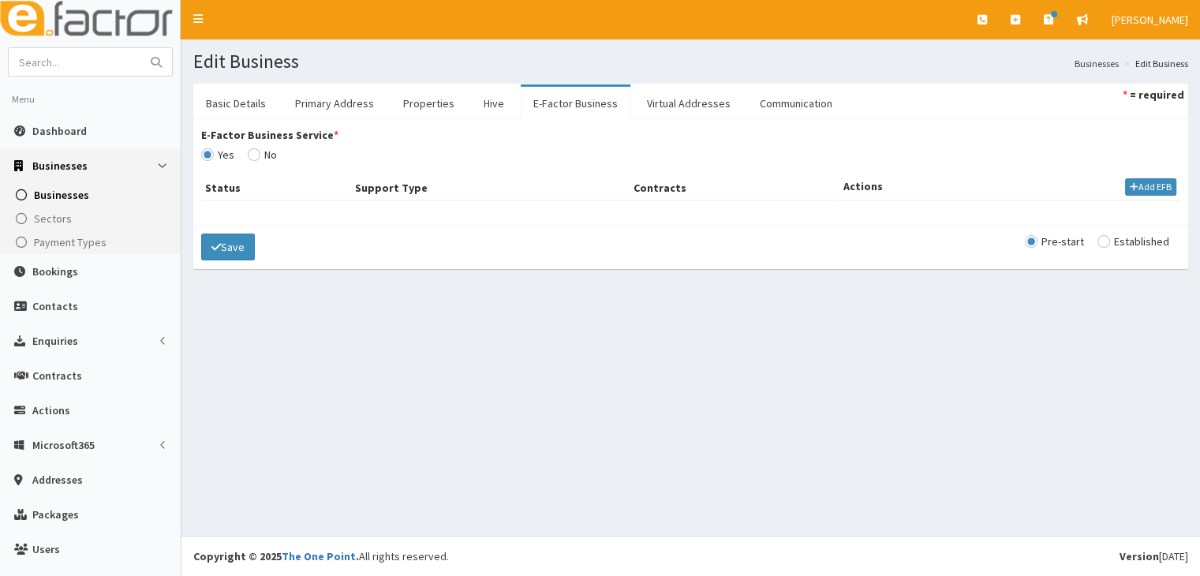
click at [1097, 237] on input "radio" at bounding box center [1133, 241] width 72 height 11
radio input "true"
click at [1126, 188] on button "Add EFB" at bounding box center [1150, 186] width 51 height 17
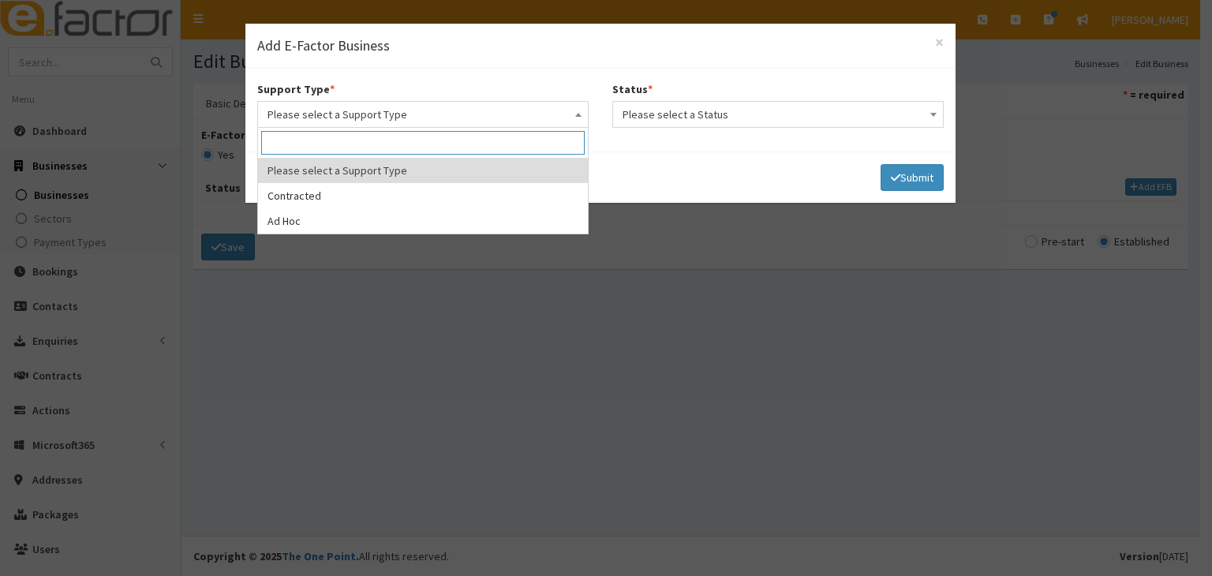
click at [584, 115] on span at bounding box center [578, 113] width 16 height 22
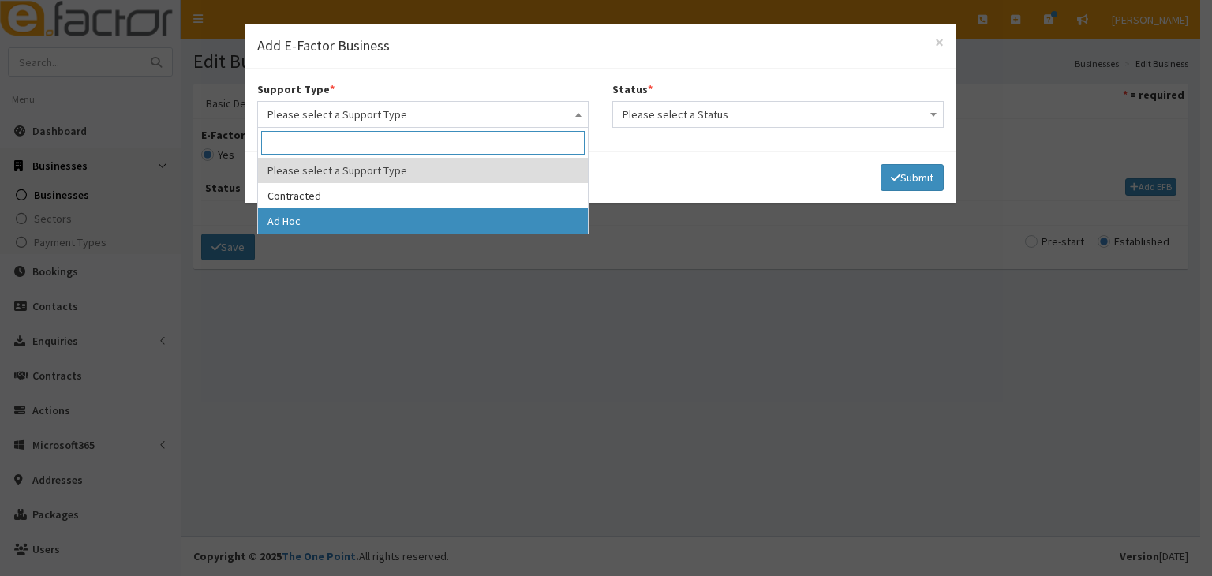
select select "2"
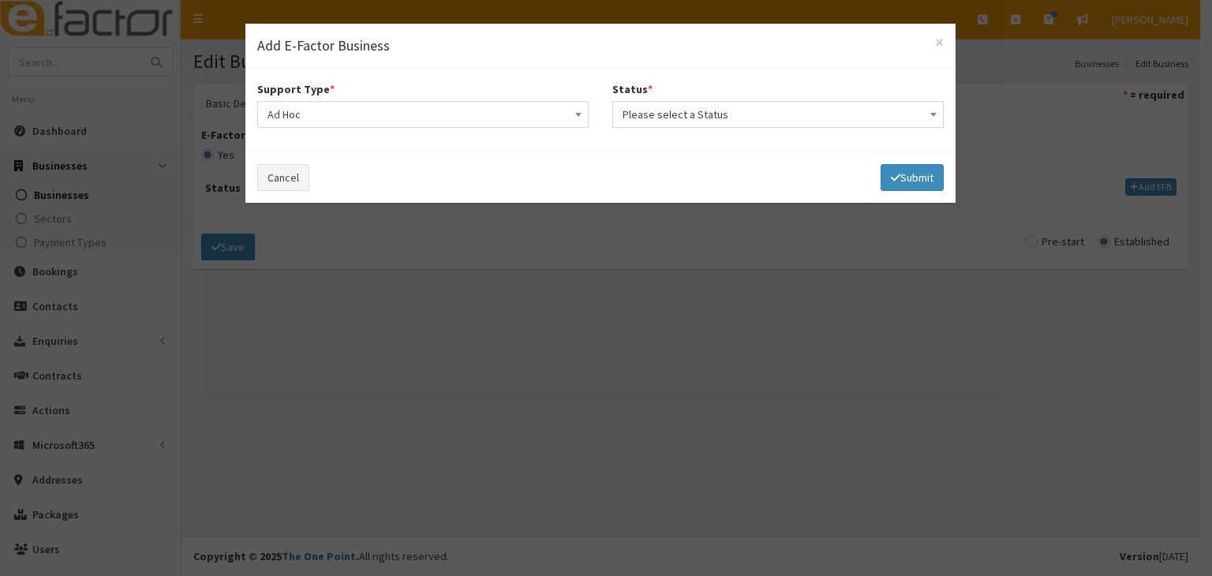
click at [931, 114] on b at bounding box center [933, 115] width 6 height 4
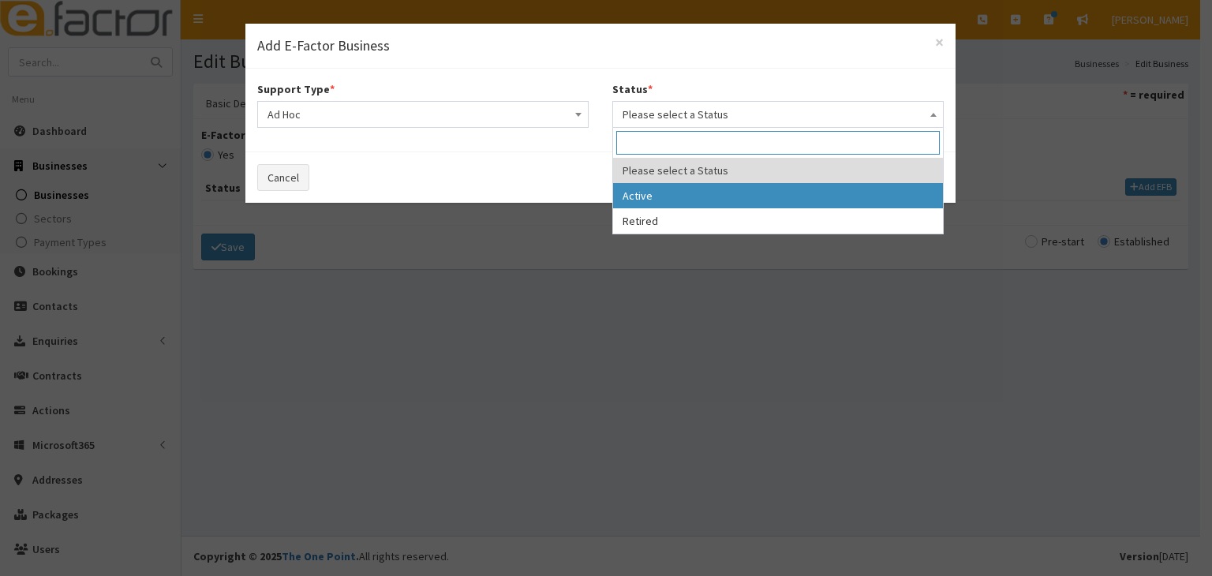
select select "1"
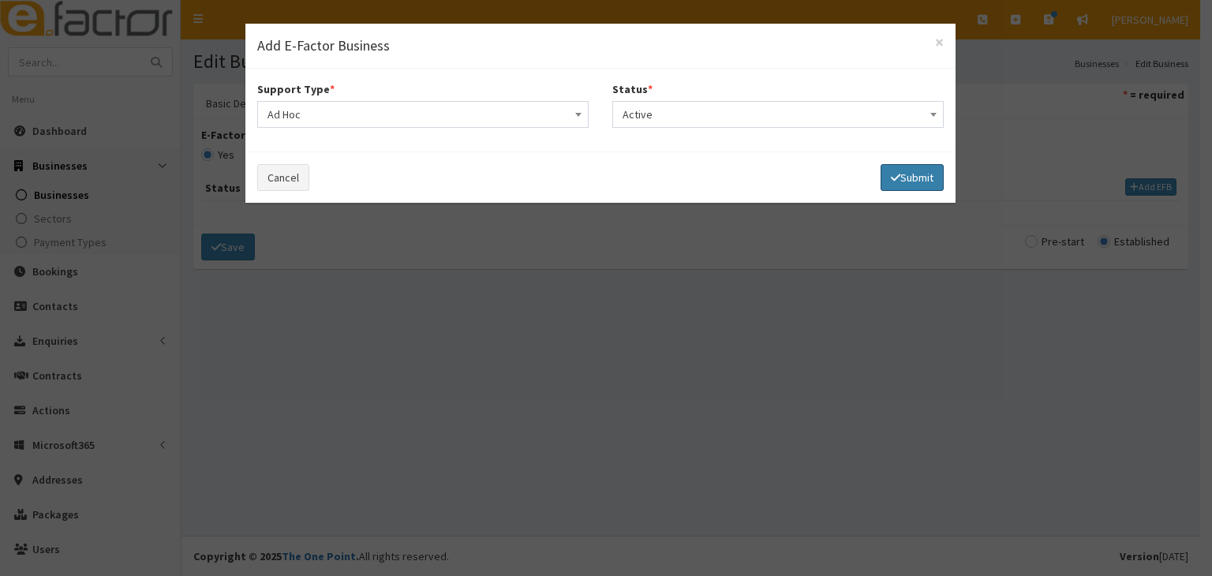
click at [915, 175] on button "Submit" at bounding box center [911, 177] width 63 height 27
select select
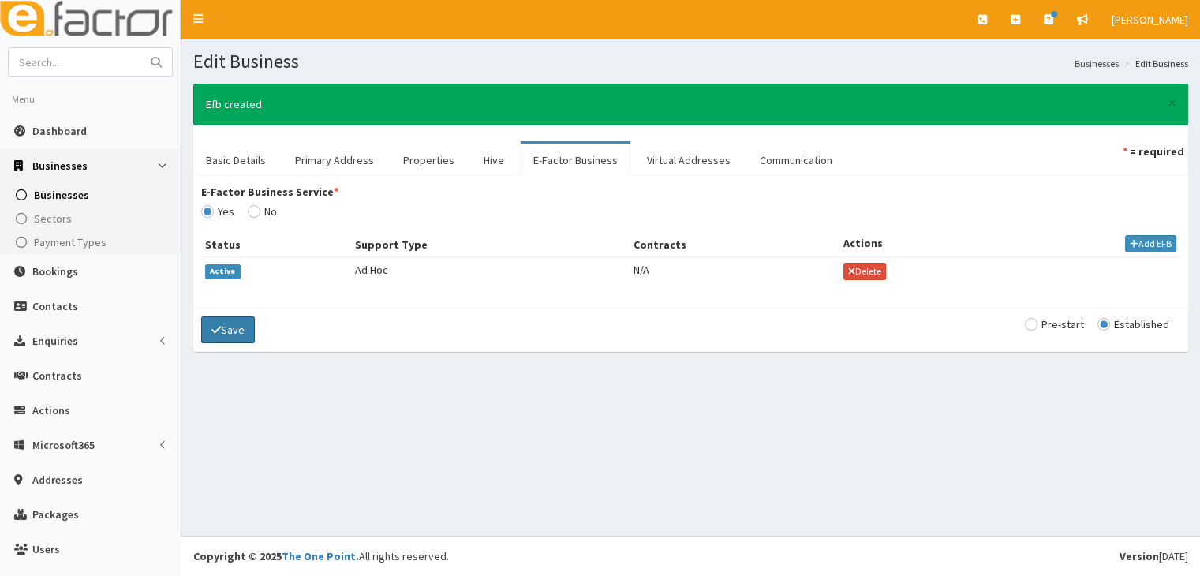
click at [226, 329] on button "Save" at bounding box center [228, 329] width 54 height 27
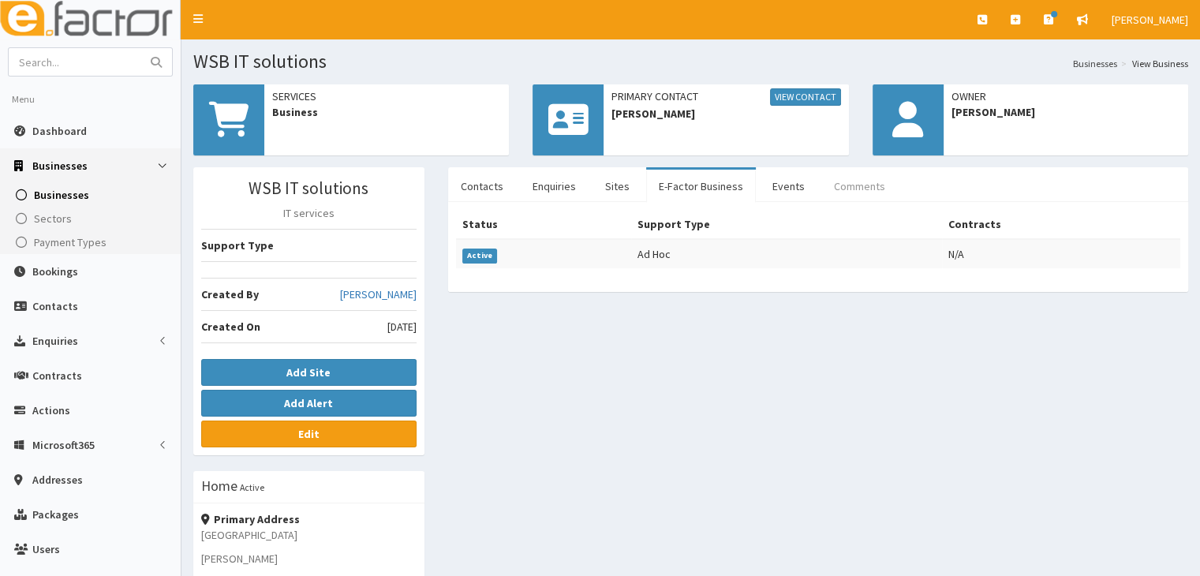
click at [855, 184] on link "Comments" at bounding box center [859, 186] width 77 height 33
